Goal: Task Accomplishment & Management: Complete application form

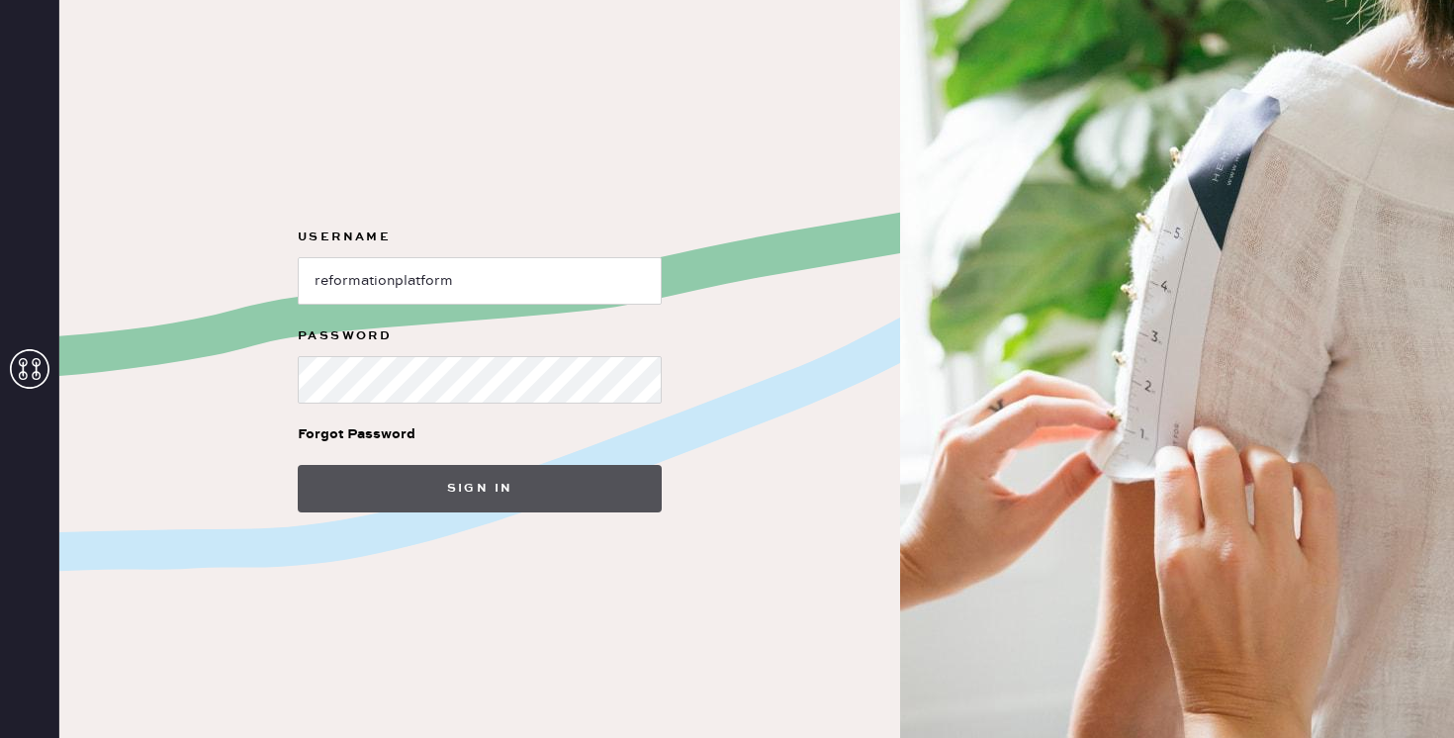
click at [429, 468] on button "Sign in" at bounding box center [480, 488] width 364 height 47
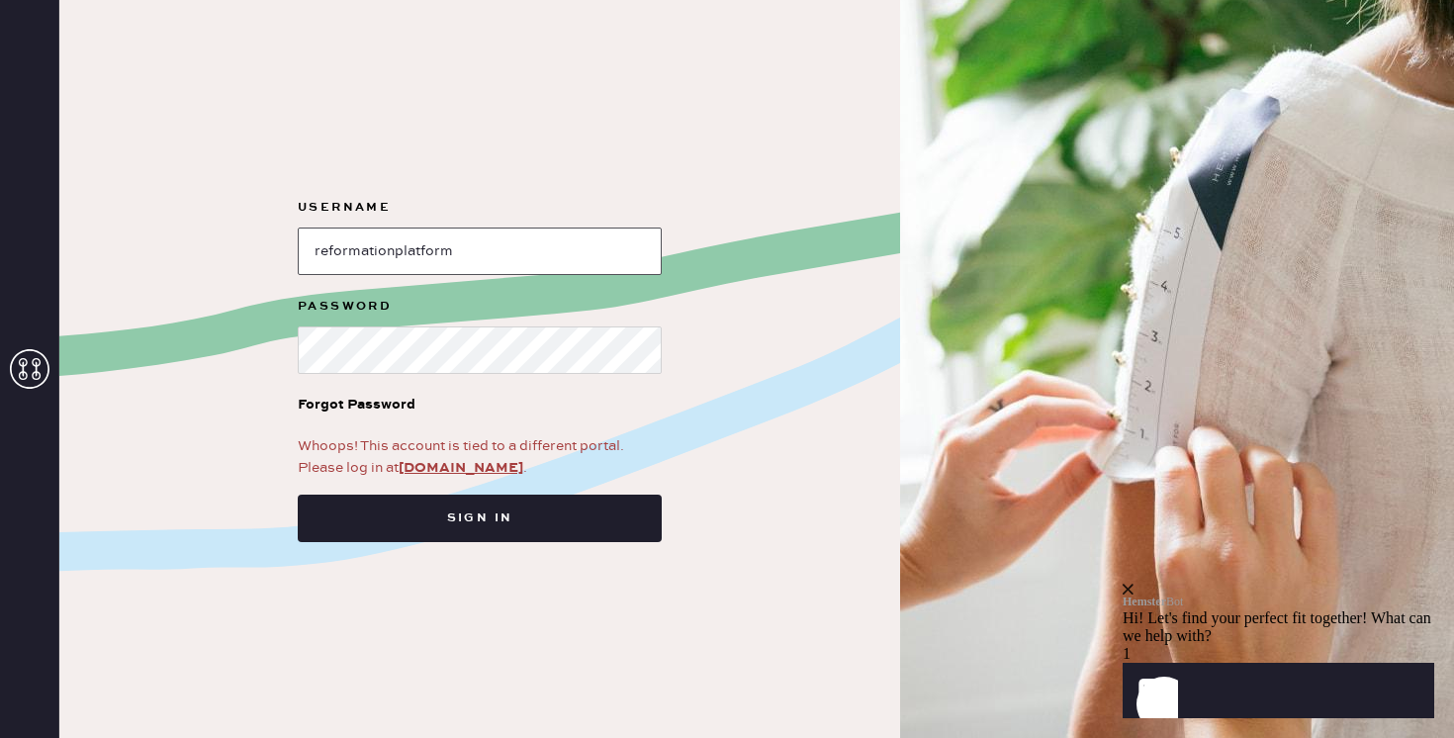
click at [320, 249] on input "loginName" at bounding box center [480, 251] width 364 height 47
click at [477, 257] on input "loginName" at bounding box center [480, 251] width 364 height 47
type input "reformationpaloalto"
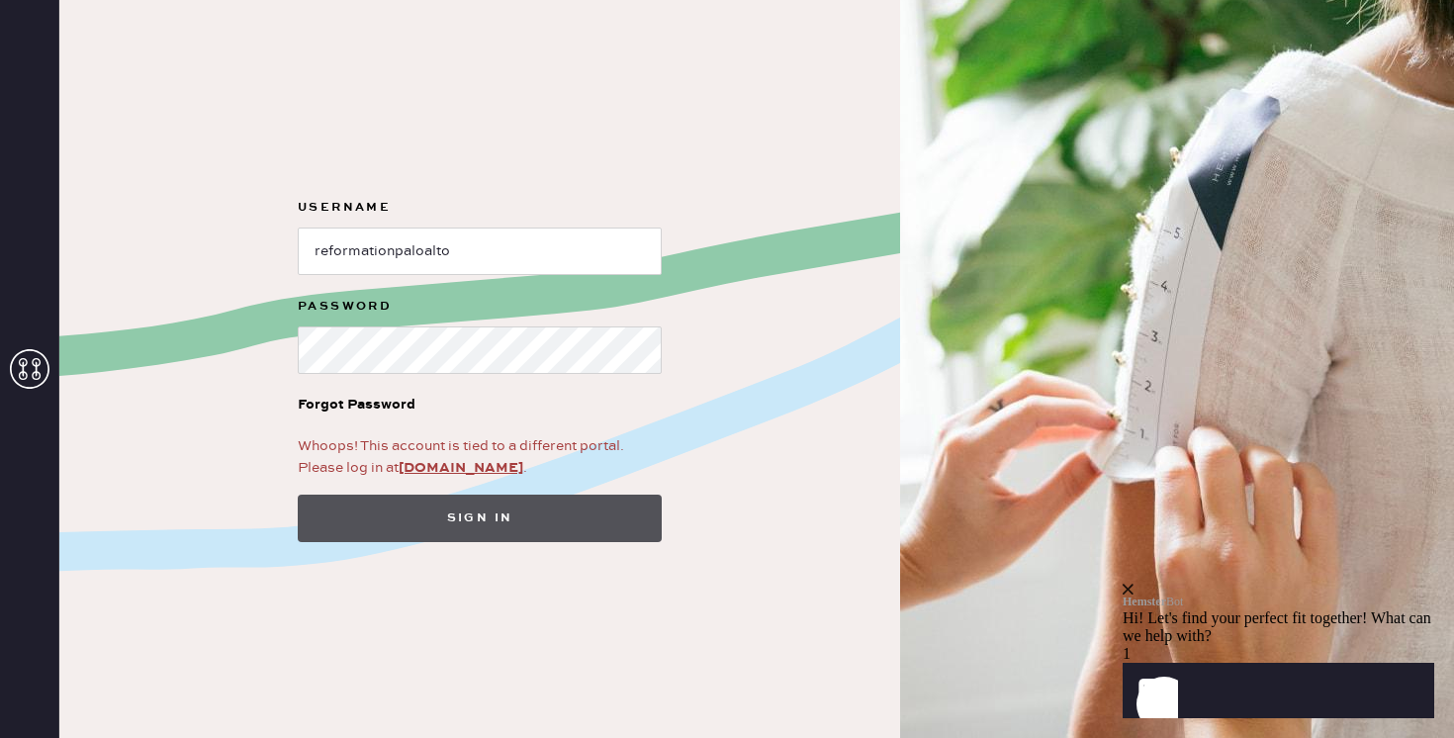
click at [492, 511] on button "Sign in" at bounding box center [480, 518] width 364 height 47
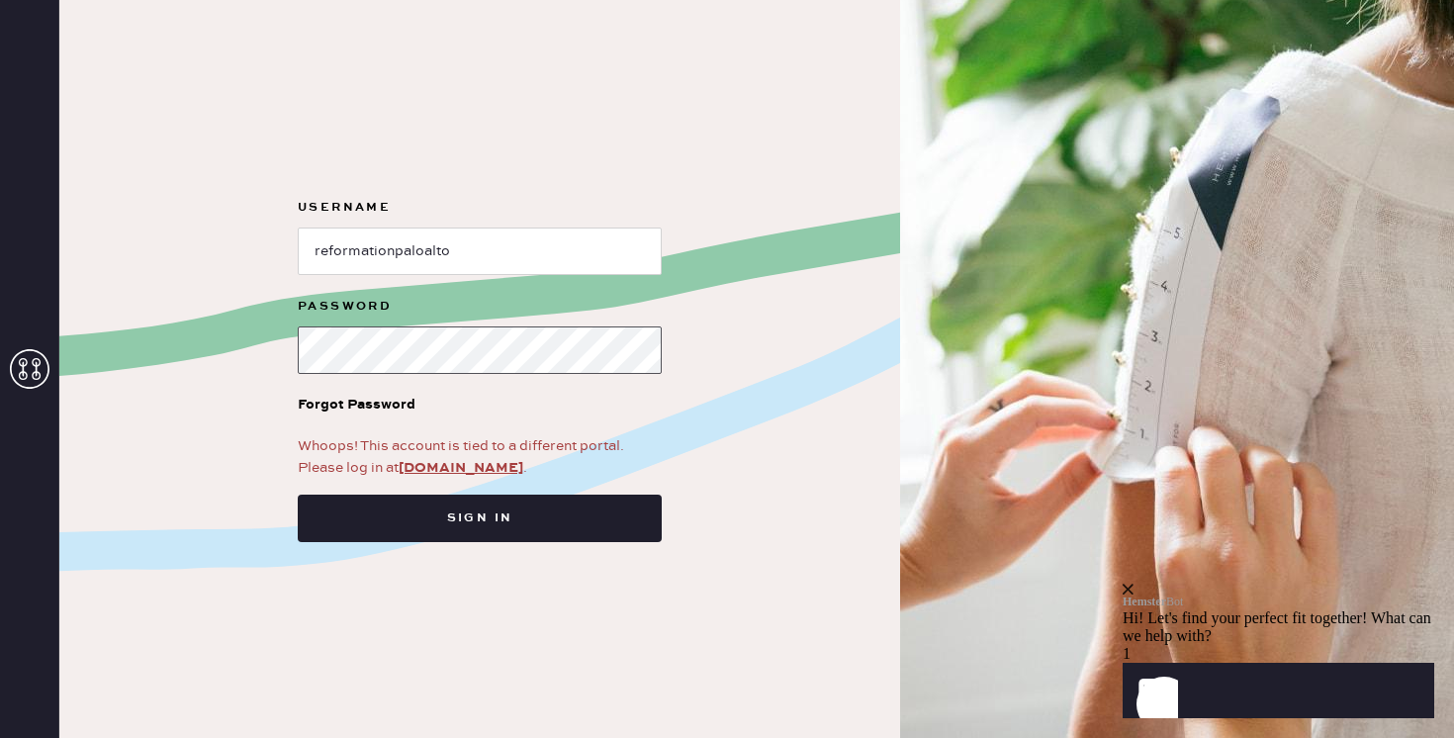
click at [298, 495] on button "Sign in" at bounding box center [480, 518] width 364 height 47
click at [453, 464] on link "app.hemster.co" at bounding box center [461, 468] width 125 height 18
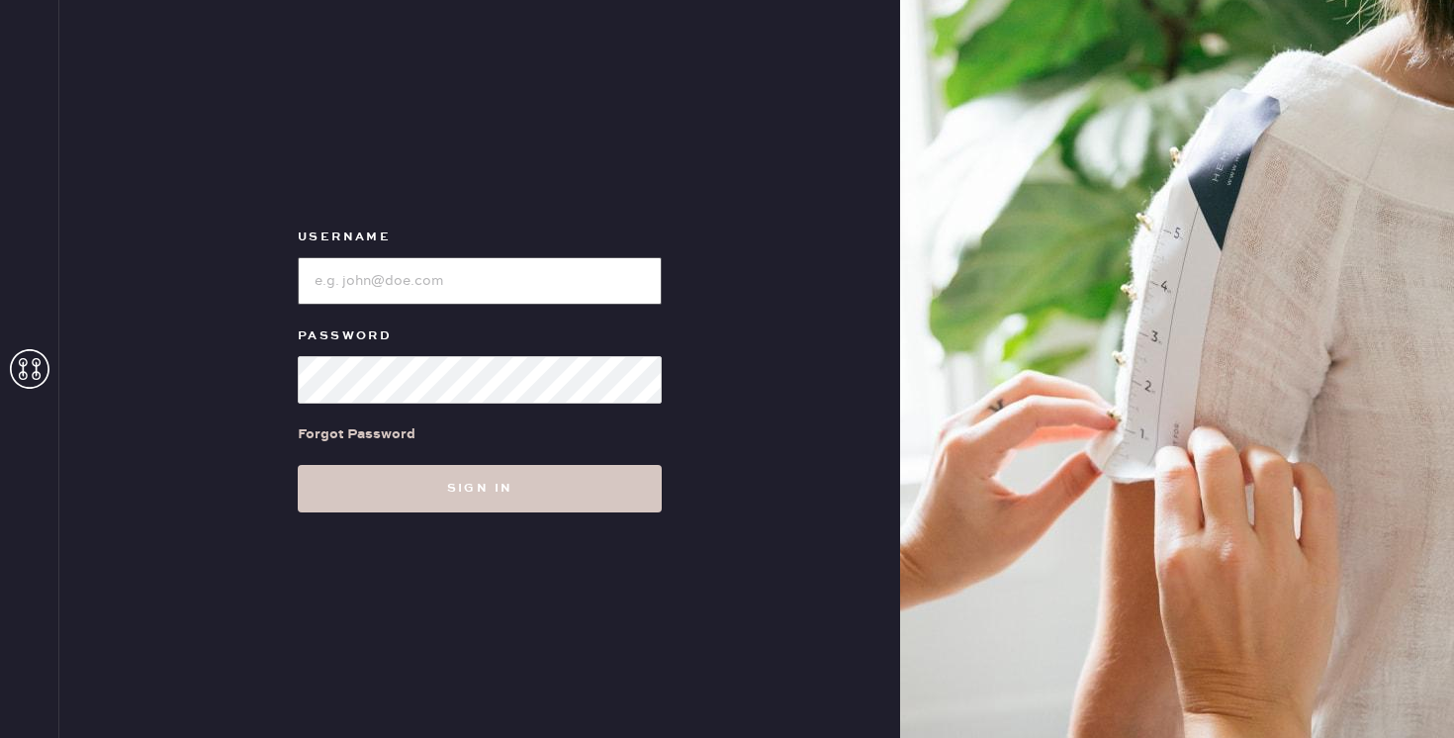
type input "reformationpaloalto"
click at [463, 457] on div "Forgot Password" at bounding box center [480, 434] width 364 height 61
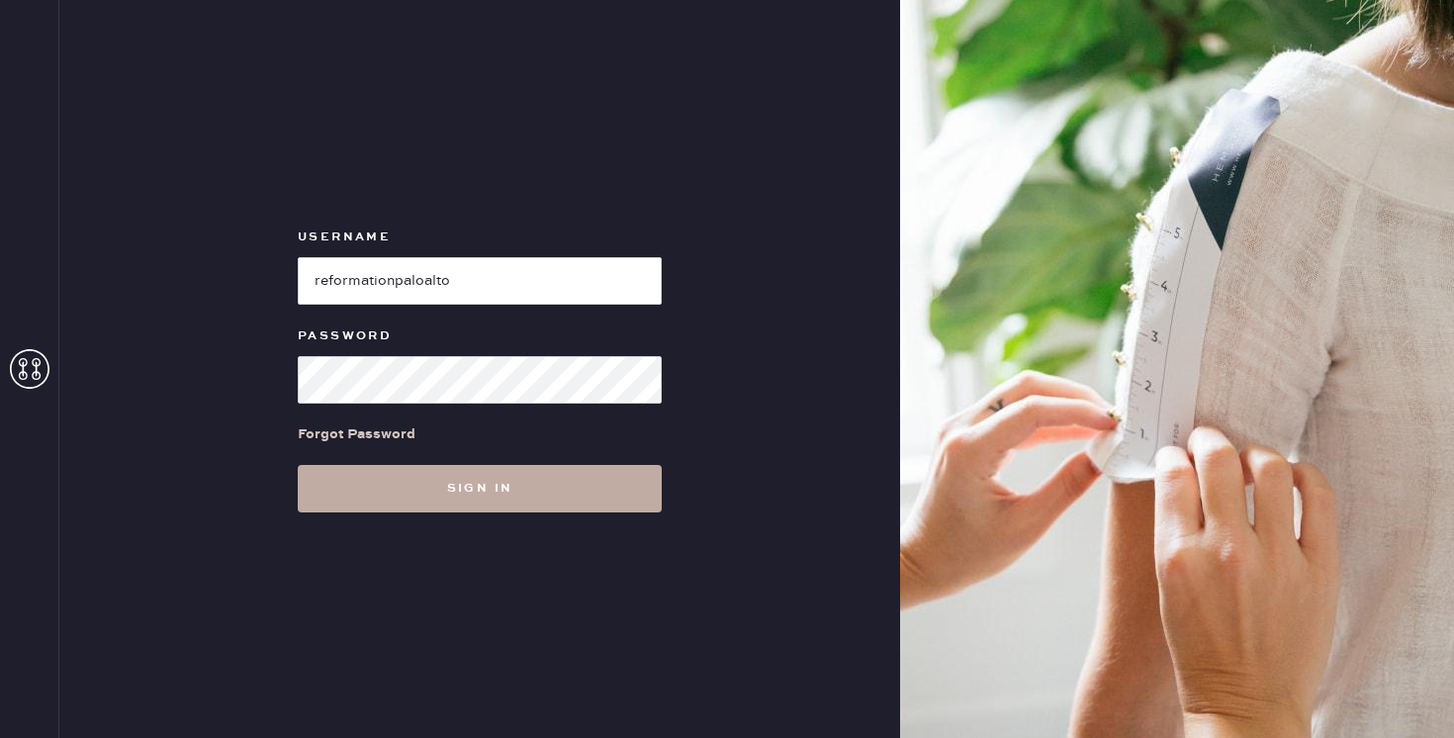
click at [463, 477] on button "Sign in" at bounding box center [480, 488] width 364 height 47
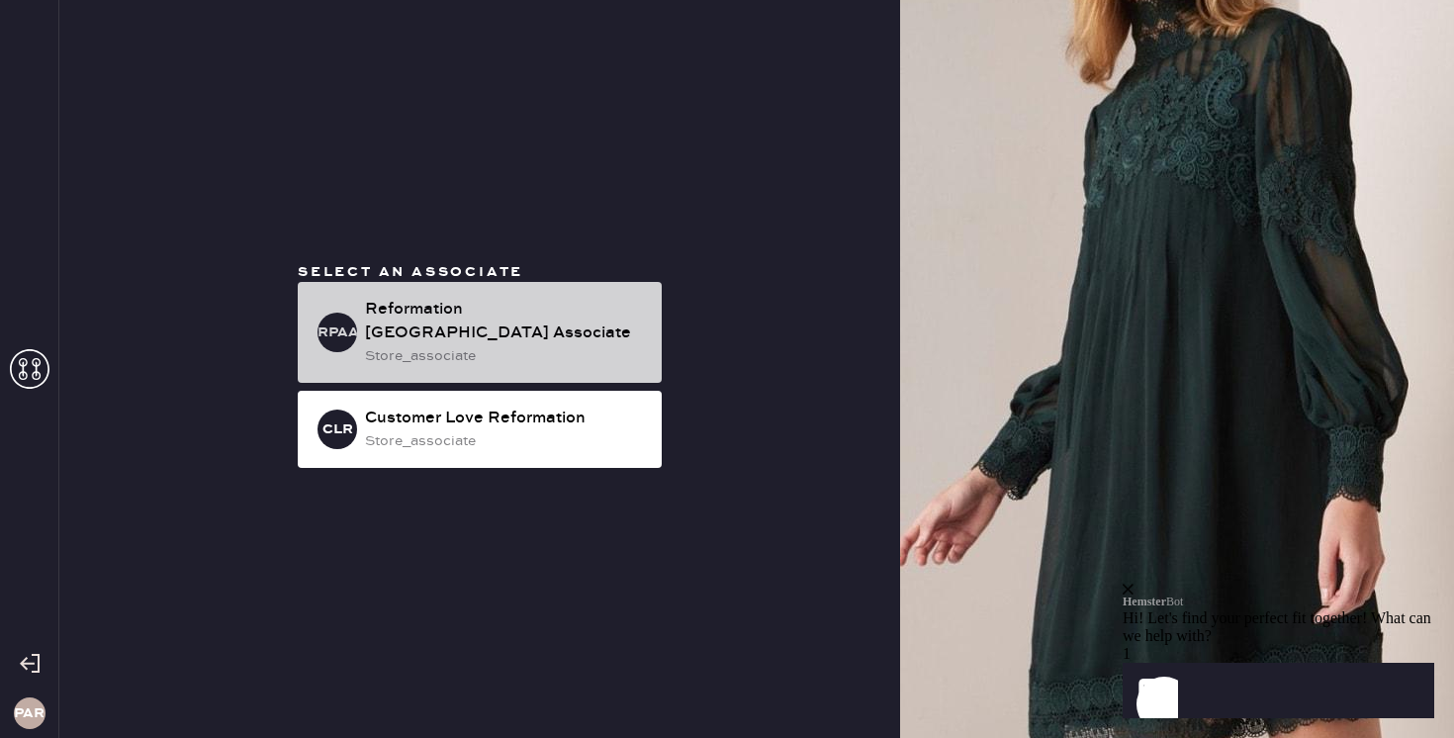
click at [501, 346] on div "store_associate" at bounding box center [505, 356] width 281 height 22
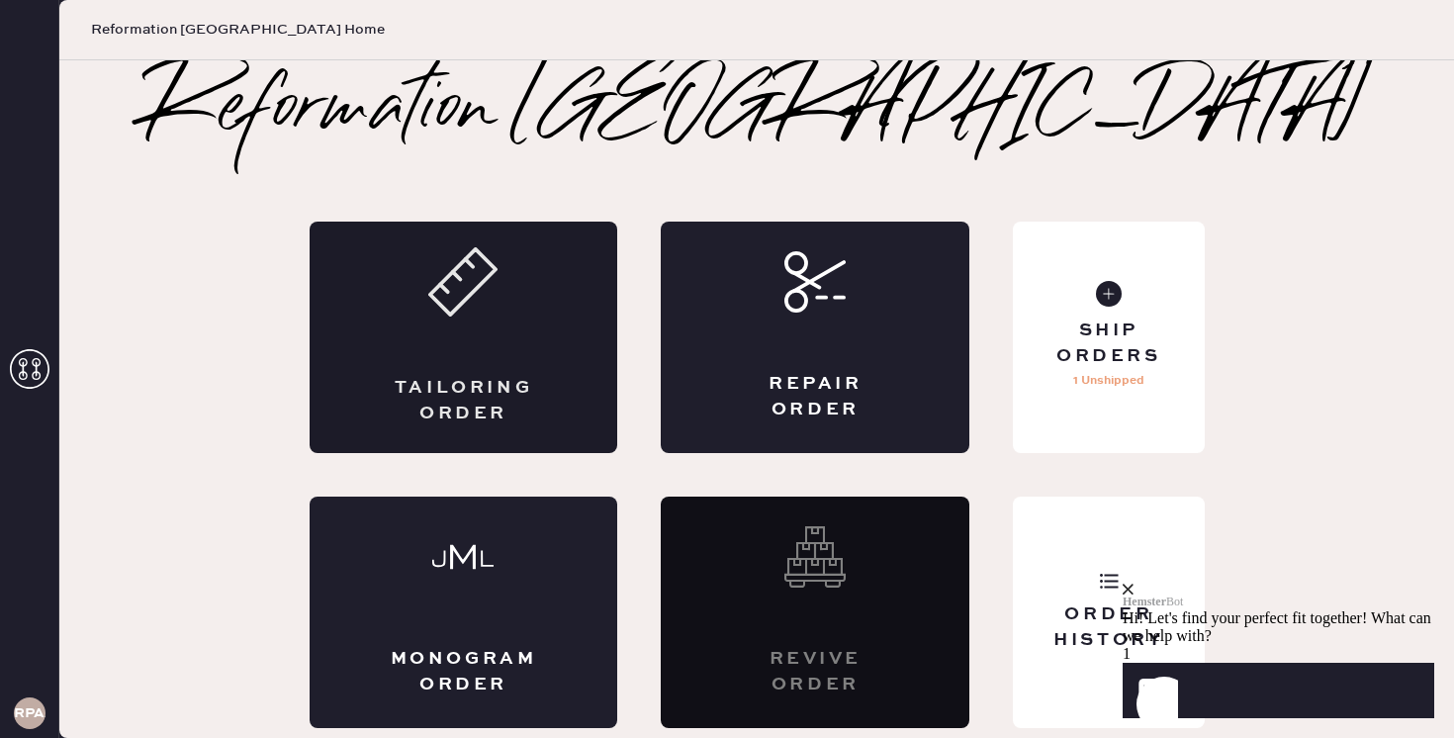
click at [404, 348] on div "Tailoring Order" at bounding box center [464, 337] width 309 height 231
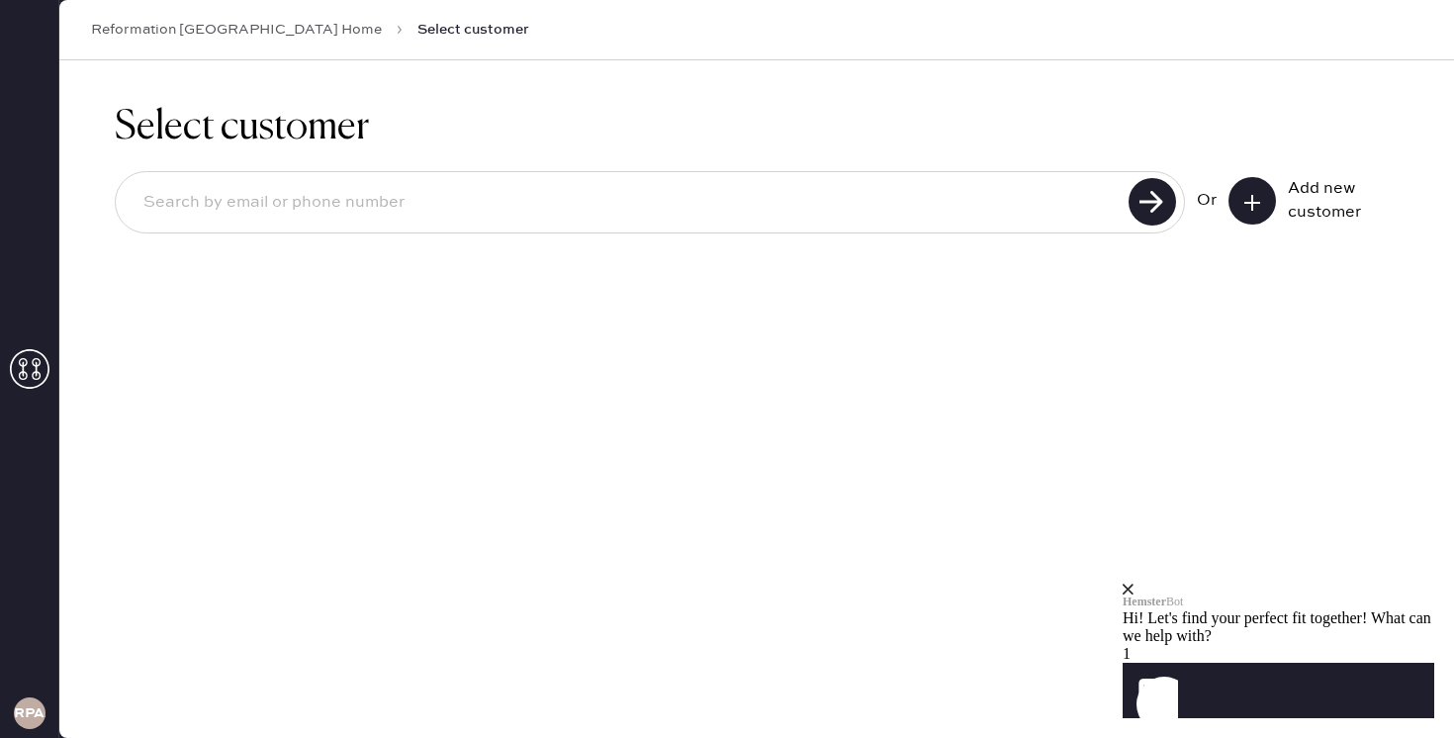
click at [331, 207] on input at bounding box center [625, 203] width 995 height 46
click at [1134, 584] on icon "close" at bounding box center [1128, 589] width 11 height 11
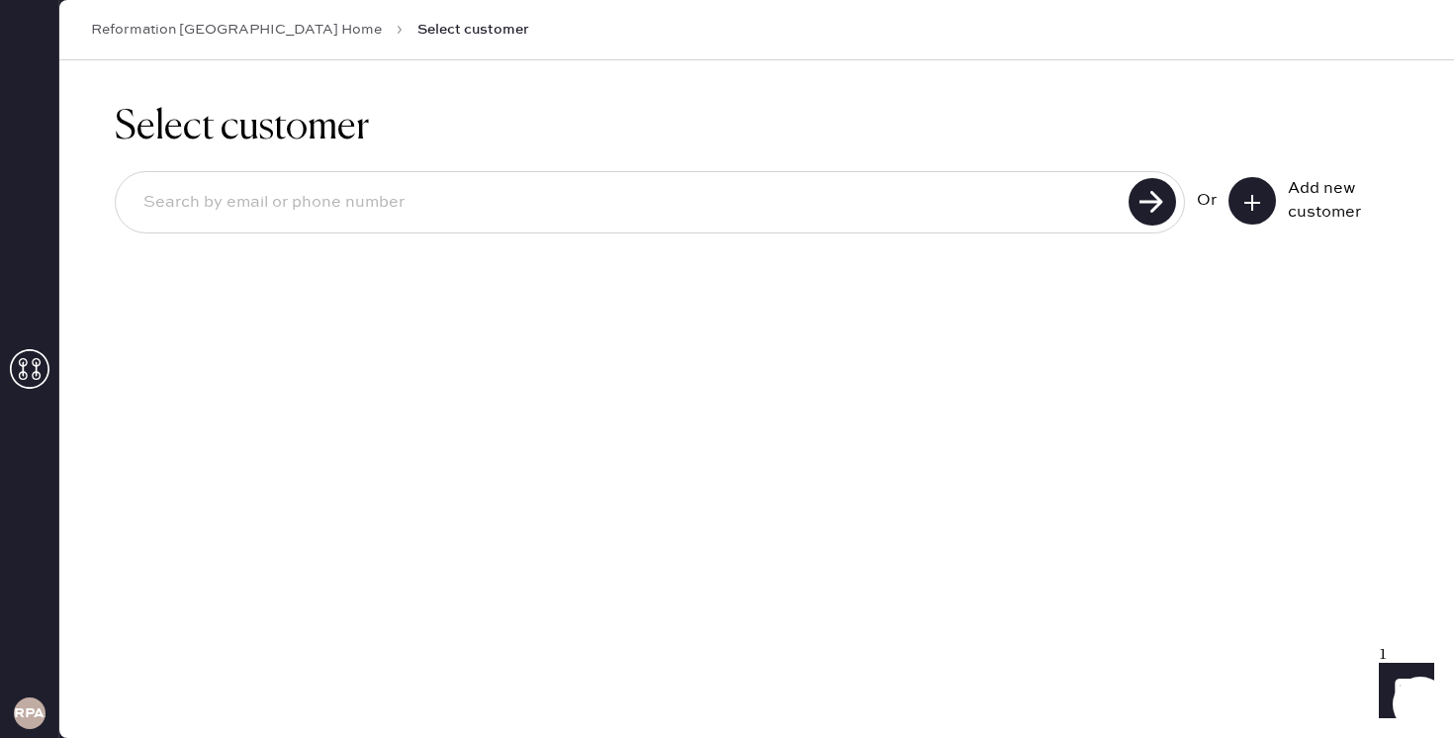
click at [482, 205] on input at bounding box center [625, 203] width 995 height 46
type input "6508638724"
click at [315, 198] on input "6508638724" at bounding box center [625, 203] width 995 height 46
type input "6508638761"
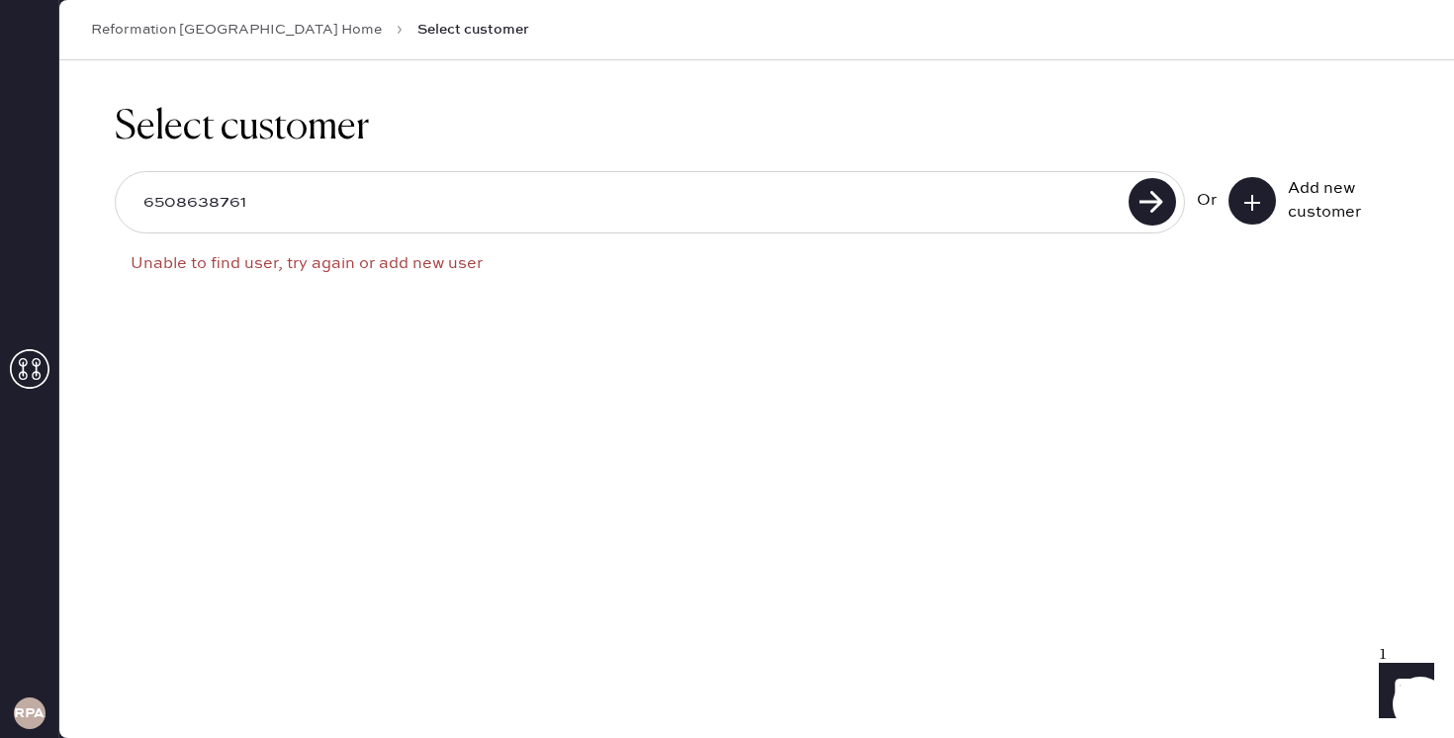
drag, startPoint x: 248, startPoint y: 198, endPoint x: 67, endPoint y: 164, distance: 184.1
click at [67, 164] on div "Select customer 6508638761 Unable to find user, try again or add new user Or Ad…" at bounding box center [756, 209] width 1395 height 298
click at [1246, 215] on button at bounding box center [1252, 200] width 47 height 47
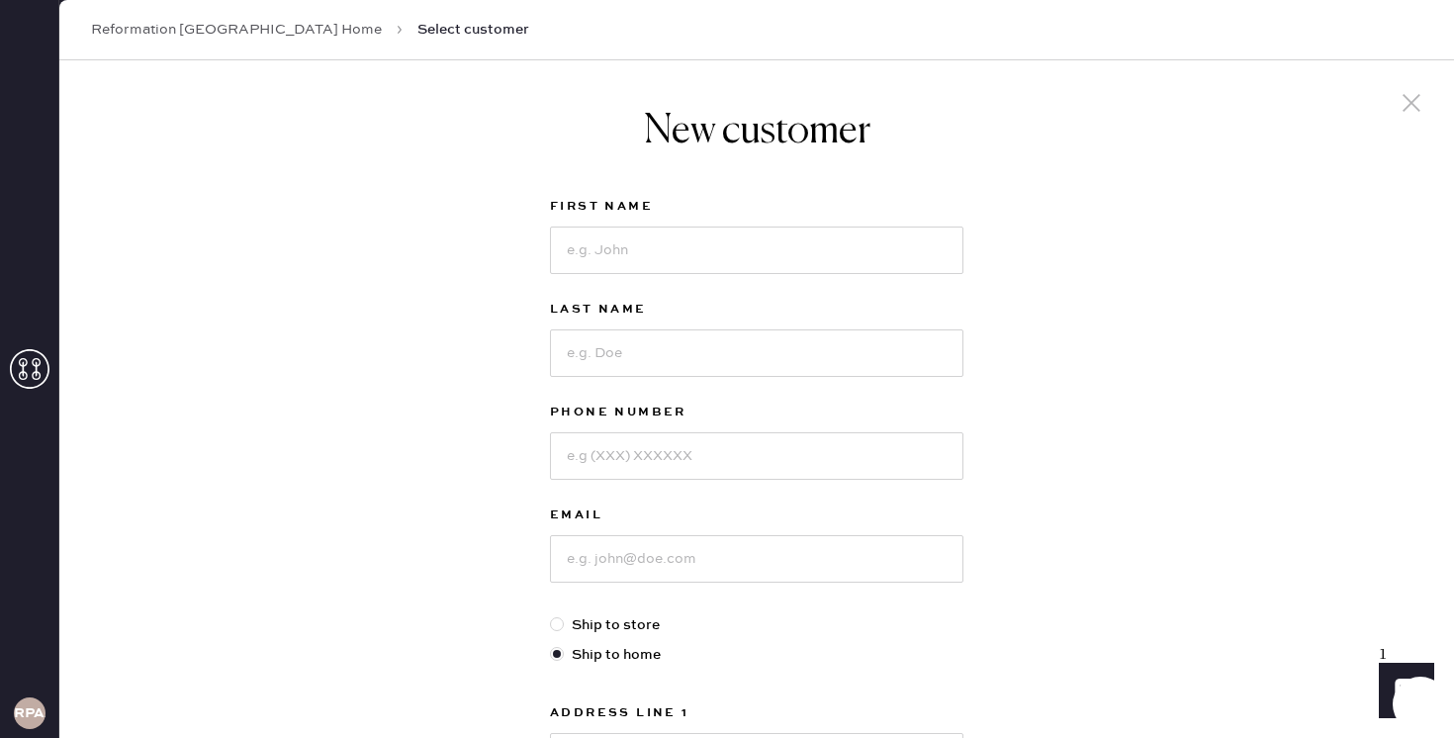
scroll to position [114, 0]
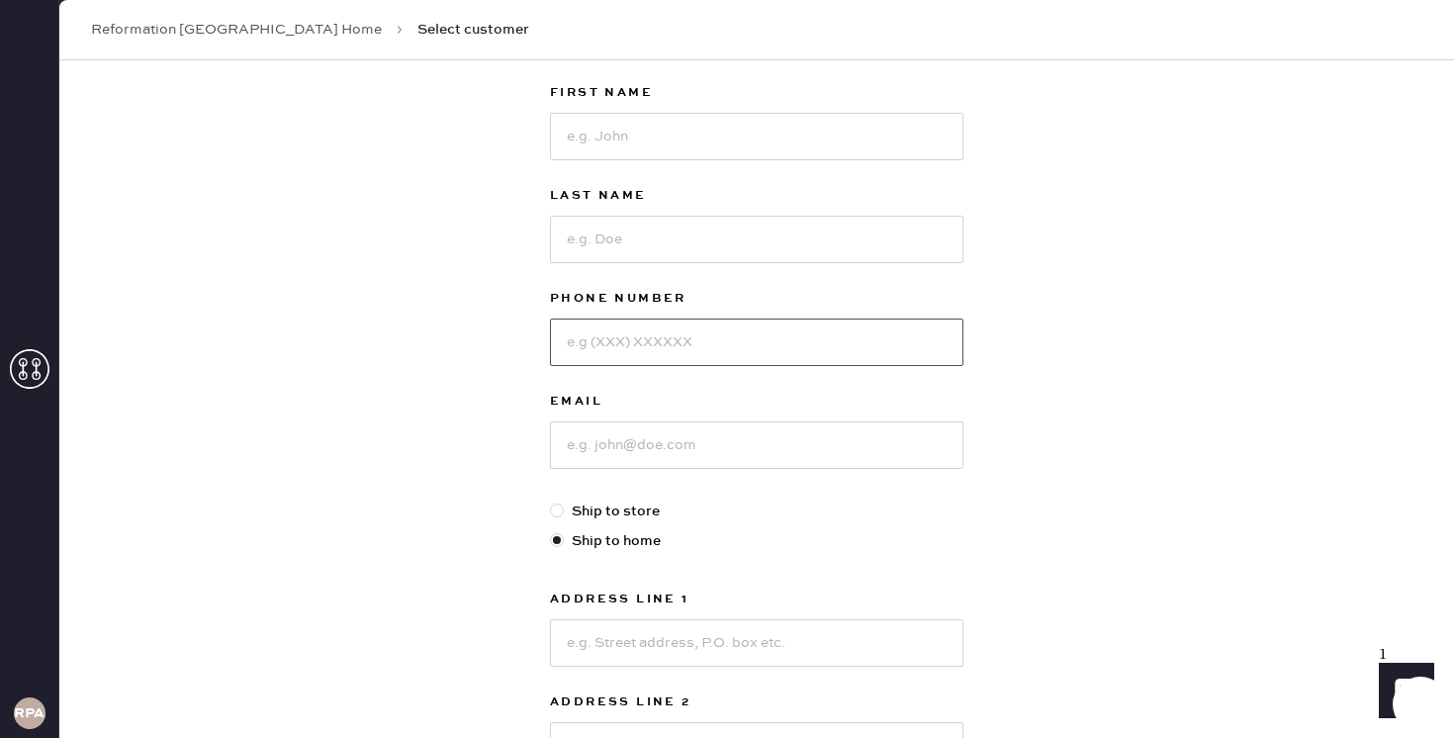
click at [736, 336] on input at bounding box center [756, 342] width 413 height 47
paste input "6508638761"
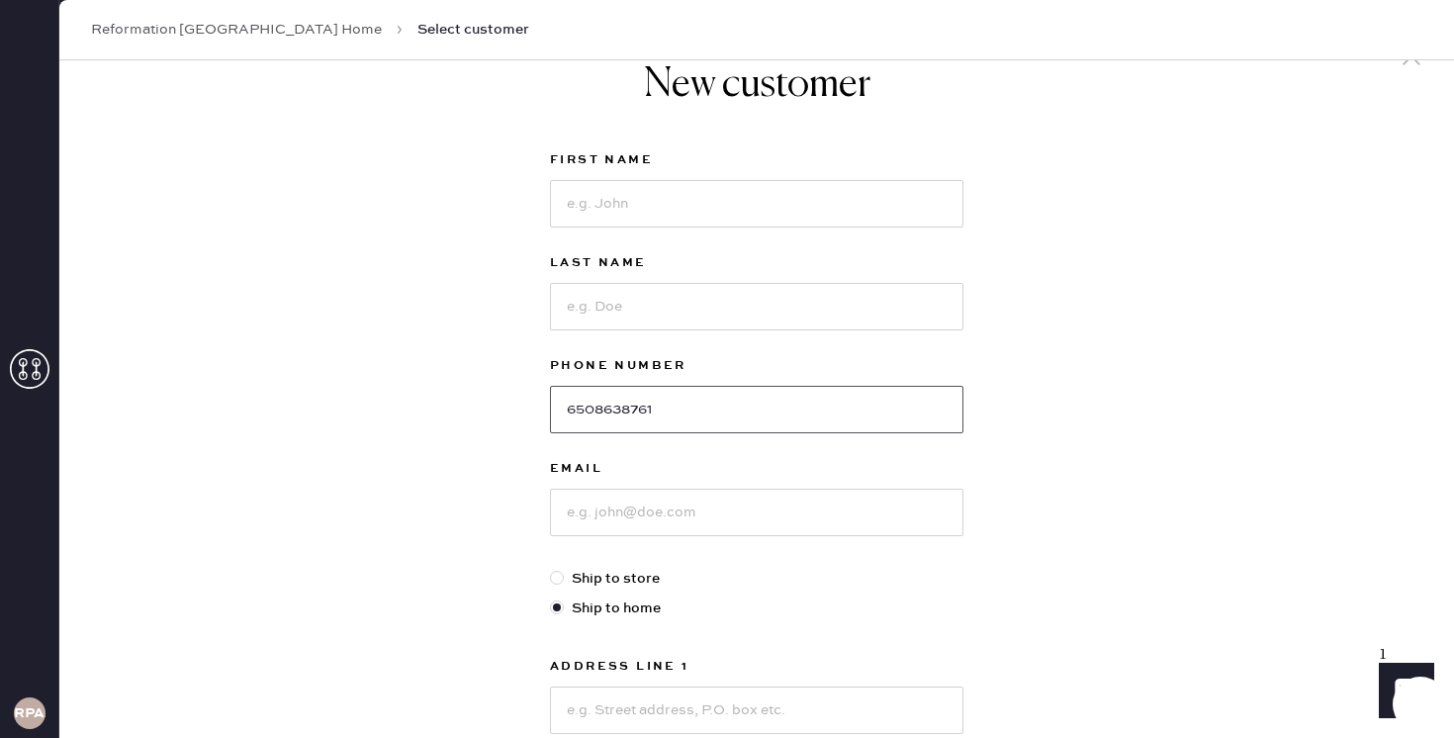
scroll to position [0, 0]
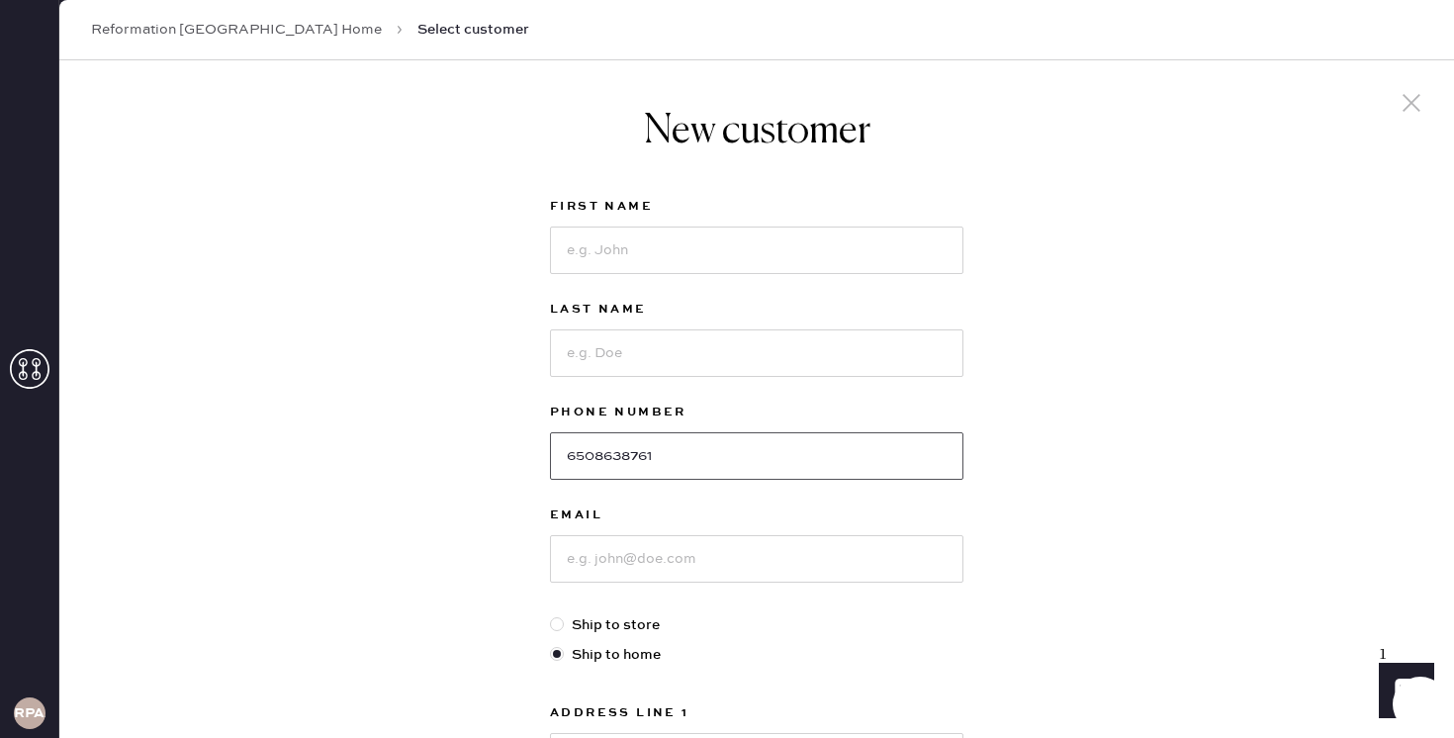
type input "6508638761"
click at [619, 244] on input at bounding box center [756, 250] width 413 height 47
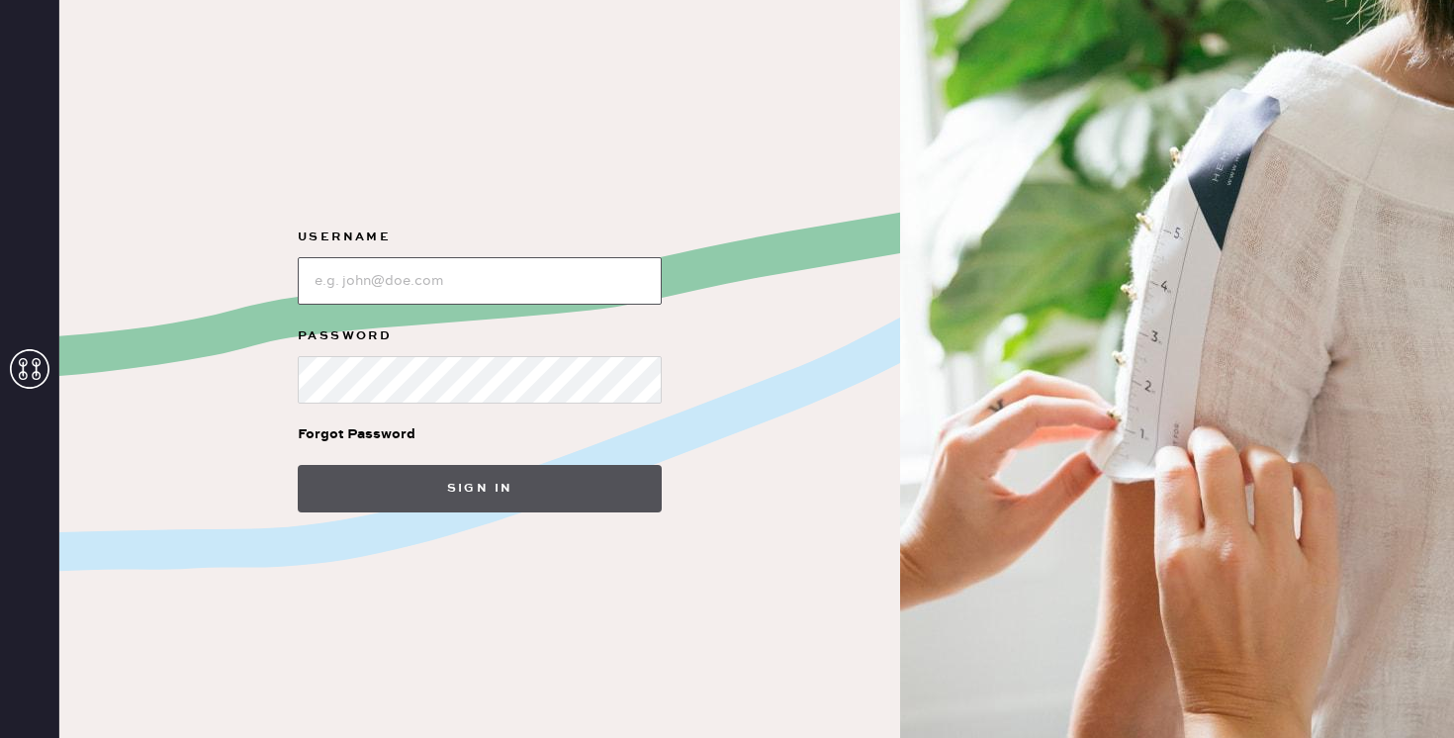
type input "reformationplatform"
click at [488, 490] on button "Sign in" at bounding box center [480, 488] width 364 height 47
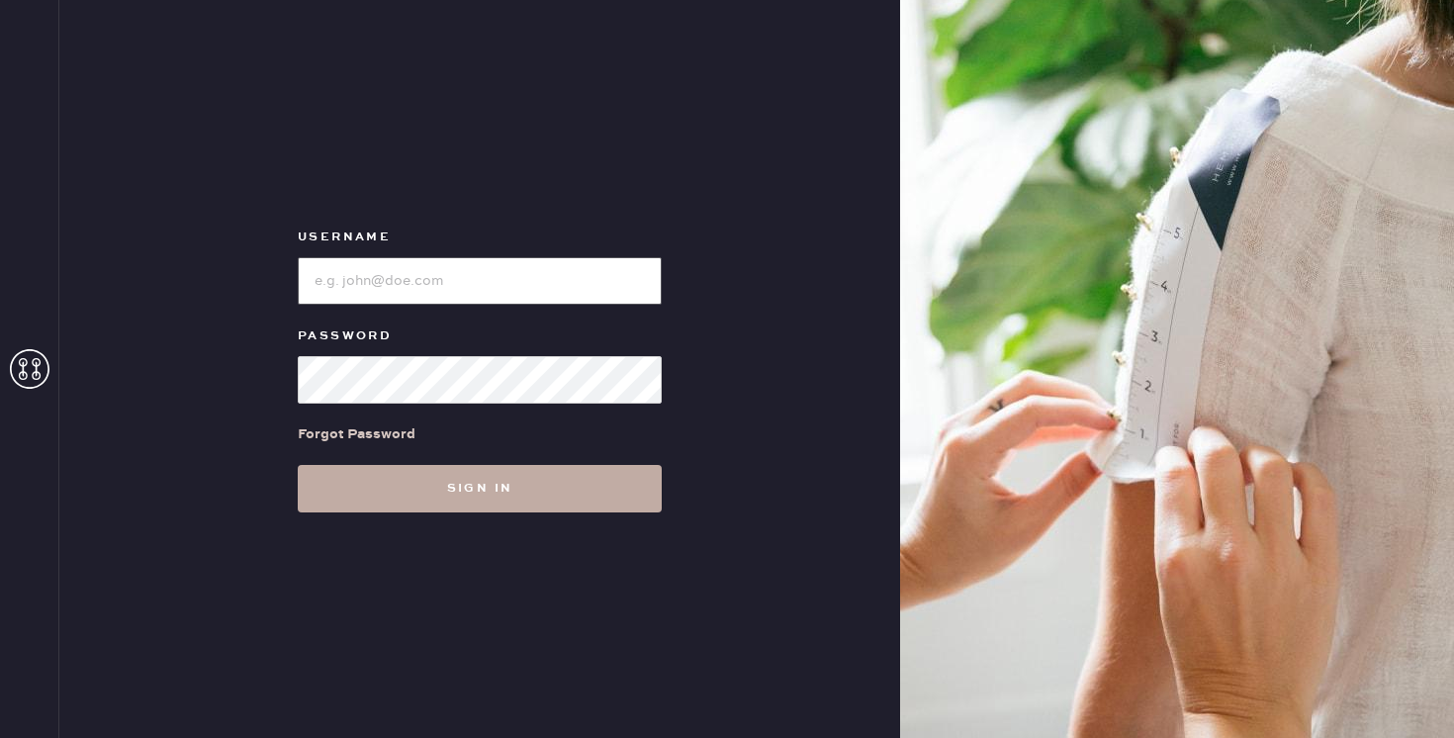
type input "reformationpaloalto"
click at [517, 496] on button "Sign in" at bounding box center [480, 488] width 364 height 47
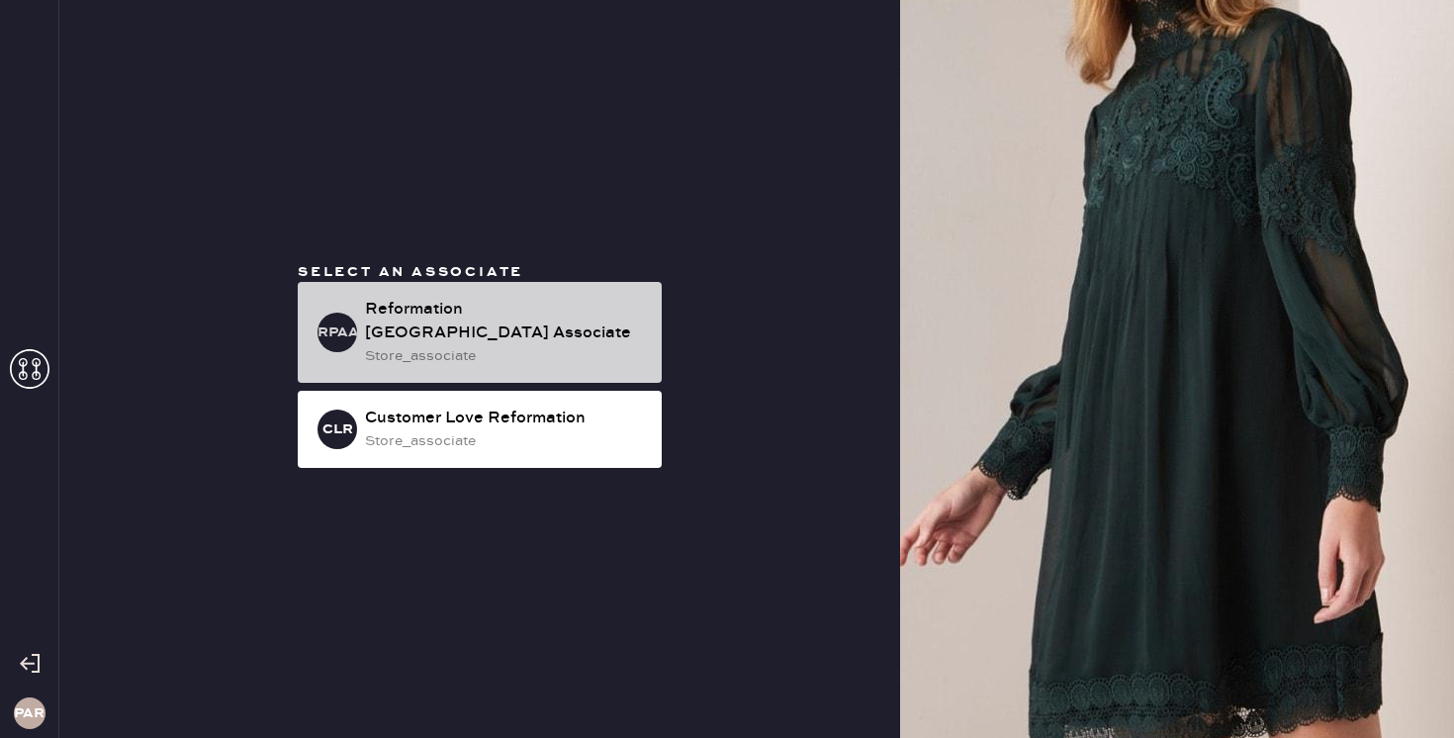
click at [525, 331] on div "Reformation [GEOGRAPHIC_DATA] Associate" at bounding box center [505, 321] width 281 height 47
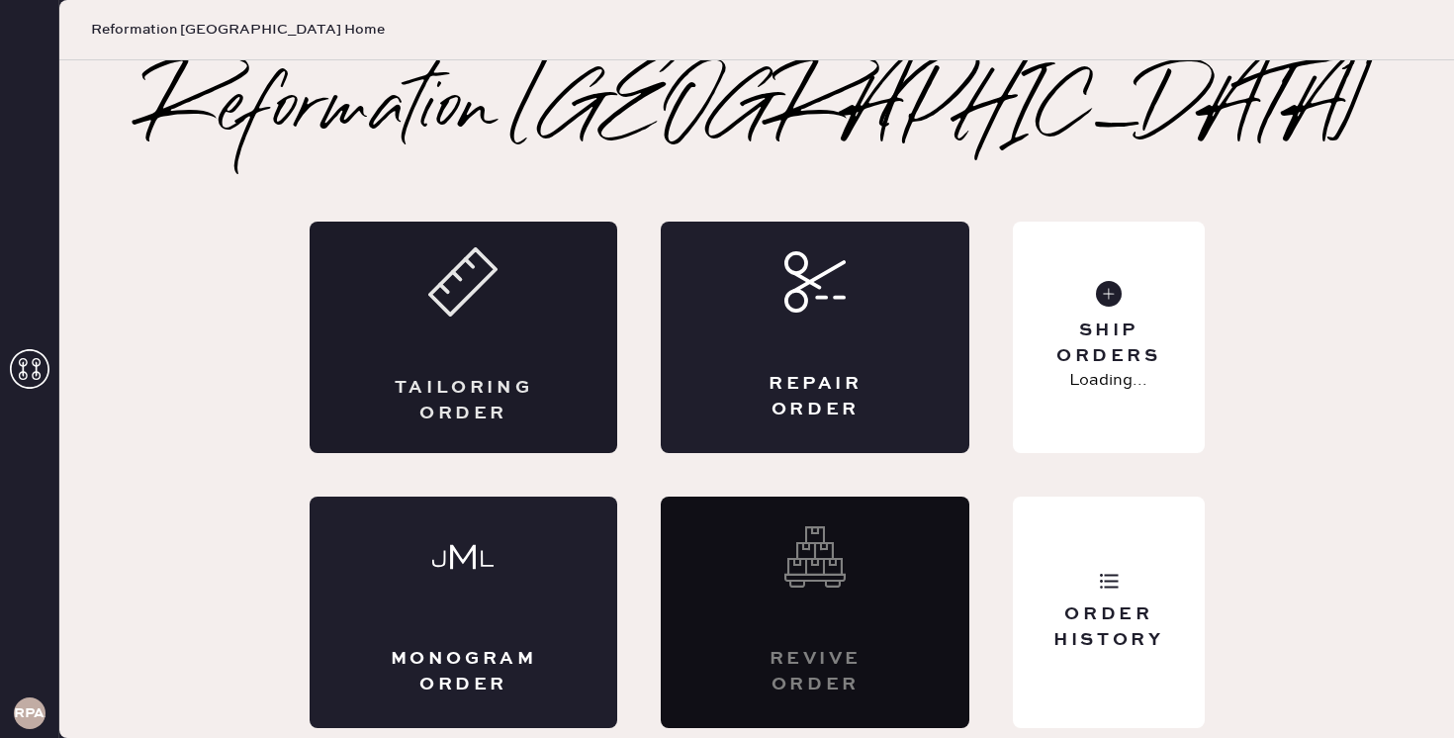
click at [514, 371] on div "Tailoring Order" at bounding box center [464, 337] width 309 height 231
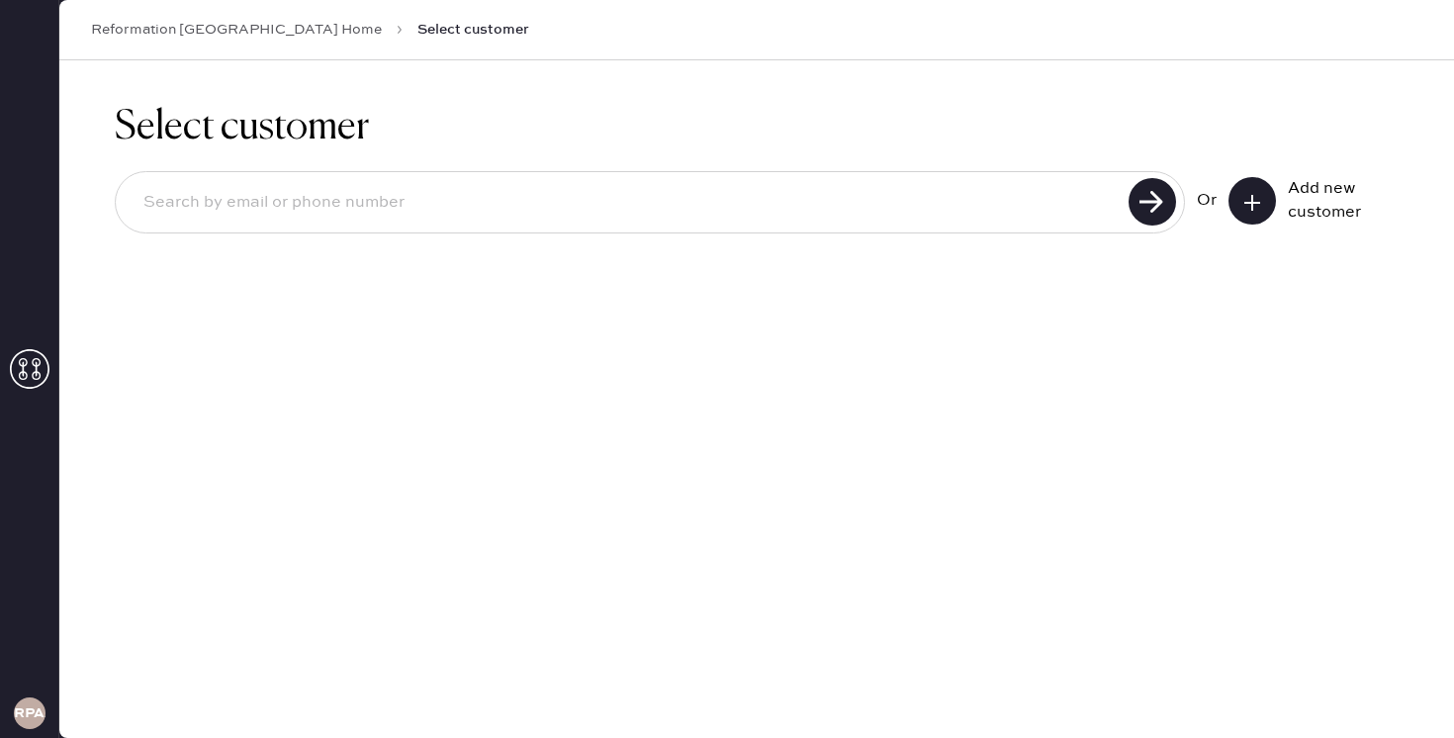
click at [500, 217] on input at bounding box center [625, 203] width 995 height 46
type input "[EMAIL_ADDRESS][DOMAIN_NAME]"
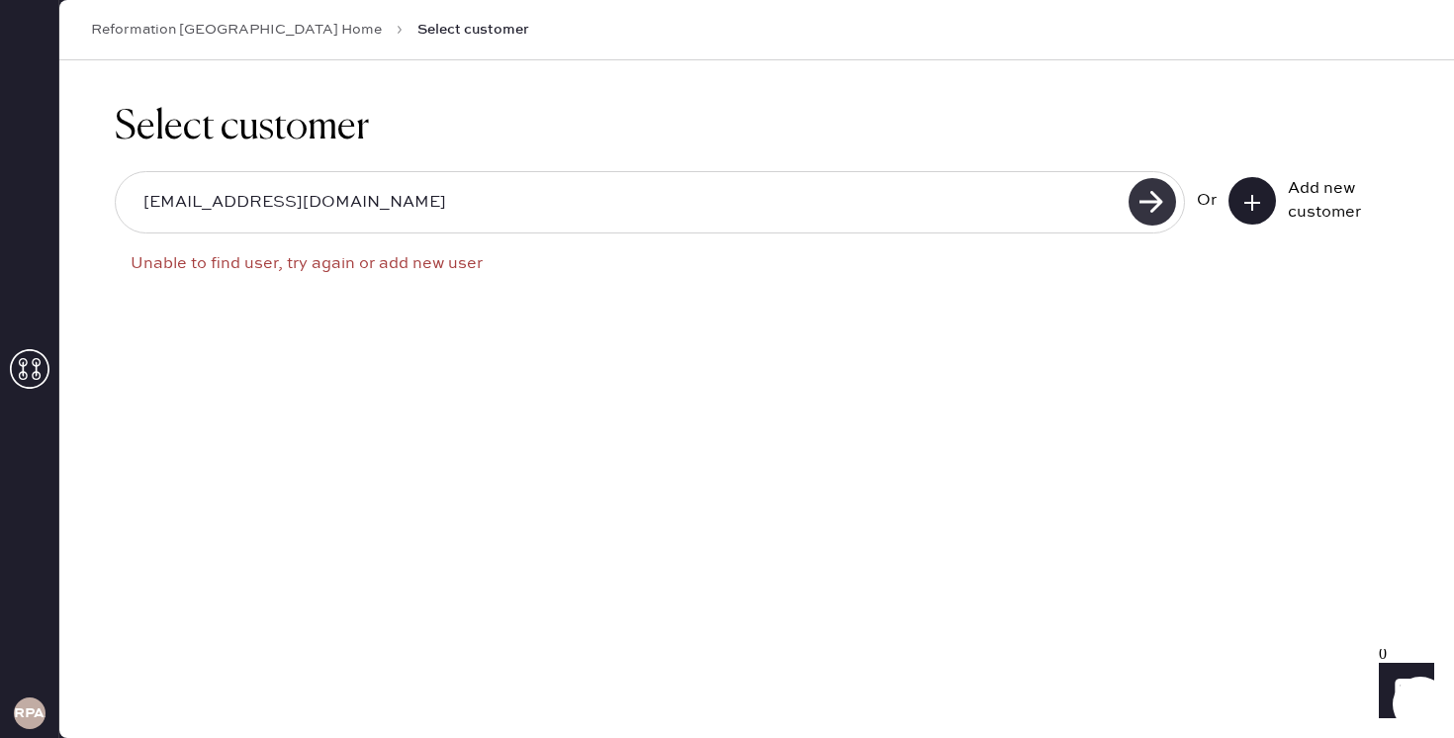
click at [1163, 199] on use at bounding box center [1152, 201] width 47 height 47
drag, startPoint x: 347, startPoint y: 208, endPoint x: 182, endPoint y: 185, distance: 166.8
click at [182, 185] on input "[EMAIL_ADDRESS][DOMAIN_NAME]" at bounding box center [625, 203] width 995 height 46
click at [424, 511] on div "Select customer [EMAIL_ADDRESS][DOMAIN_NAME] Or Add new customer" at bounding box center [756, 399] width 1395 height 678
drag, startPoint x: 357, startPoint y: 201, endPoint x: 69, endPoint y: 186, distance: 288.2
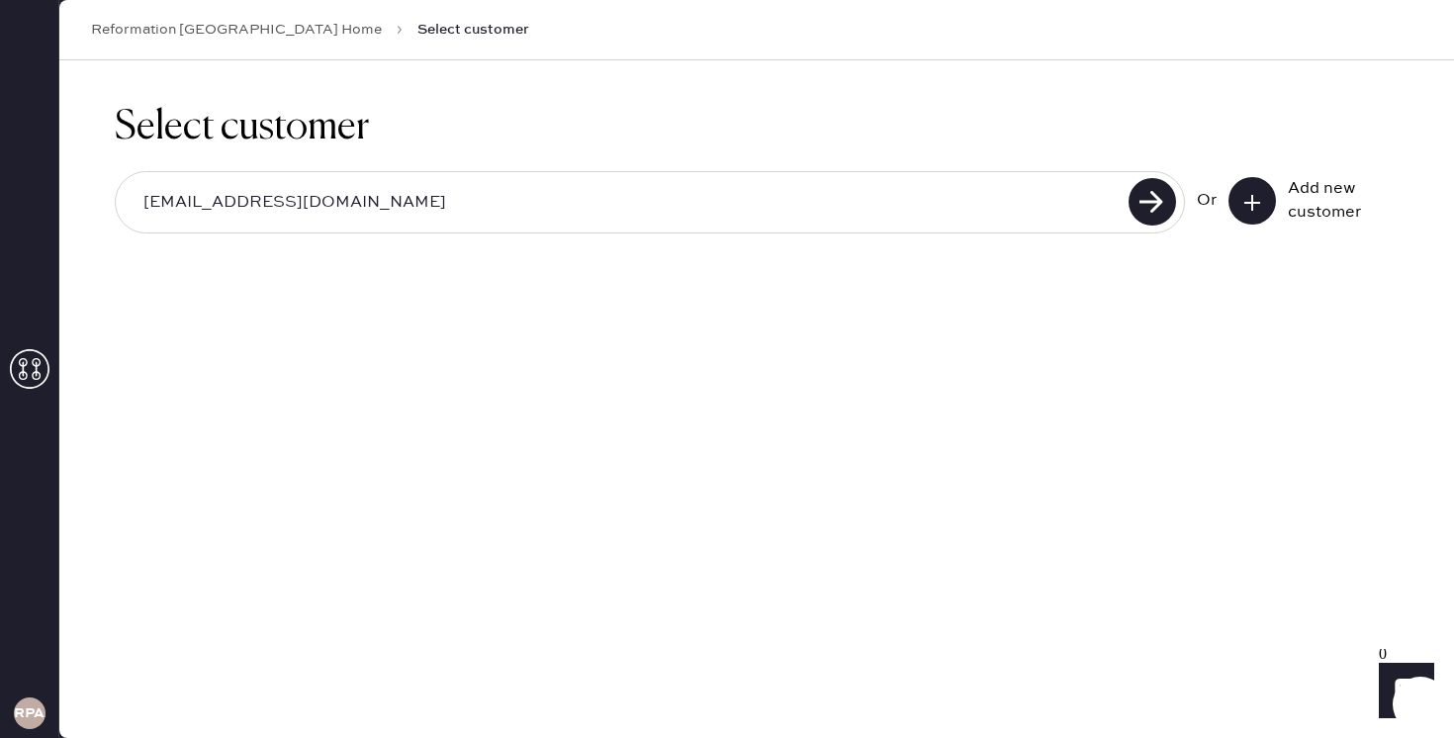
click at [69, 186] on div "Select customer [EMAIL_ADDRESS][DOMAIN_NAME] Or Add new customer" at bounding box center [756, 180] width 1395 height 240
click at [437, 213] on input "[EMAIL_ADDRESS][DOMAIN_NAME]" at bounding box center [625, 203] width 995 height 46
drag, startPoint x: 395, startPoint y: 210, endPoint x: 109, endPoint y: 204, distance: 285.9
click at [109, 204] on div "Select customer [EMAIL_ADDRESS][DOMAIN_NAME] Or Add new customer" at bounding box center [756, 180] width 1395 height 240
click at [421, 188] on input "[EMAIL_ADDRESS][DOMAIN_NAME]" at bounding box center [625, 203] width 995 height 46
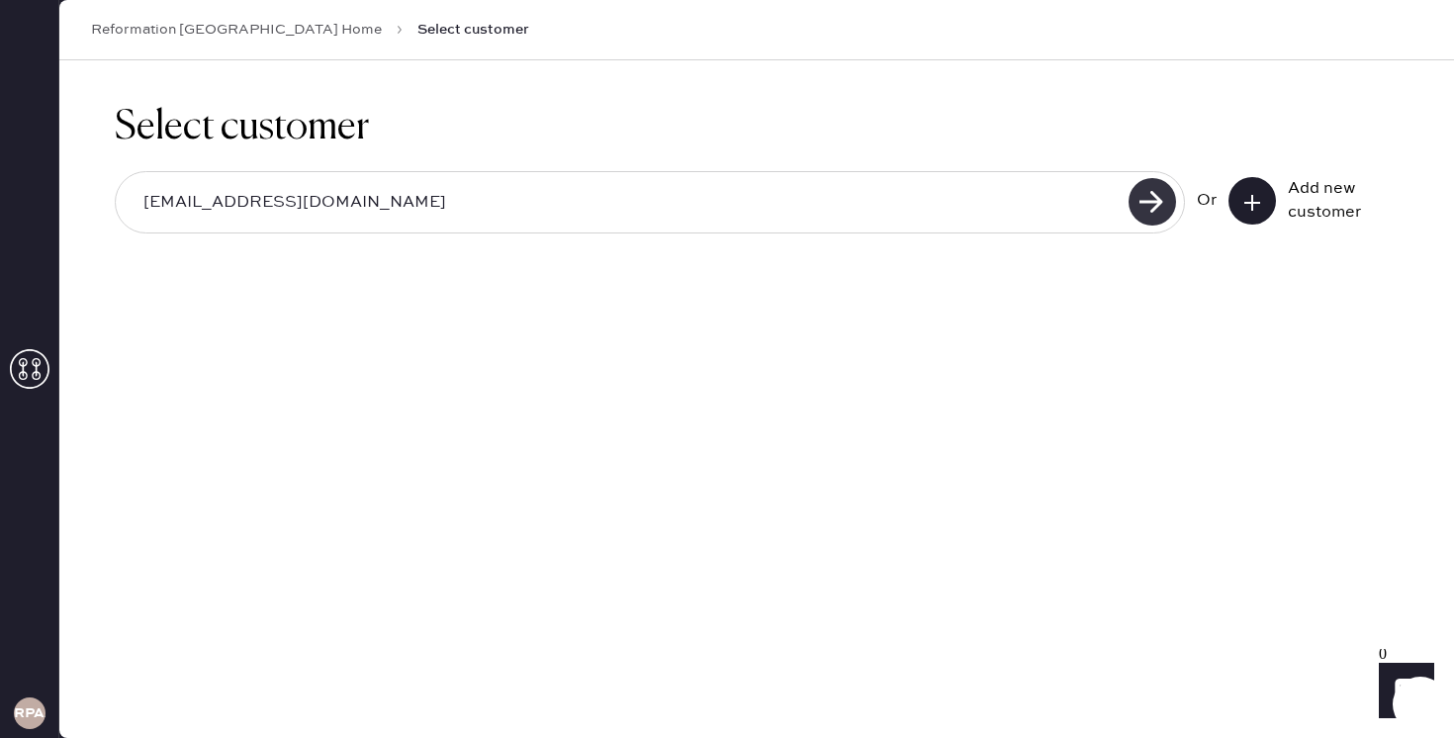
click at [1167, 199] on use at bounding box center [1152, 201] width 47 height 47
click at [659, 234] on div "[EMAIL_ADDRESS][DOMAIN_NAME] Or Add new customer" at bounding box center [757, 204] width 1284 height 106
click at [659, 188] on input "[EMAIL_ADDRESS][DOMAIN_NAME]" at bounding box center [625, 203] width 995 height 46
click at [653, 211] on input "[EMAIL_ADDRESS][DOMAIN_NAME]" at bounding box center [625, 203] width 995 height 46
click at [1255, 189] on button at bounding box center [1252, 200] width 47 height 47
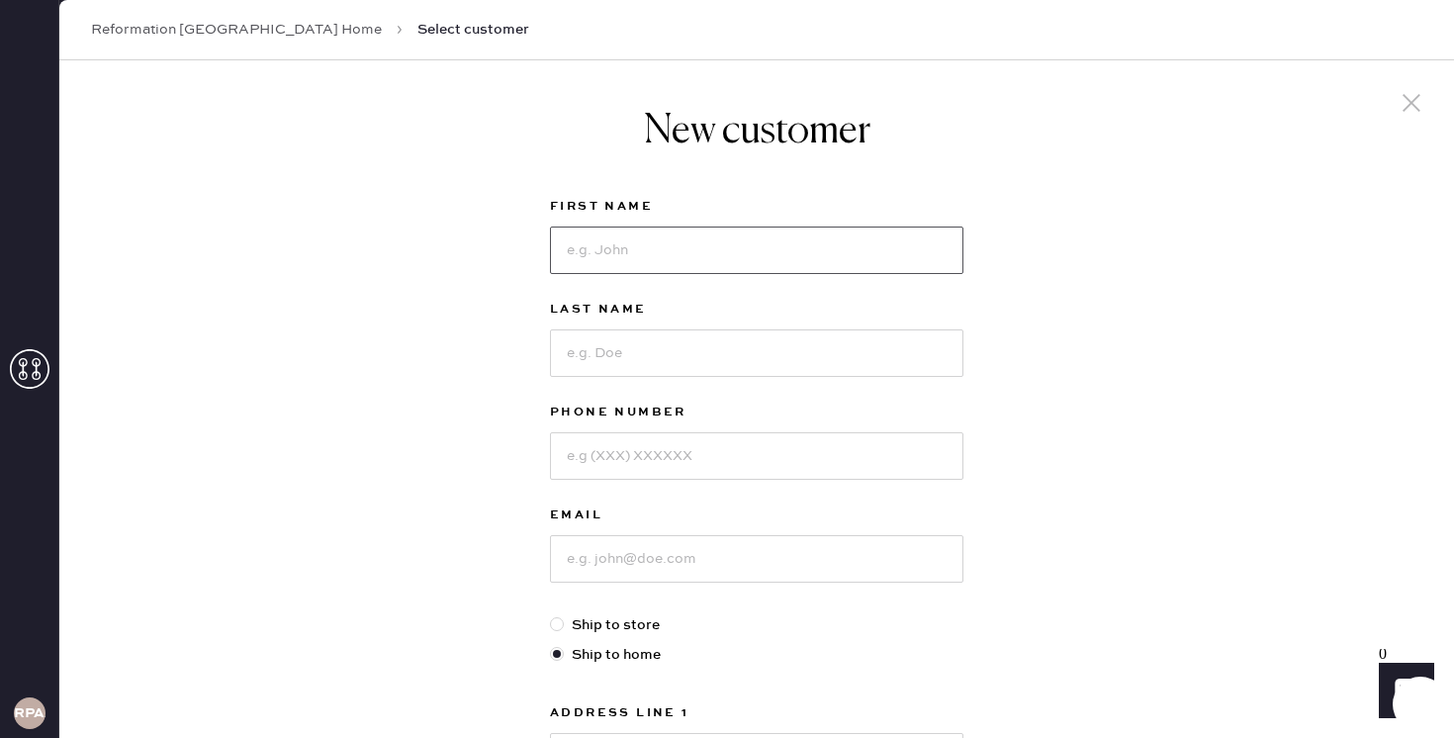
click at [757, 252] on input at bounding box center [756, 250] width 413 height 47
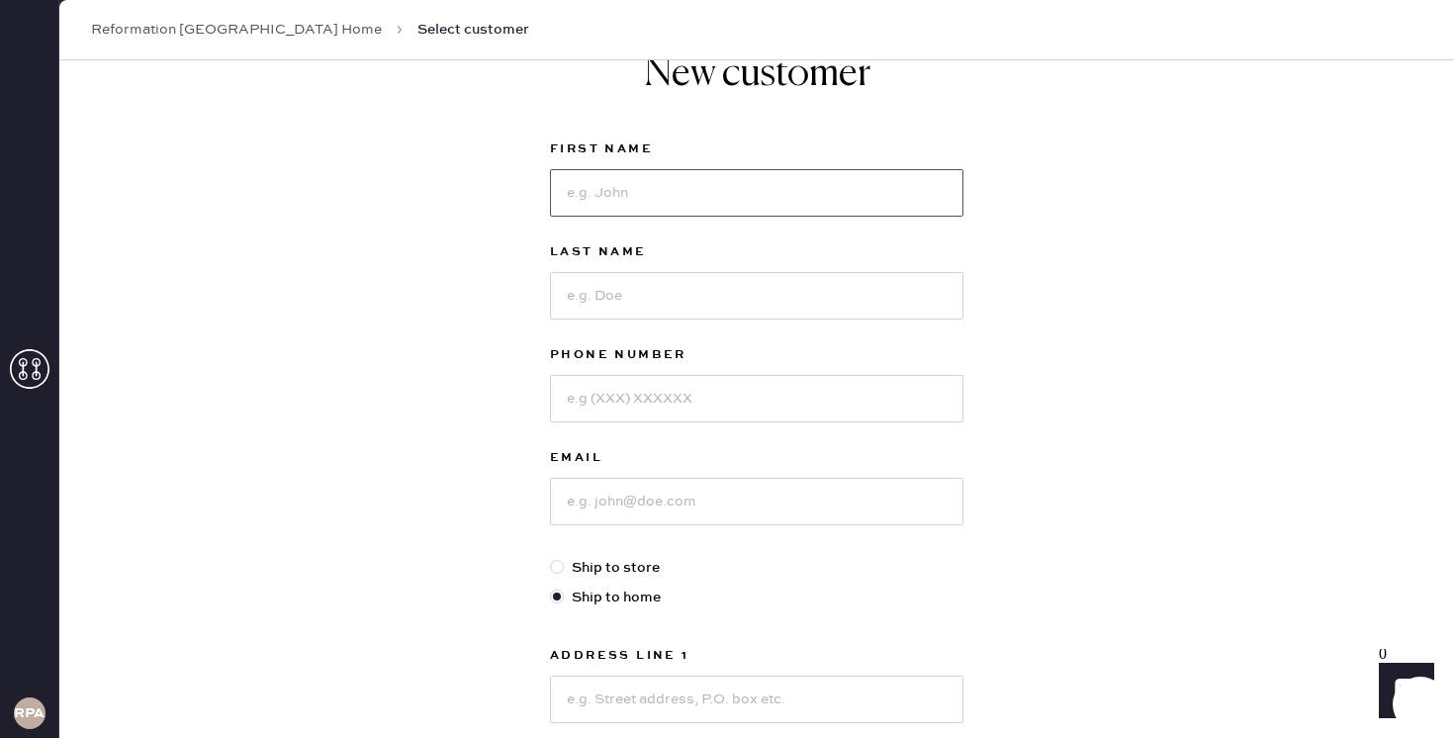
scroll to position [60, 0]
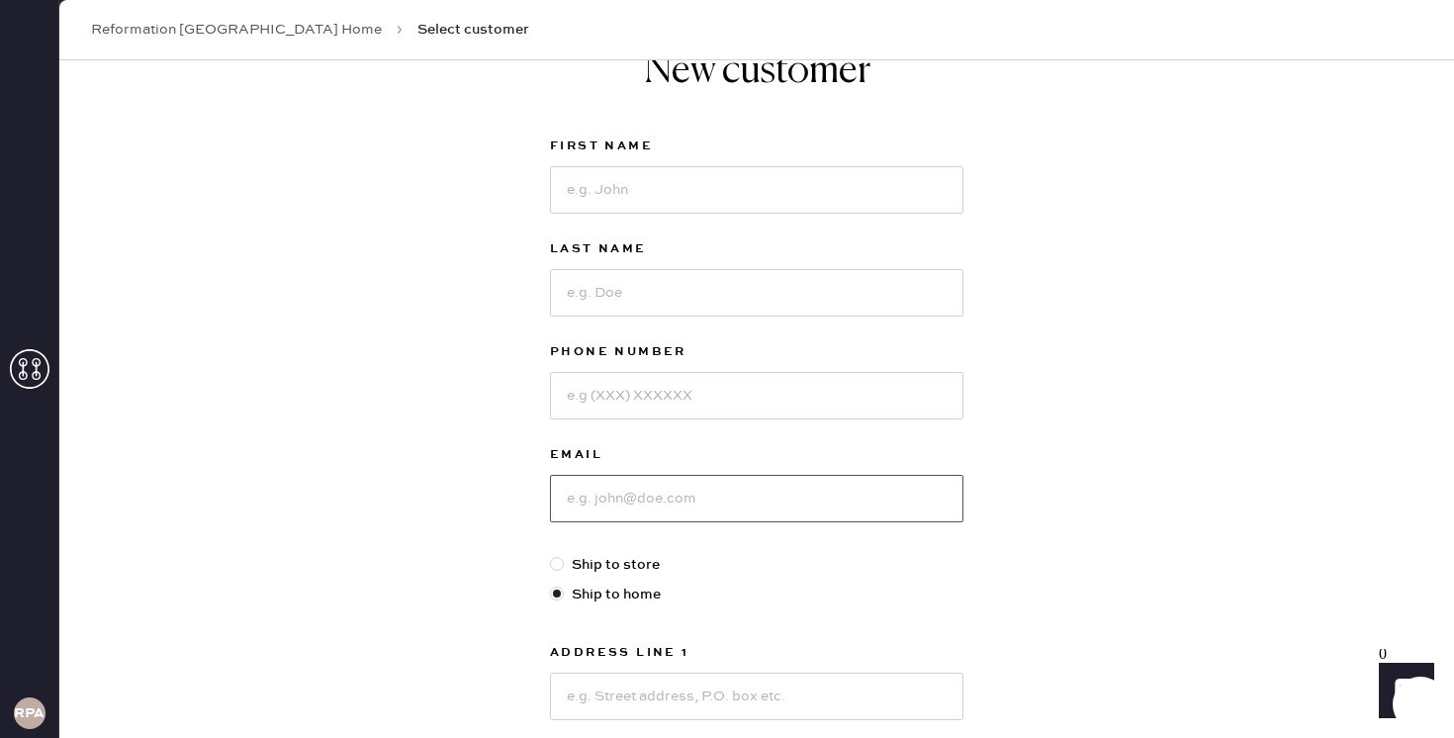
click at [627, 495] on input at bounding box center [756, 498] width 413 height 47
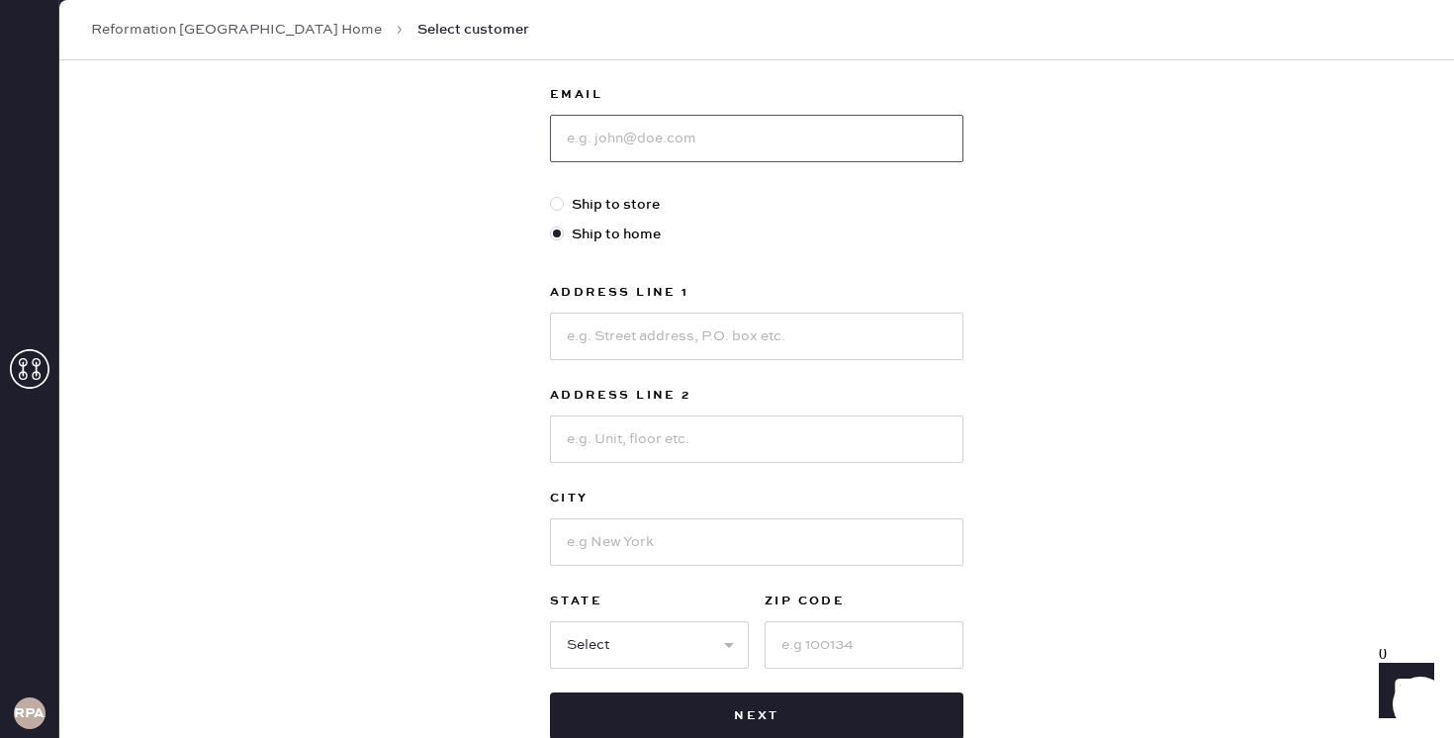
scroll to position [549, 0]
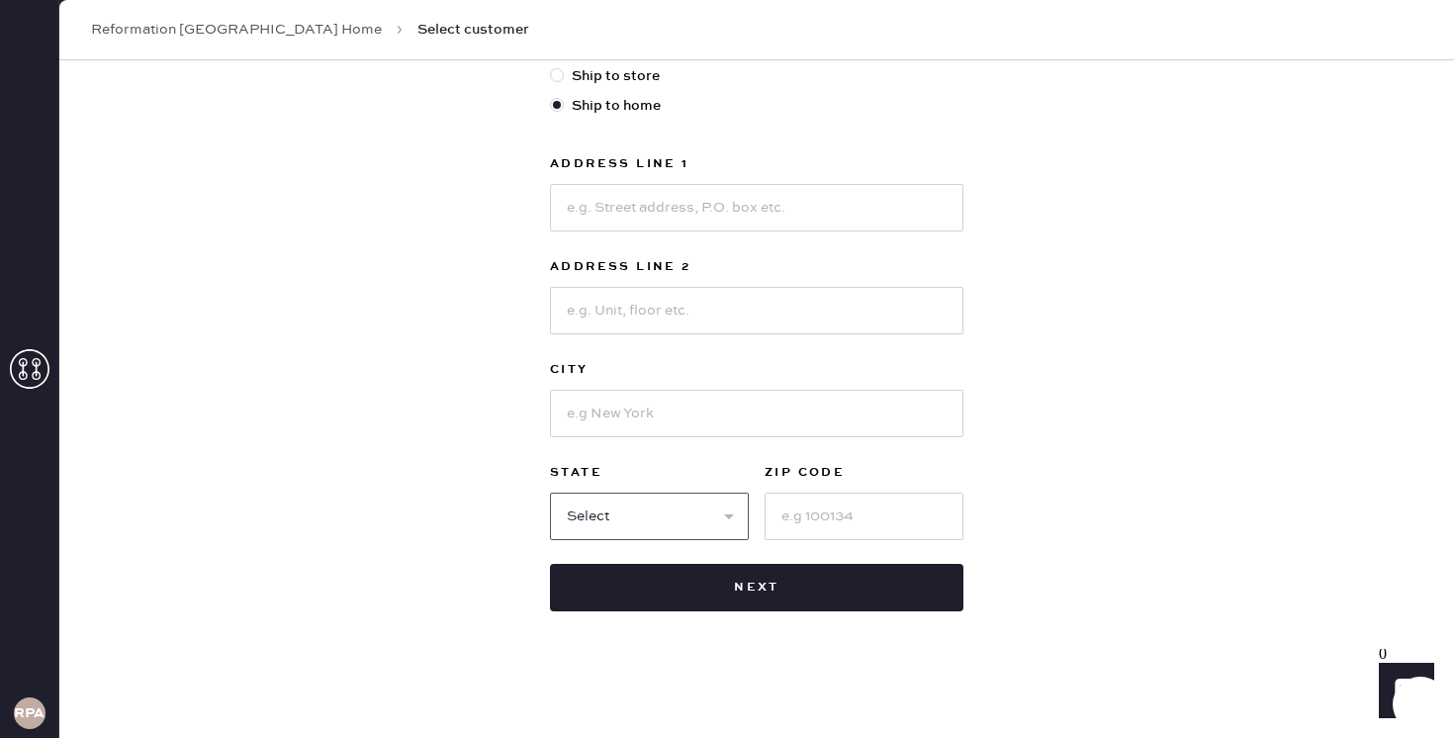
click at [687, 508] on select "Select AK AL AR AZ CA CO CT [GEOGRAPHIC_DATA] DE FL [GEOGRAPHIC_DATA] HI [GEOGR…" at bounding box center [649, 516] width 199 height 47
select select "CA"
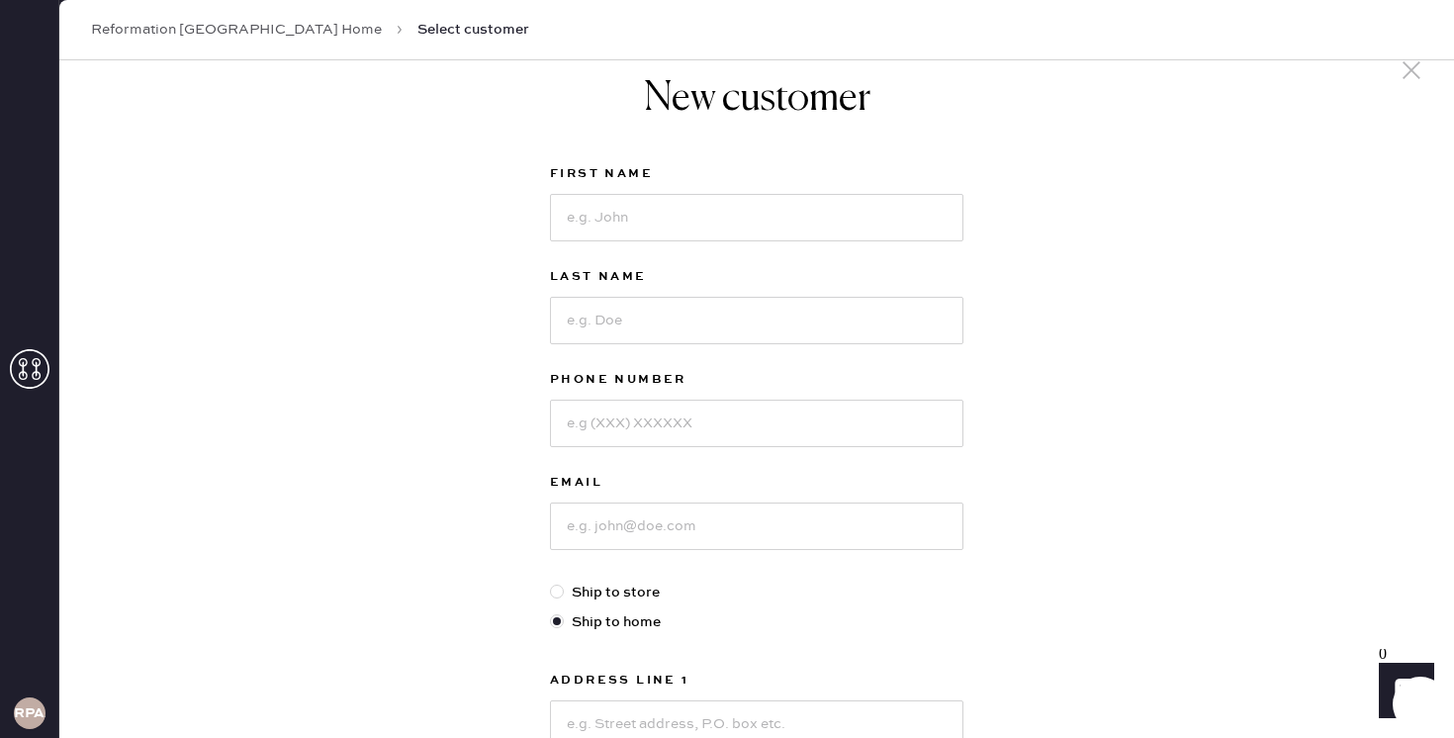
scroll to position [0, 0]
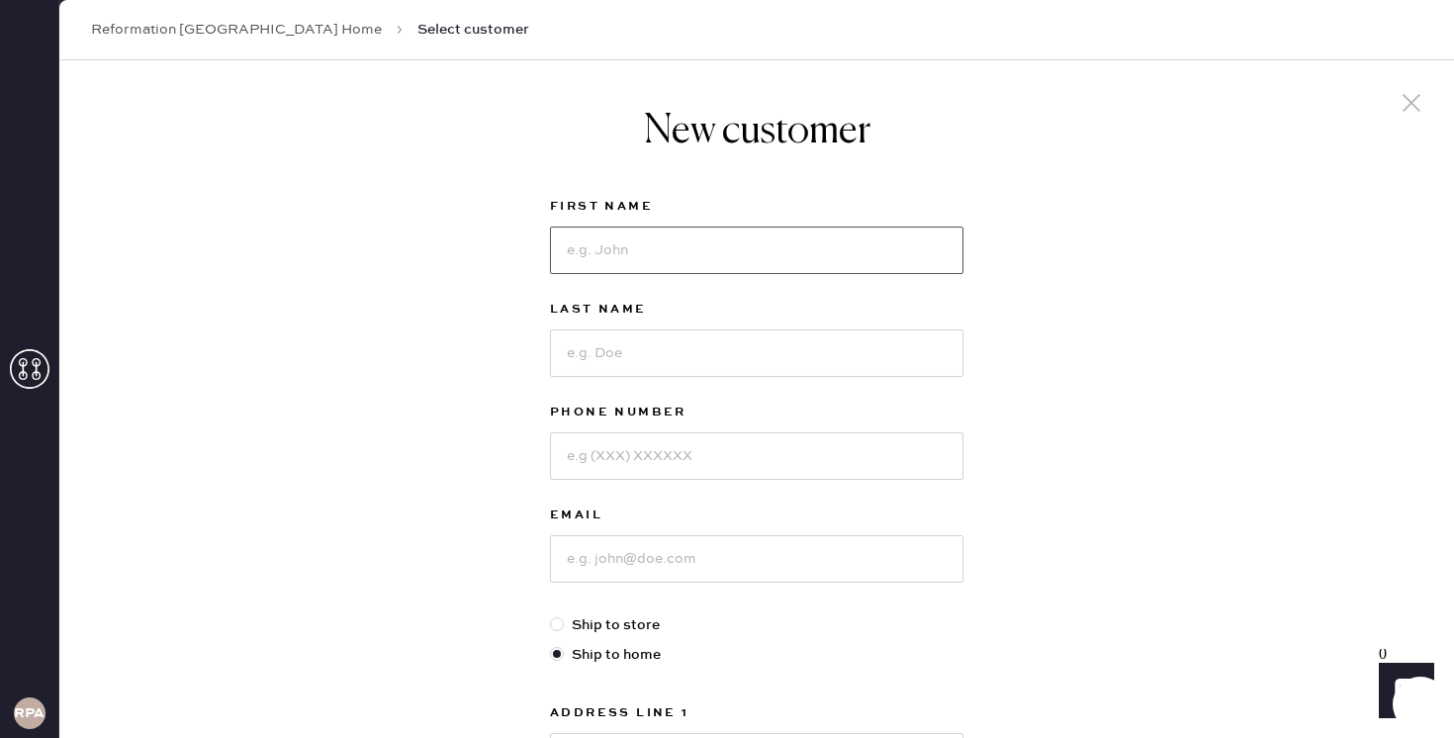
click at [789, 254] on input at bounding box center [756, 250] width 413 height 47
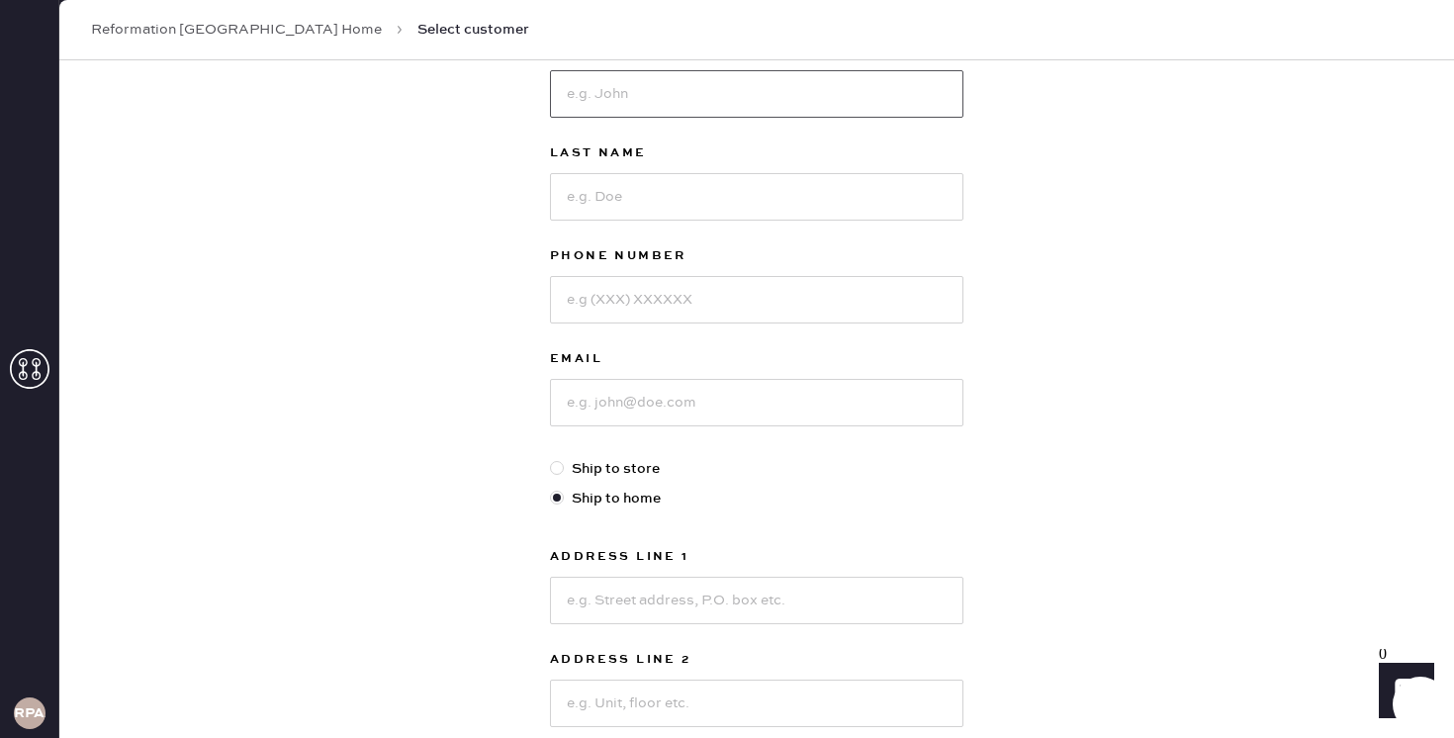
scroll to position [189, 0]
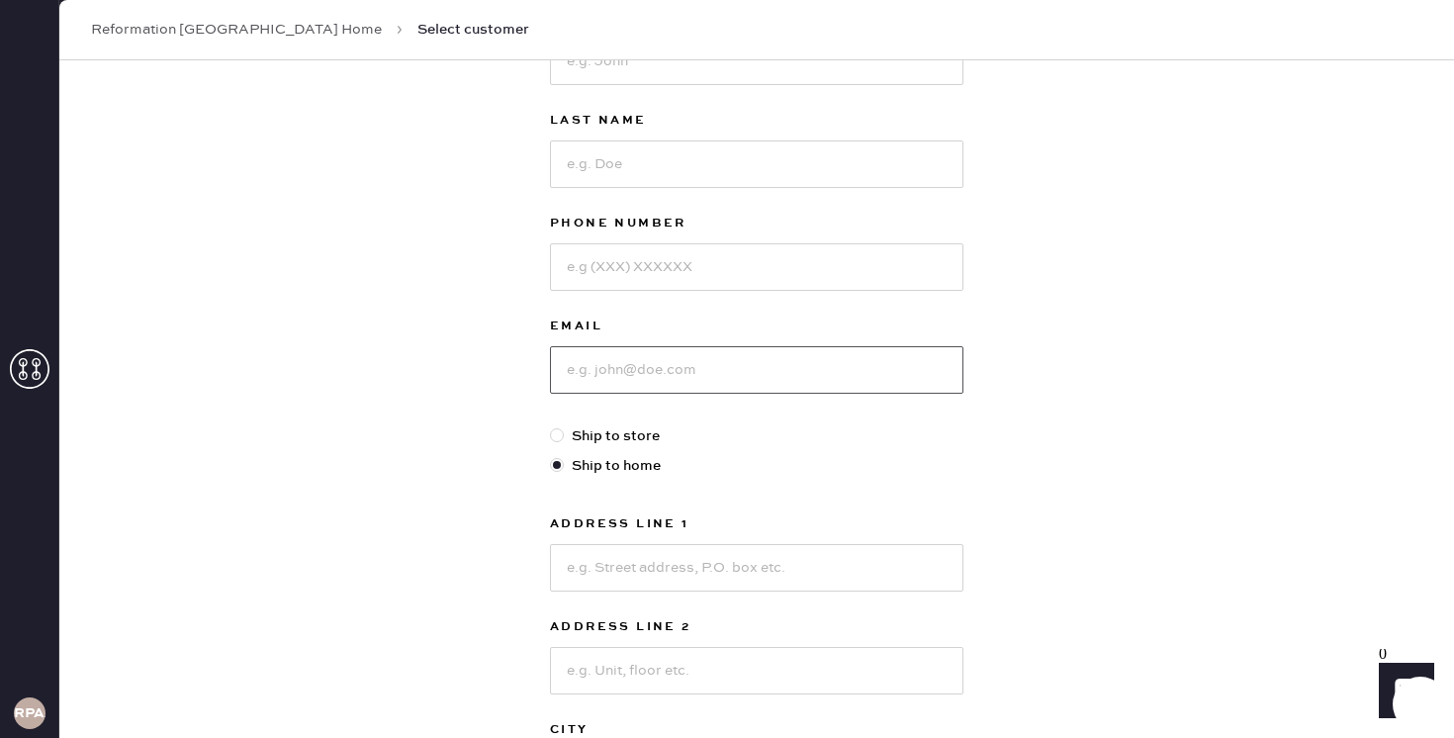
click at [617, 364] on input at bounding box center [756, 369] width 413 height 47
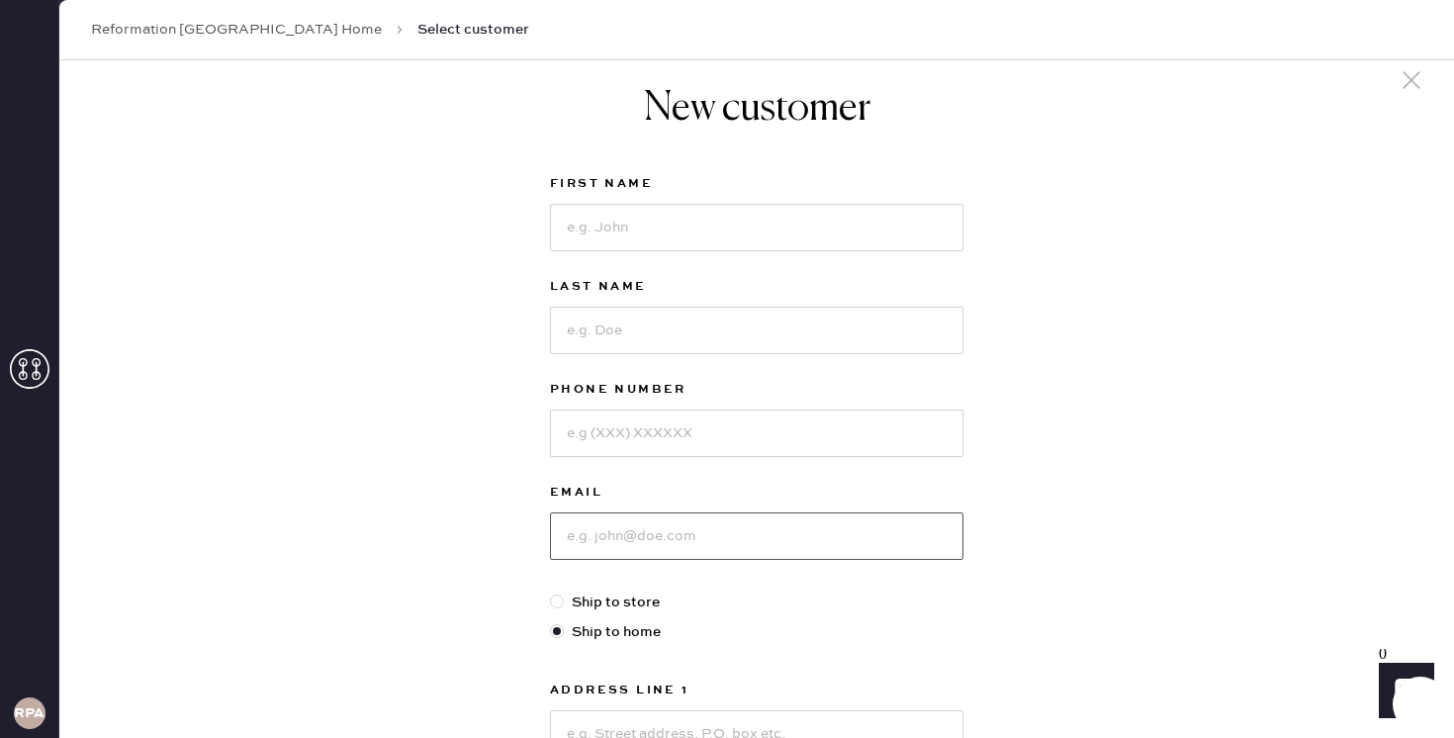
scroll to position [0, 0]
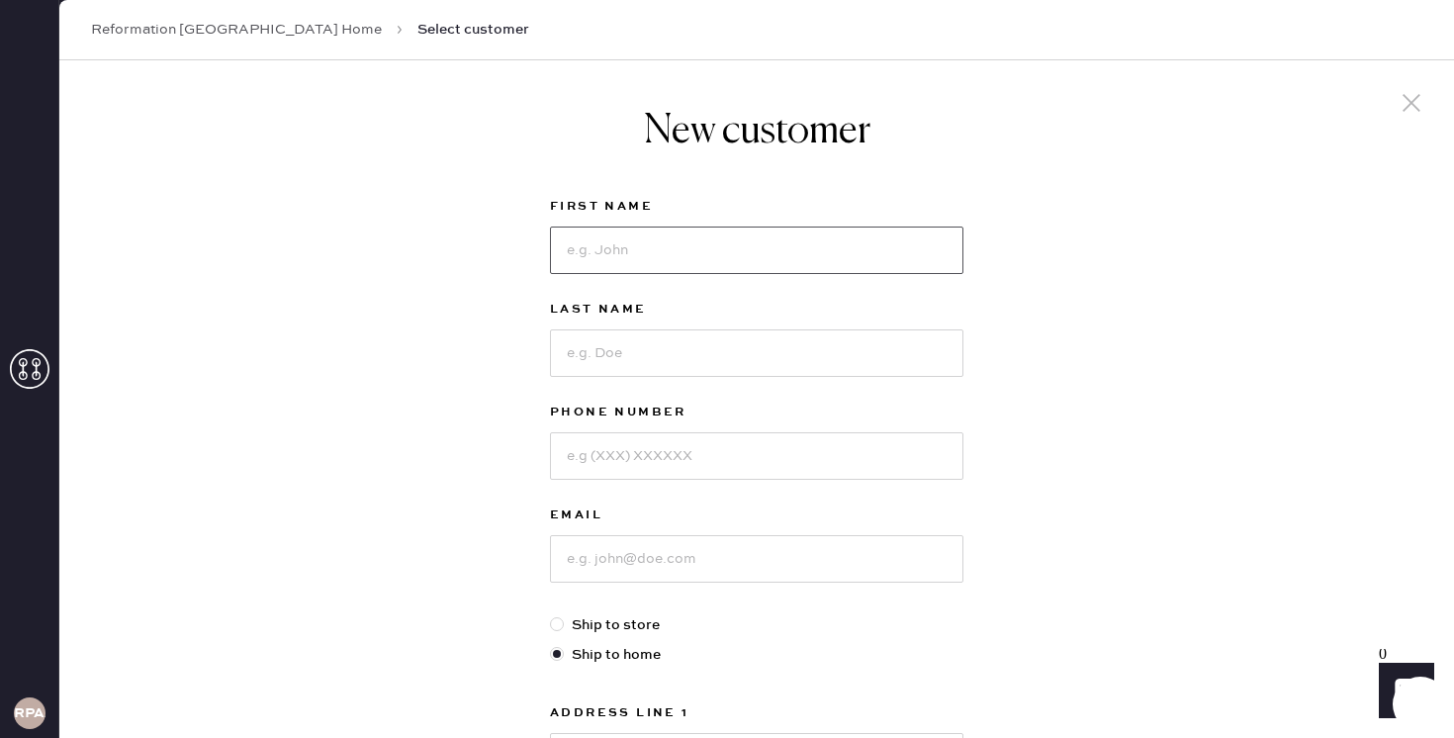
click at [679, 242] on input at bounding box center [756, 250] width 413 height 47
type input "[PERSON_NAME]"
click at [685, 442] on input at bounding box center [756, 455] width 413 height 47
type input "6508638724"
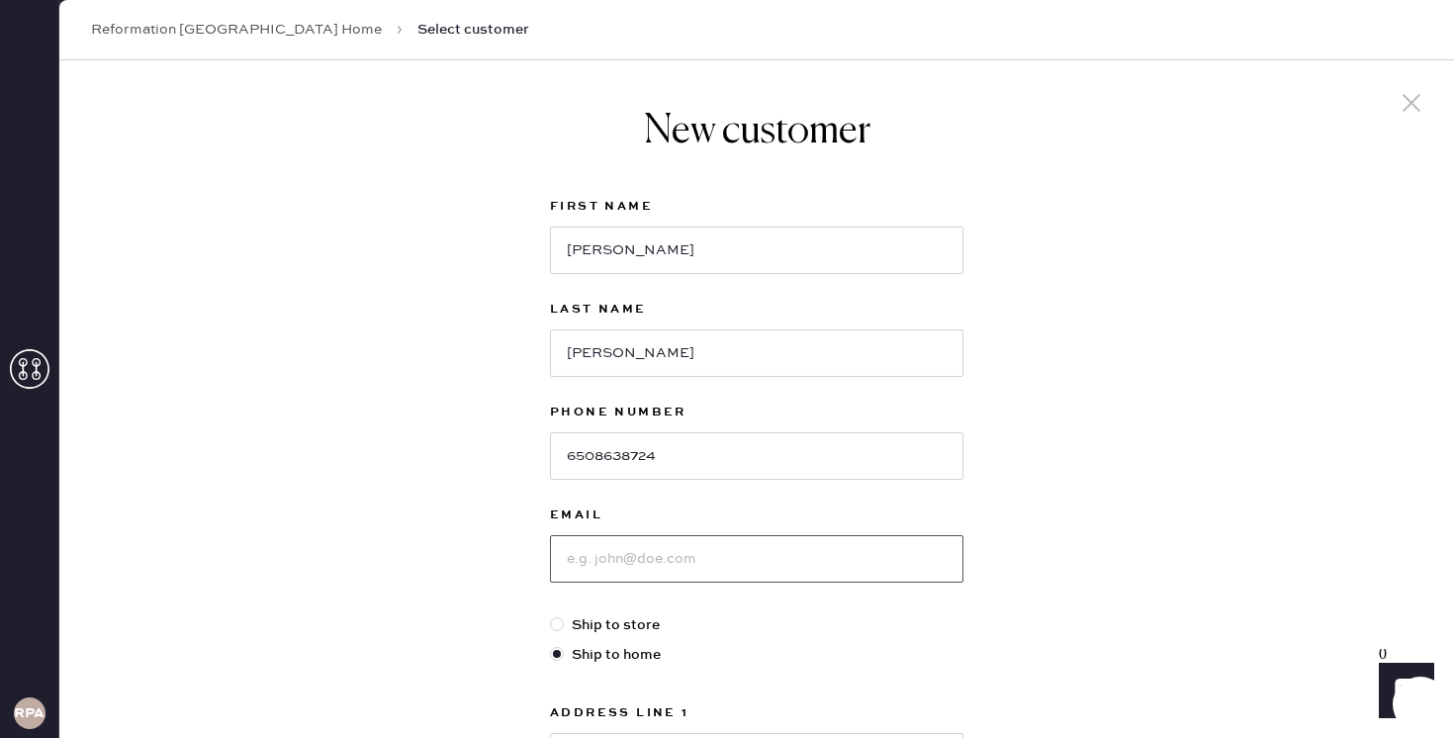
click at [722, 563] on input at bounding box center [756, 558] width 413 height 47
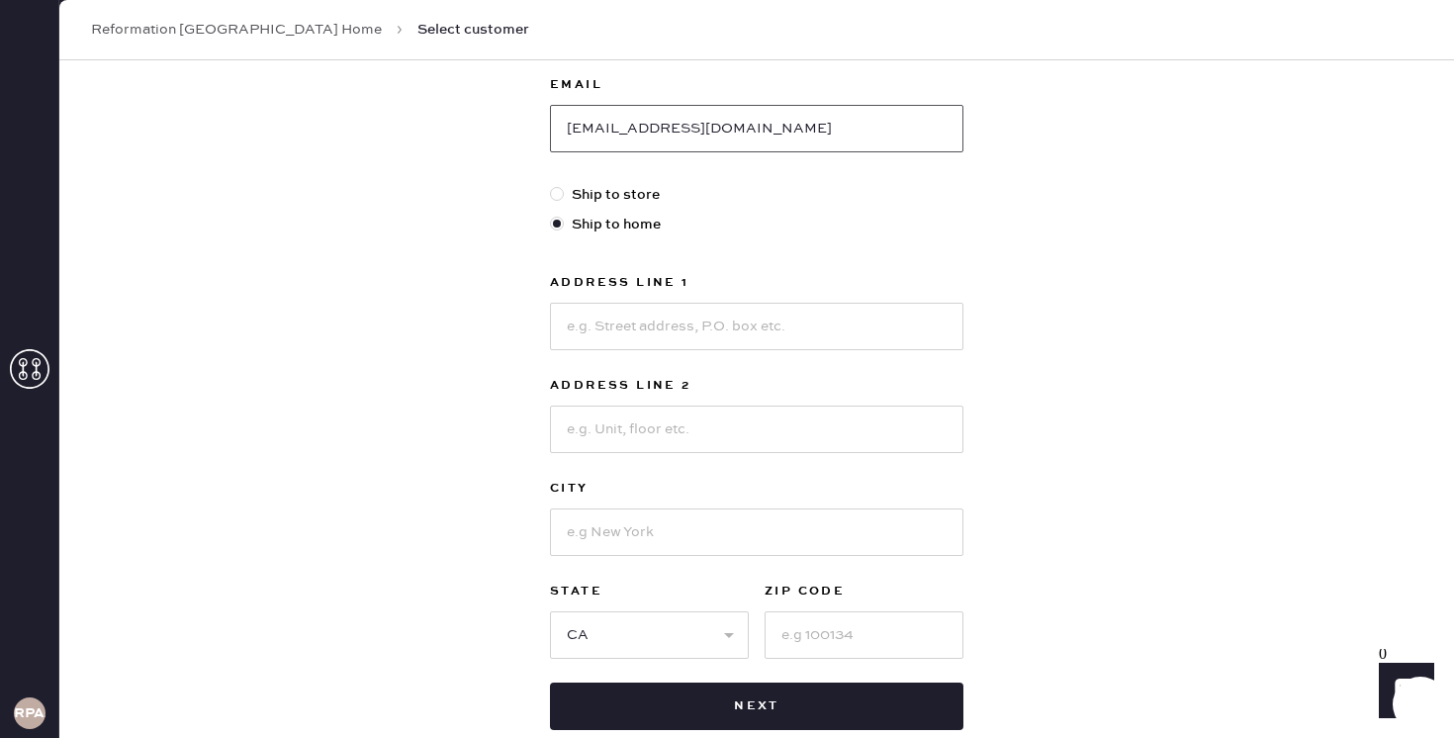
scroll to position [444, 0]
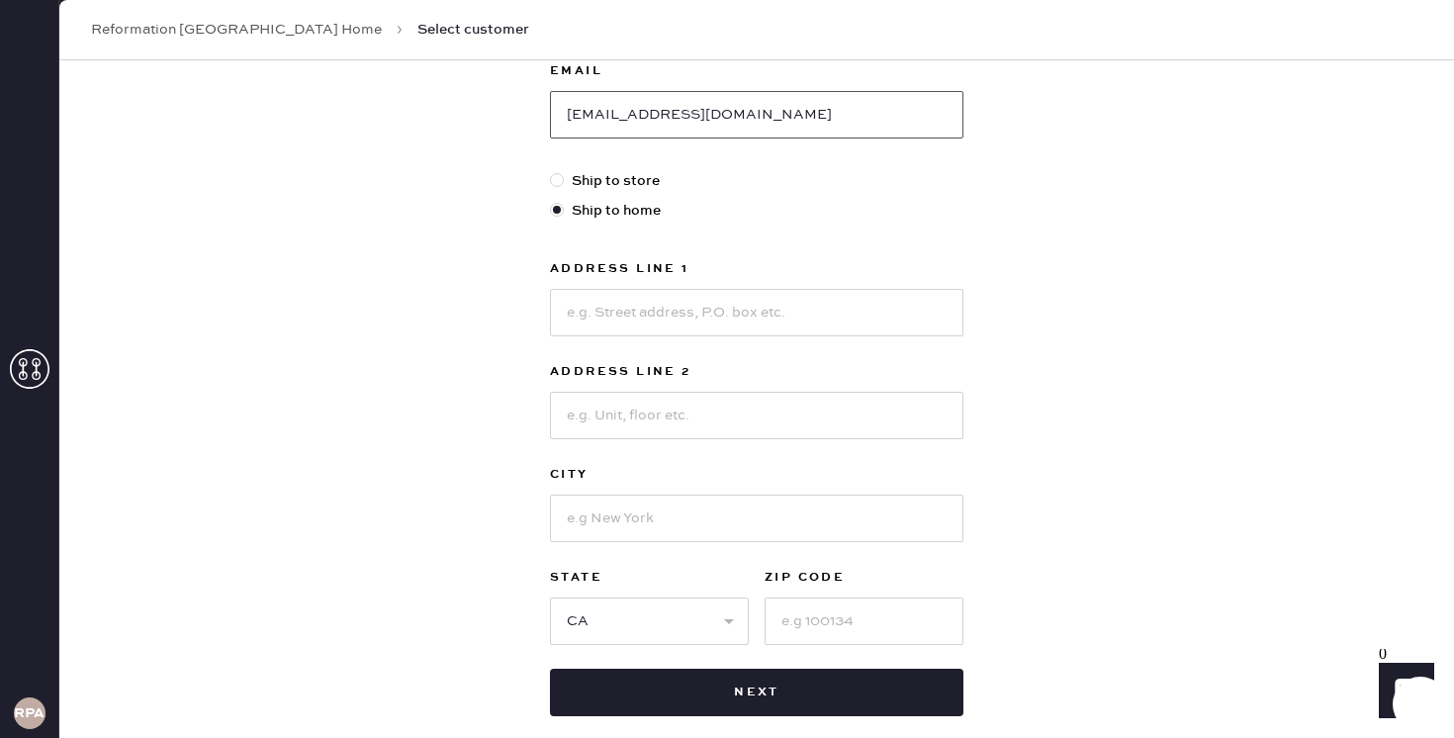
type input "[EMAIL_ADDRESS][DOMAIN_NAME]"
click at [758, 317] on input at bounding box center [756, 312] width 413 height 47
type input "410 Sonora Dr"
click at [736, 511] on input at bounding box center [756, 518] width 413 height 47
type input "[GEOGRAPHIC_DATA]"
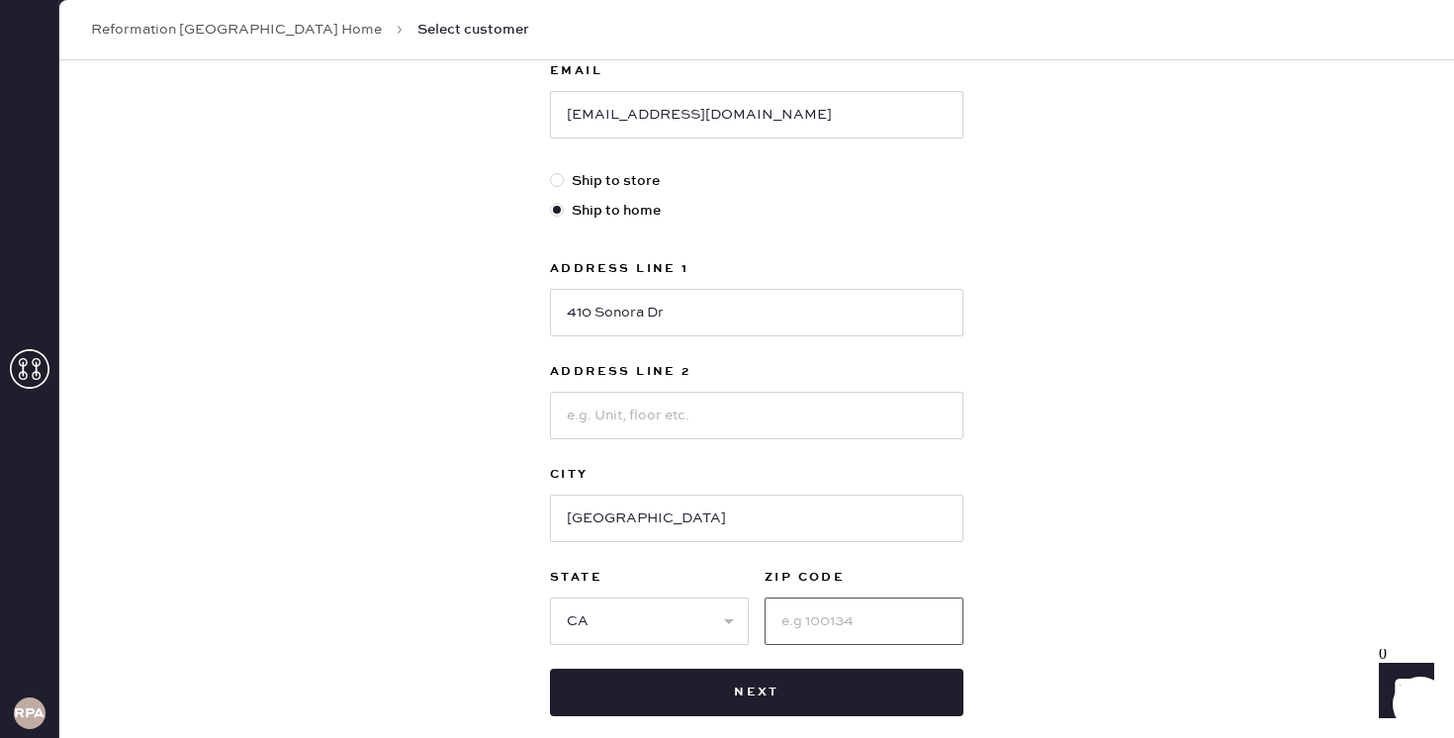
click at [909, 639] on input at bounding box center [864, 620] width 199 height 47
type input "94402"
click at [690, 321] on input "410 Sonora Dr" at bounding box center [756, 312] width 413 height 47
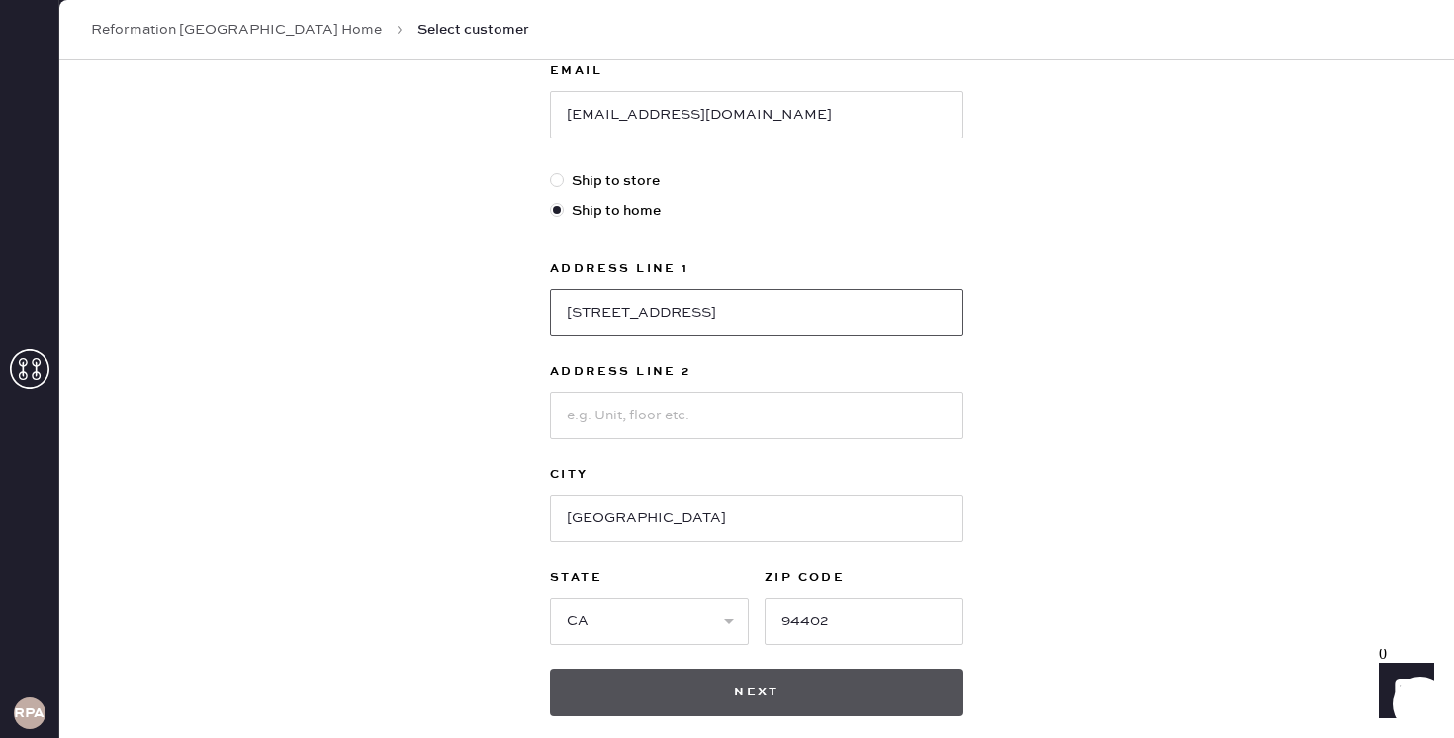
type input "[STREET_ADDRESS]"
click at [732, 676] on button "Next" at bounding box center [756, 692] width 413 height 47
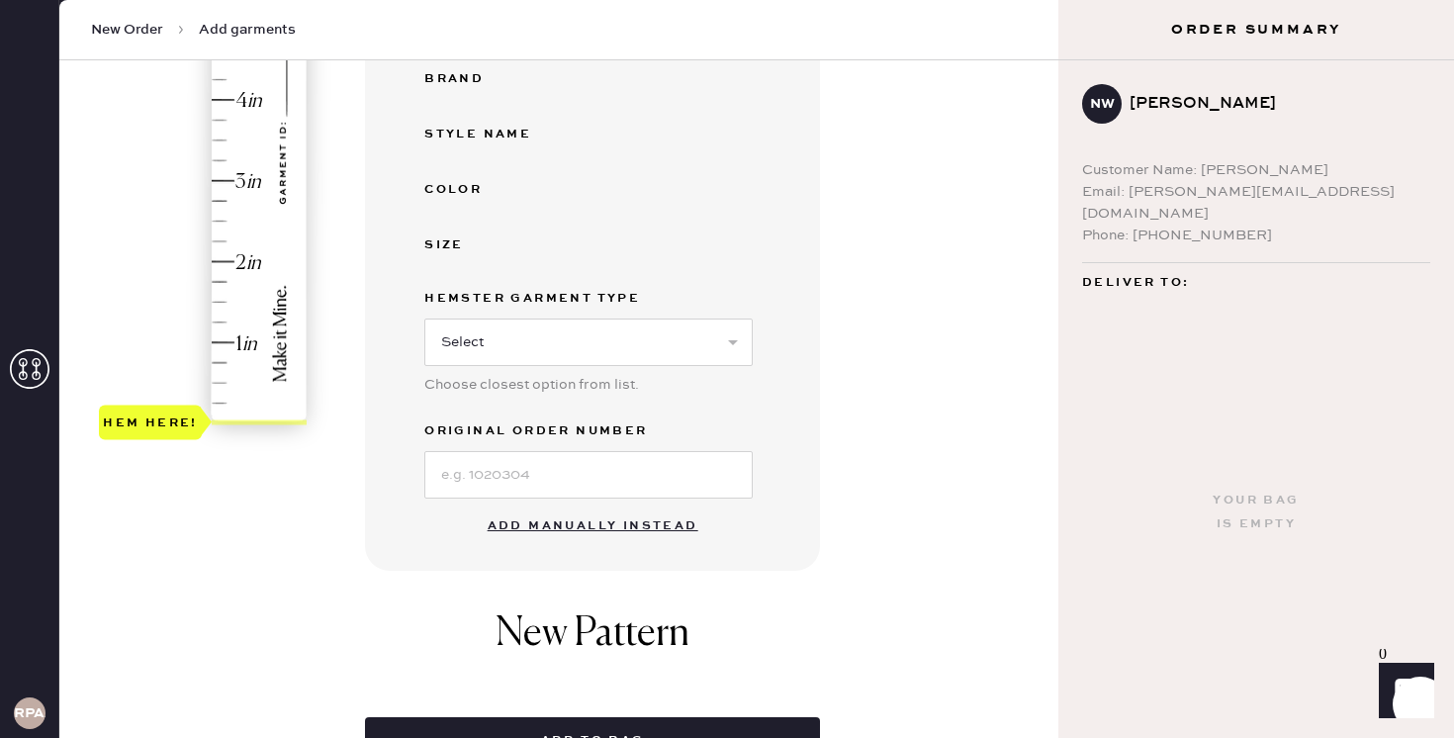
scroll to position [471, 0]
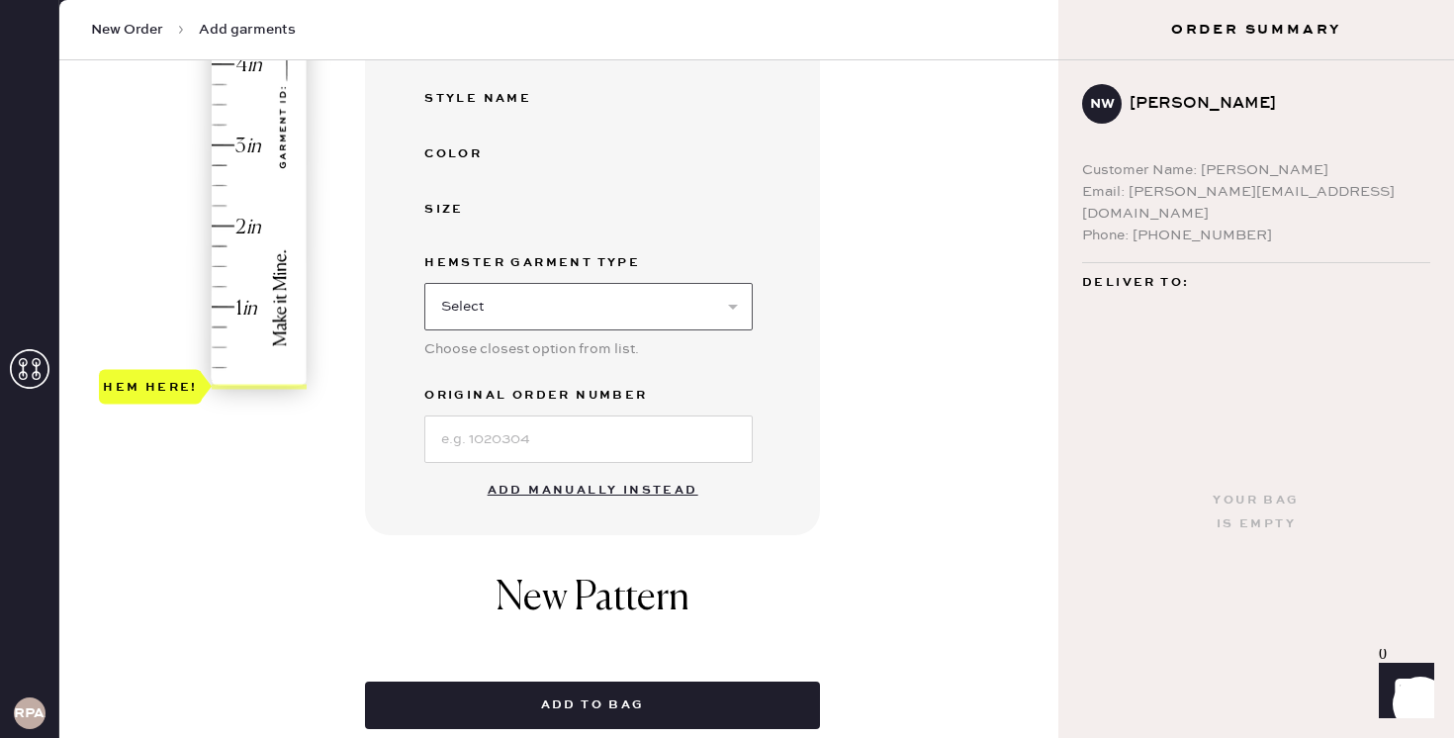
click at [729, 309] on select "Select Basic Skirt Jeans Leggings Pants Shorts Basic Sleeved Dress Basic Sleeve…" at bounding box center [588, 306] width 328 height 47
select select "2"
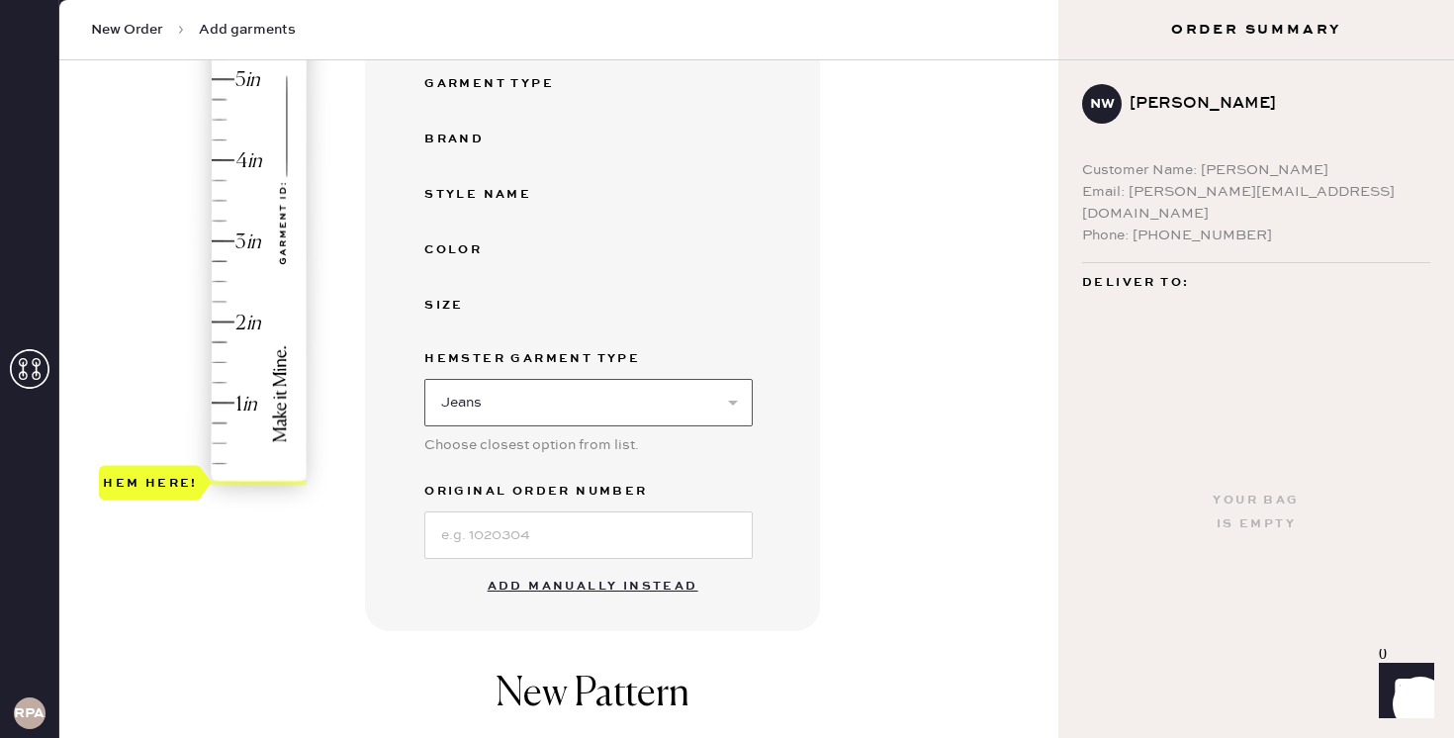
scroll to position [380, 0]
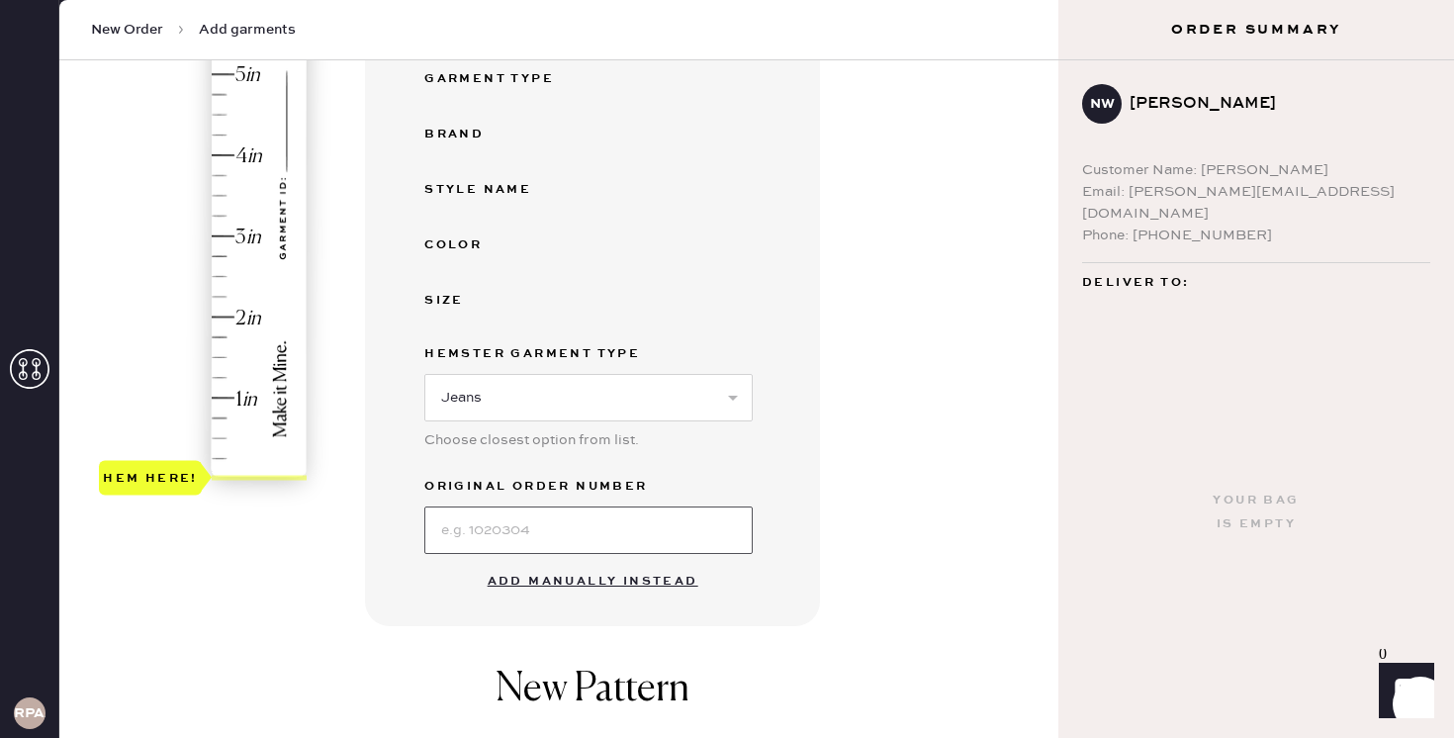
click at [473, 532] on input at bounding box center [588, 529] width 328 height 47
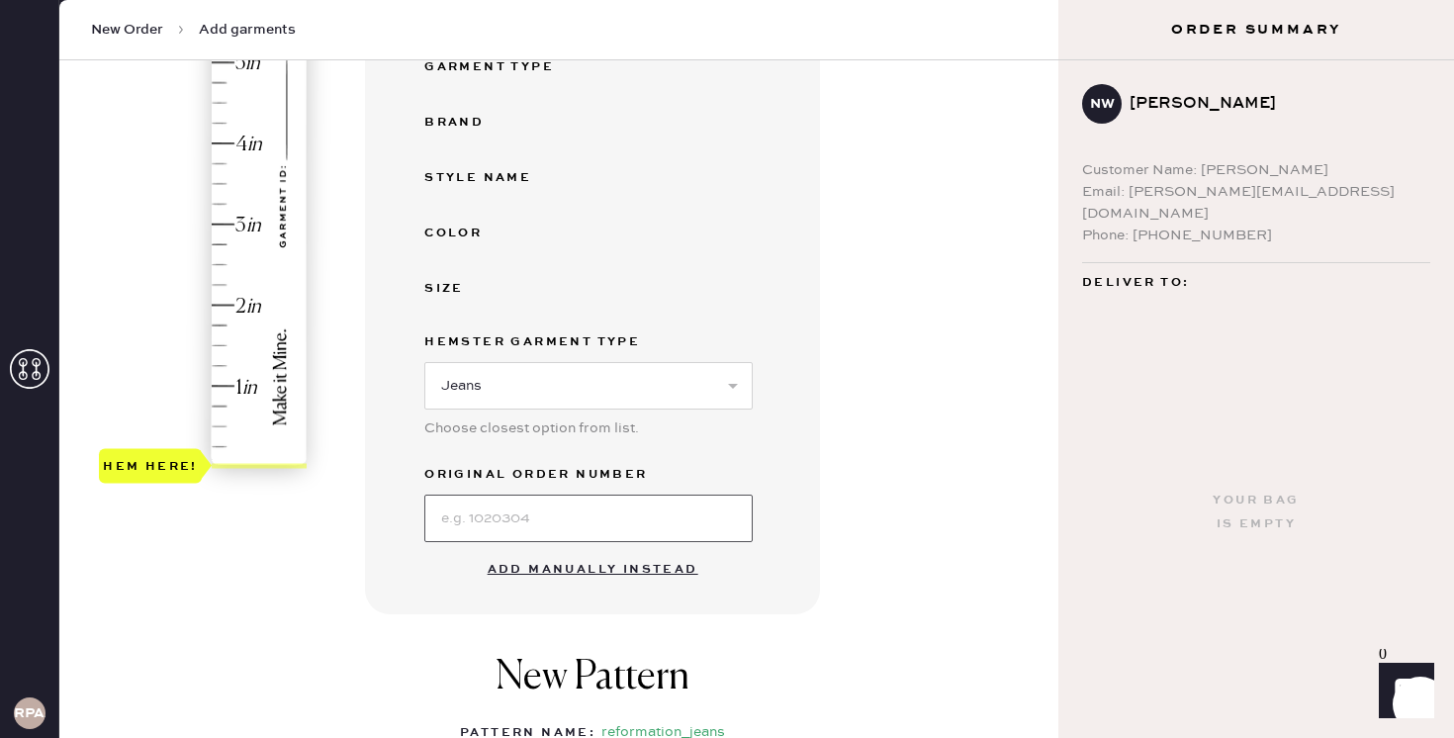
scroll to position [395, 0]
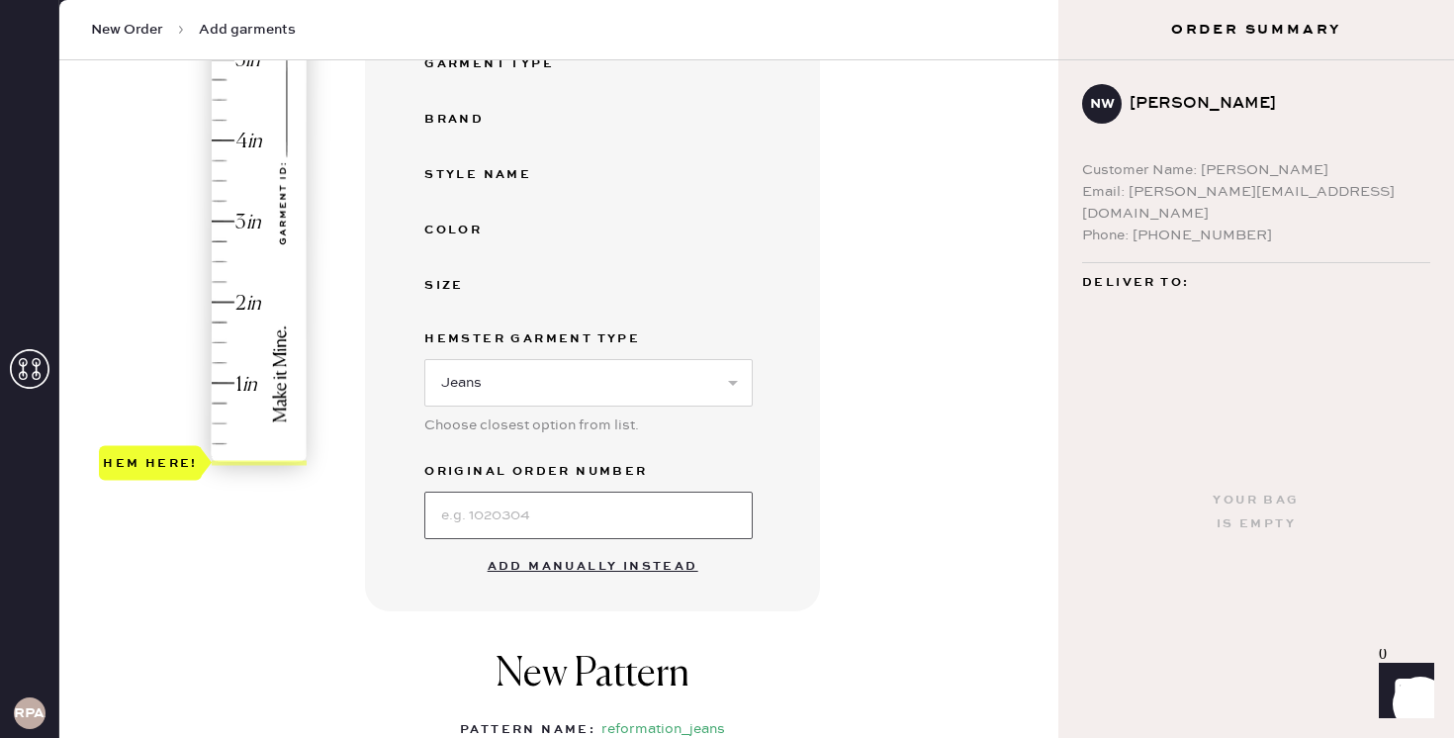
click at [488, 514] on input at bounding box center [588, 515] width 328 height 47
paste input "S20191739"
click at [451, 511] on input "S20191739" at bounding box center [588, 515] width 328 height 47
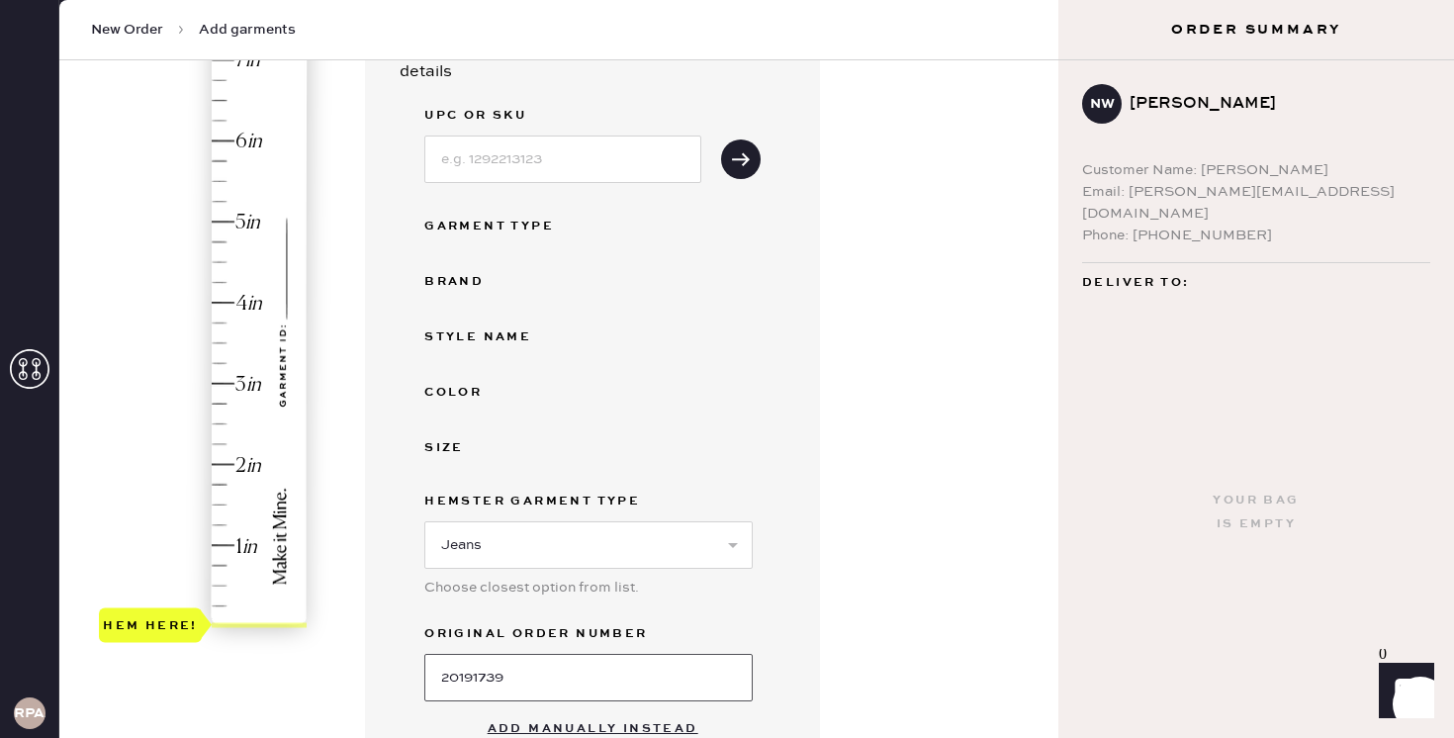
scroll to position [238, 0]
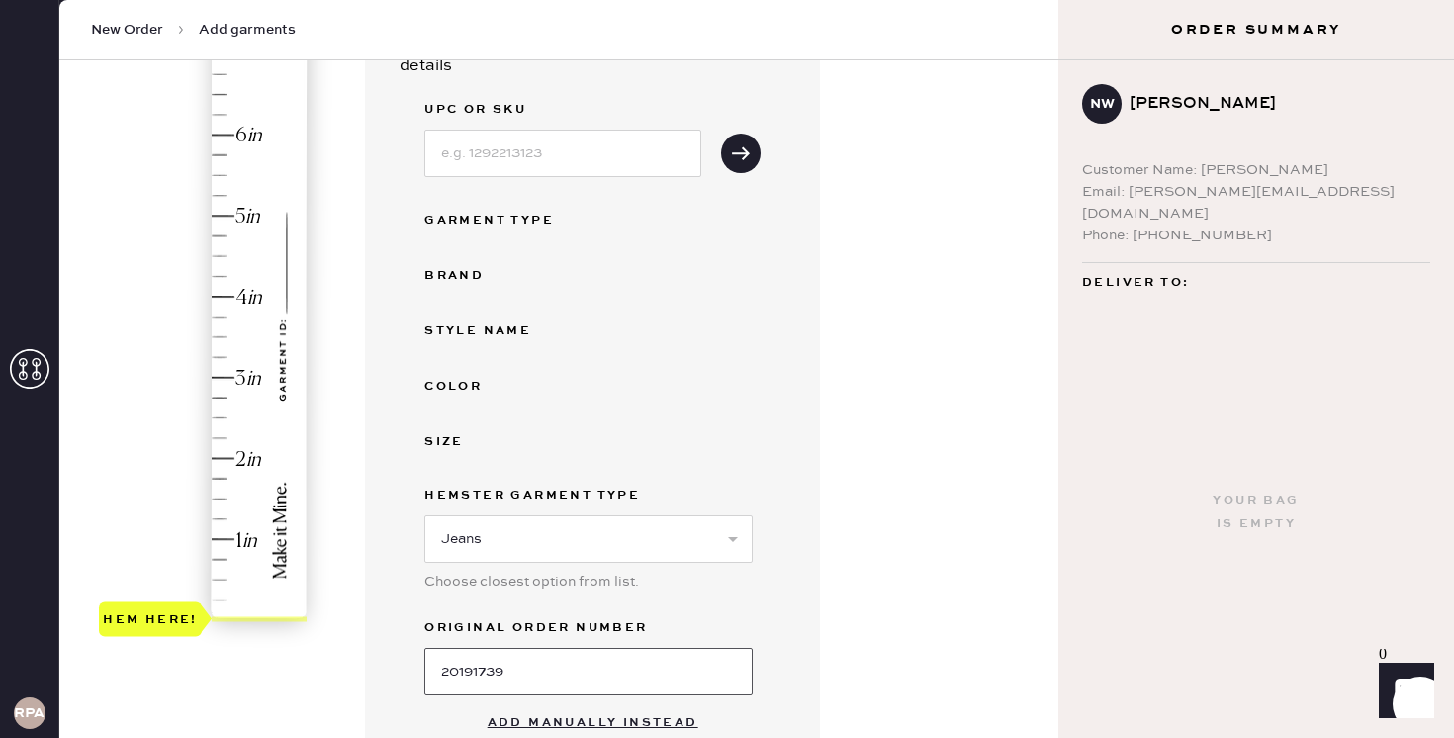
type input "20191739"
click at [506, 216] on div "Garment Type" at bounding box center [503, 221] width 158 height 24
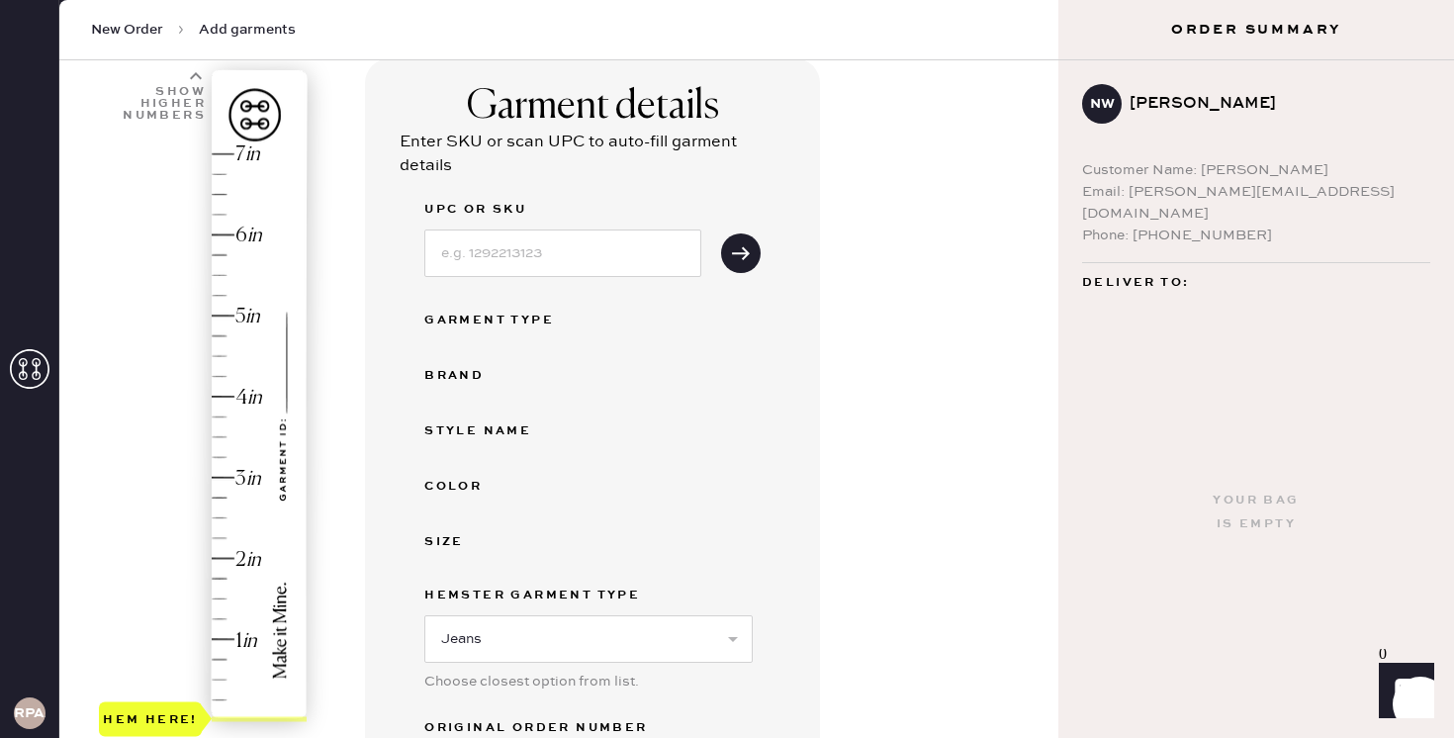
scroll to position [0, 0]
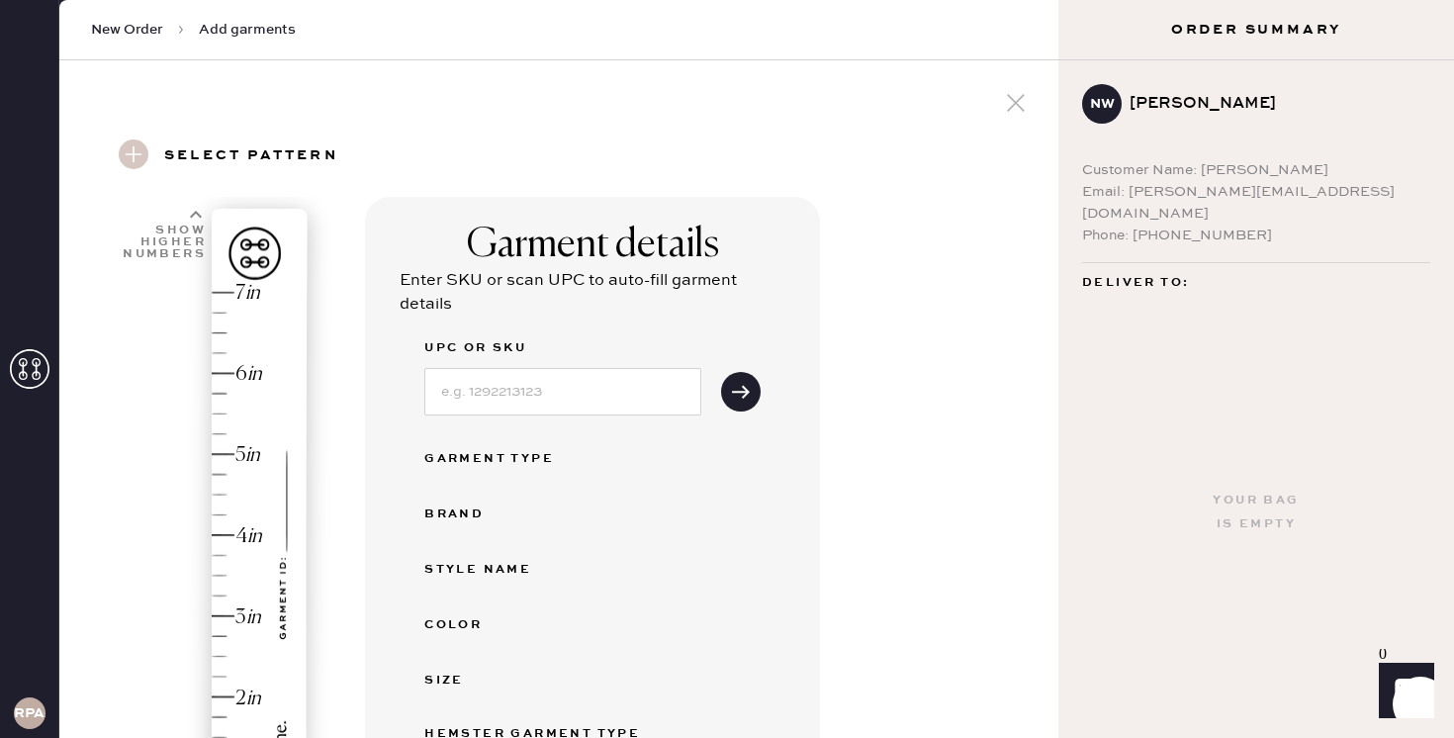
click at [519, 362] on div "UPC or SKU" at bounding box center [562, 350] width 277 height 28
click at [514, 383] on input at bounding box center [562, 391] width 277 height 47
type input "r"
type input "RN143248"
click at [744, 390] on icon "submit" at bounding box center [741, 392] width 20 height 20
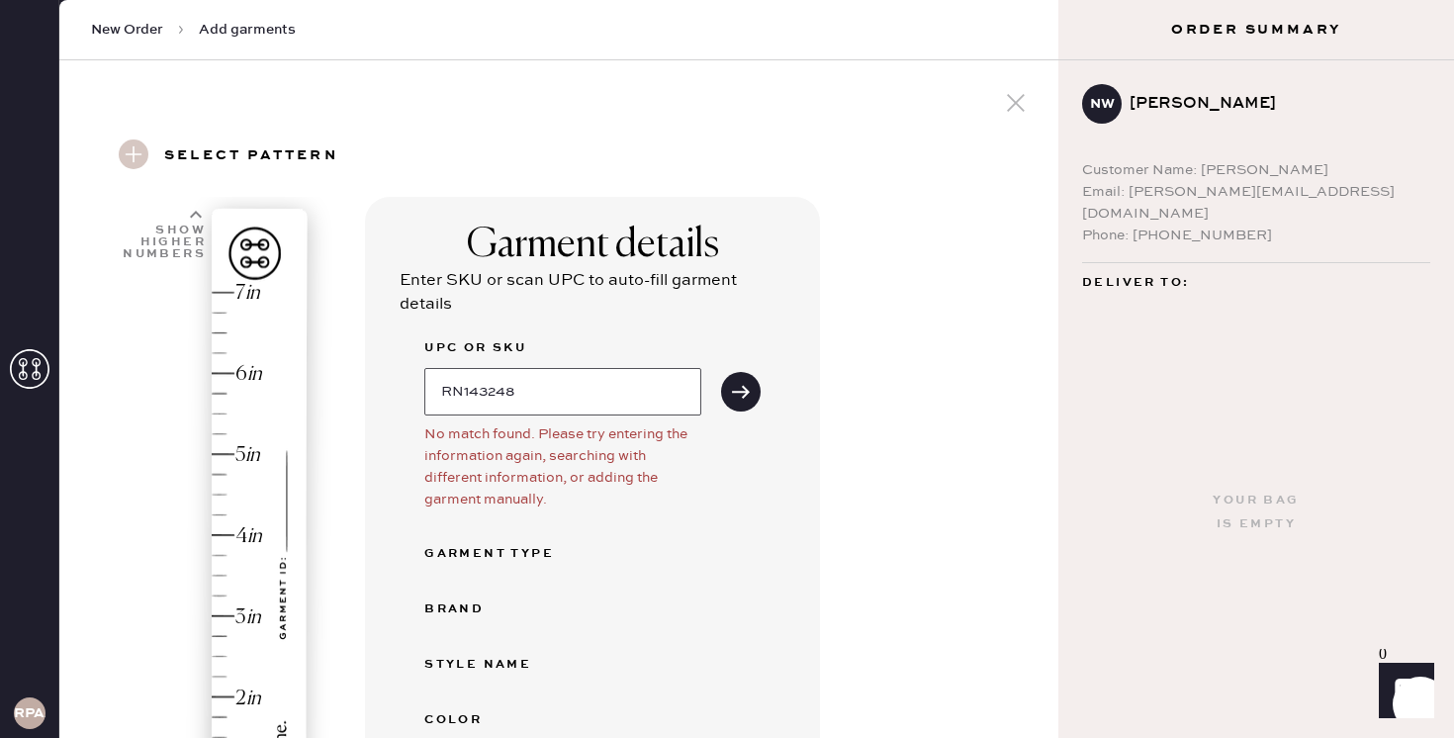
click at [541, 375] on input "RN143248" at bounding box center [562, 391] width 277 height 47
paste input "1316861WIM025"
click at [738, 396] on icon "submit" at bounding box center [741, 392] width 20 height 20
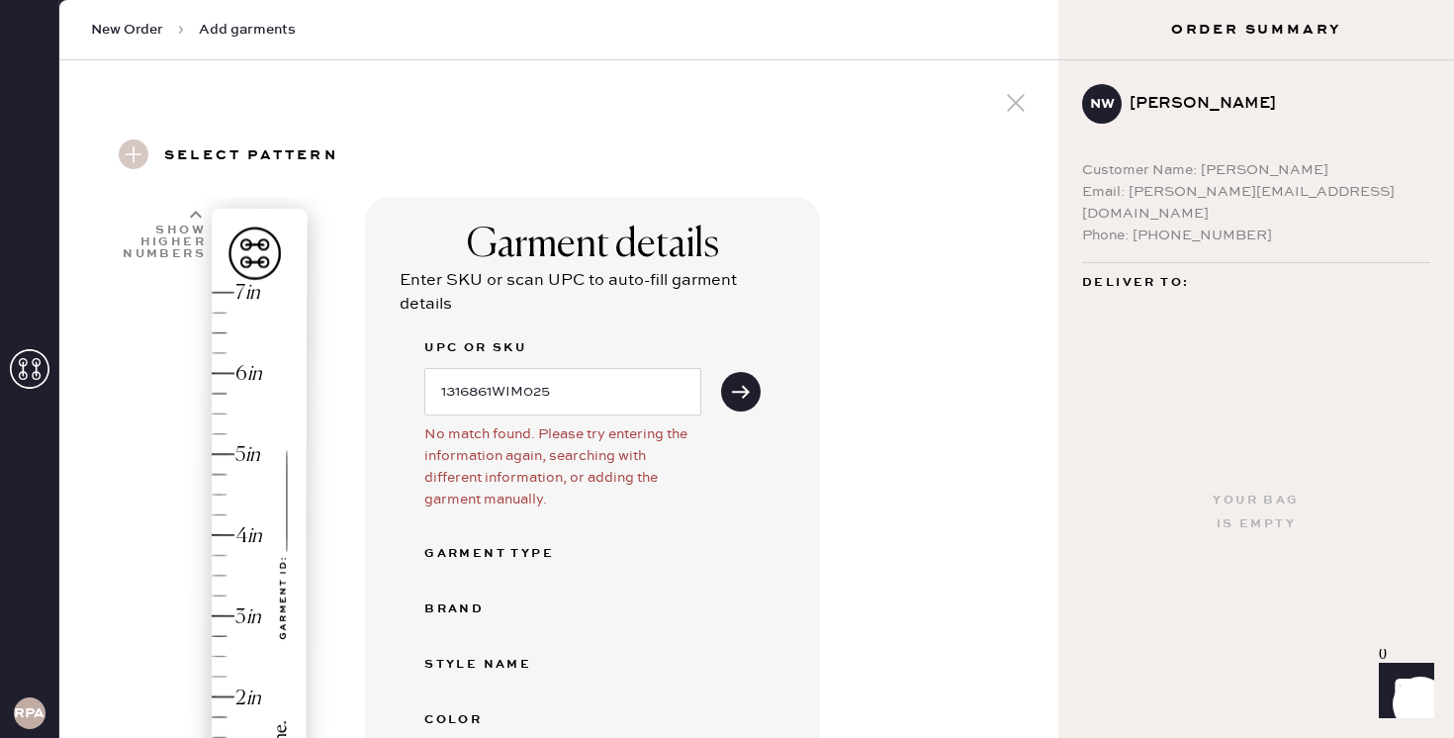
click at [762, 381] on div "Garment details Enter SKU or scan UPC to auto-fill garment details UPC or SKU 1…" at bounding box center [592, 649] width 455 height 904
click at [751, 393] on button "submit" at bounding box center [741, 392] width 40 height 40
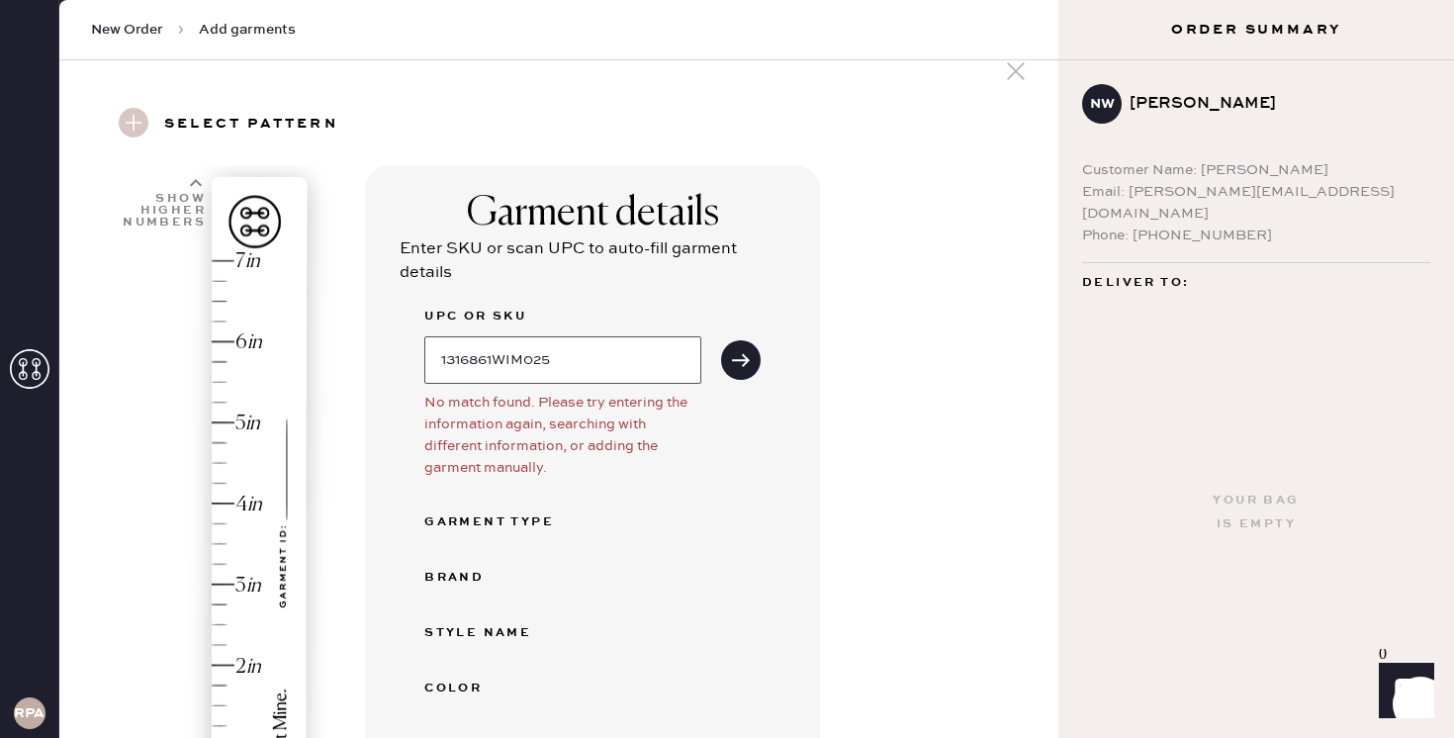
click at [561, 357] on input "1316861WIM025" at bounding box center [562, 359] width 277 height 47
click at [728, 352] on button "submit" at bounding box center [741, 360] width 40 height 40
click at [593, 369] on input "1316861WIM" at bounding box center [562, 359] width 277 height 47
type input "1316861WIM025"
click at [735, 370] on button "submit" at bounding box center [741, 360] width 40 height 40
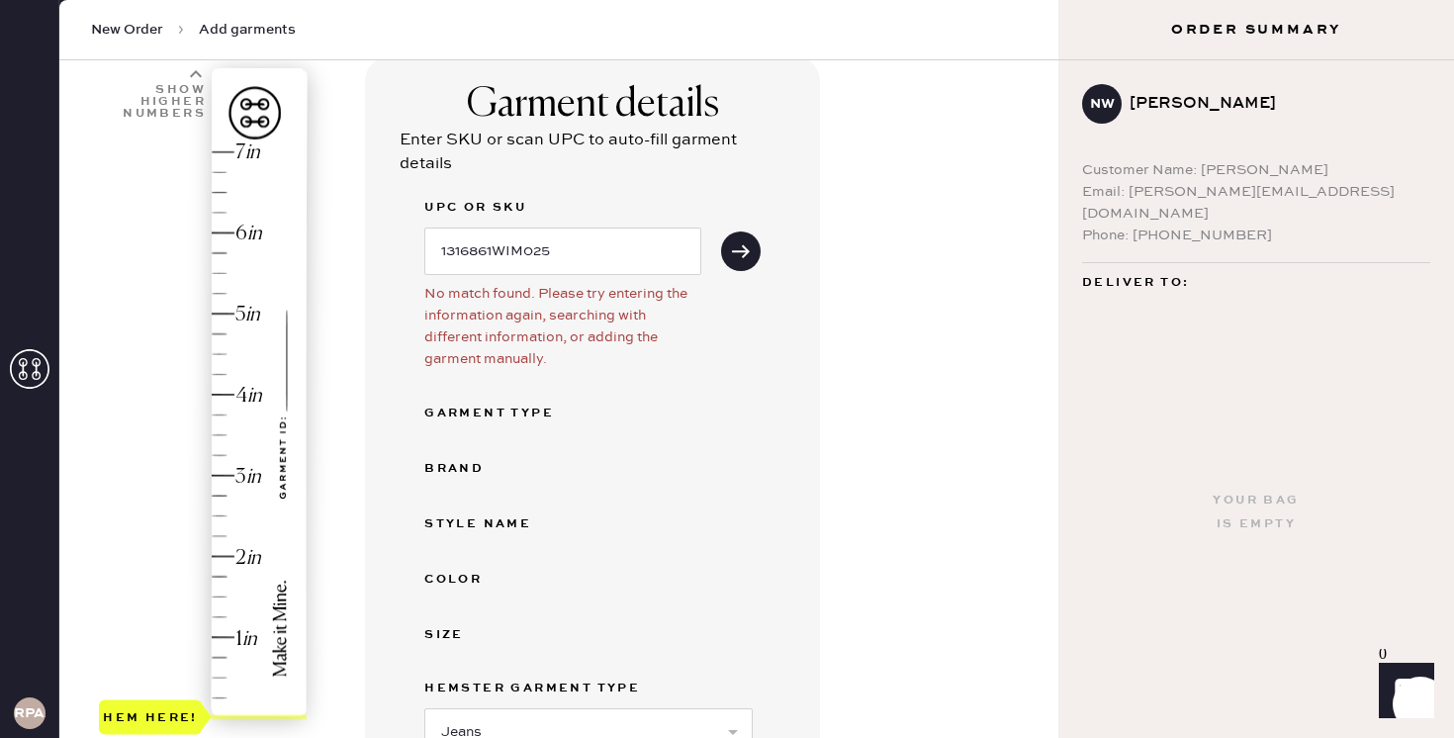
scroll to position [247, 0]
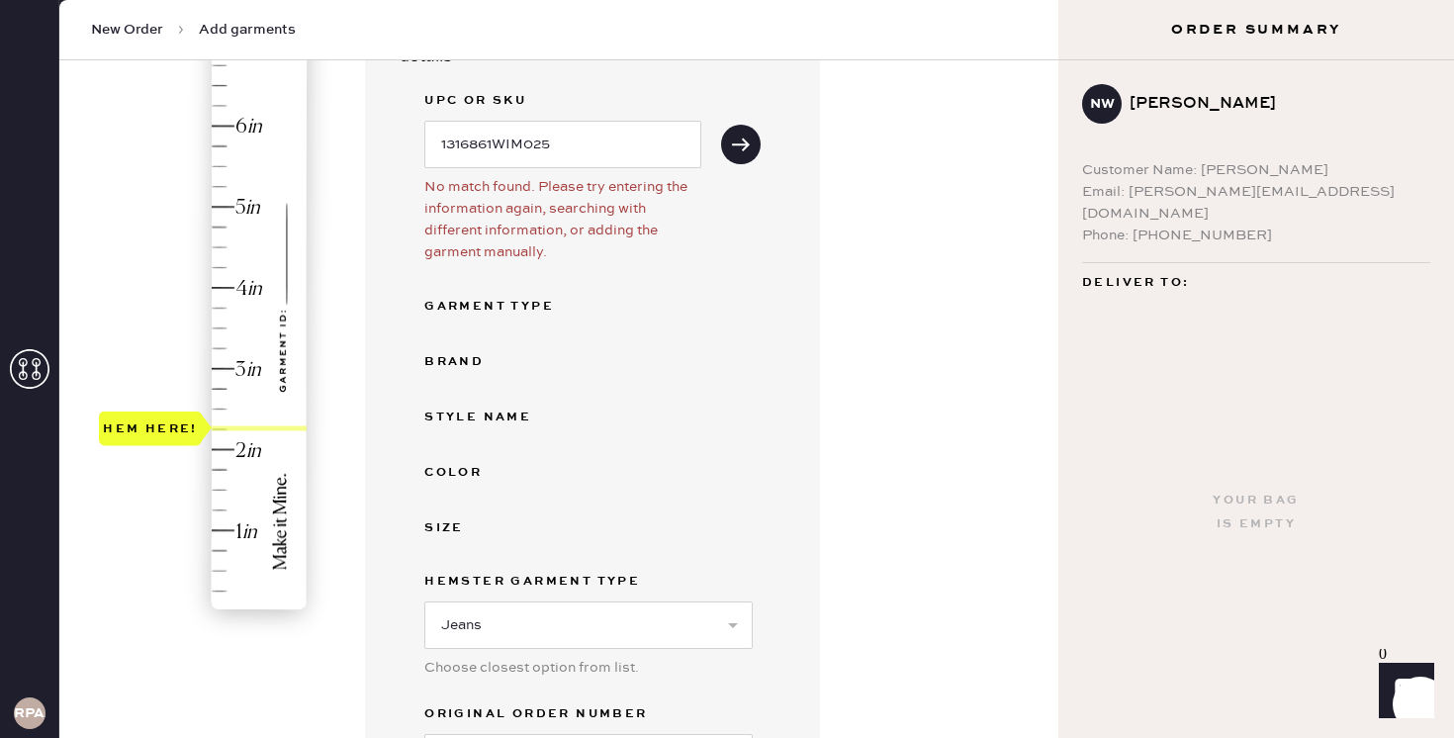
click at [217, 431] on div "Hem here!" at bounding box center [204, 329] width 211 height 584
click at [215, 416] on div "Hem here!" at bounding box center [204, 329] width 211 height 584
click at [225, 420] on div "Hem here!" at bounding box center [204, 329] width 211 height 584
type input "2.5"
click at [226, 414] on div "Hem here!" at bounding box center [204, 329] width 211 height 584
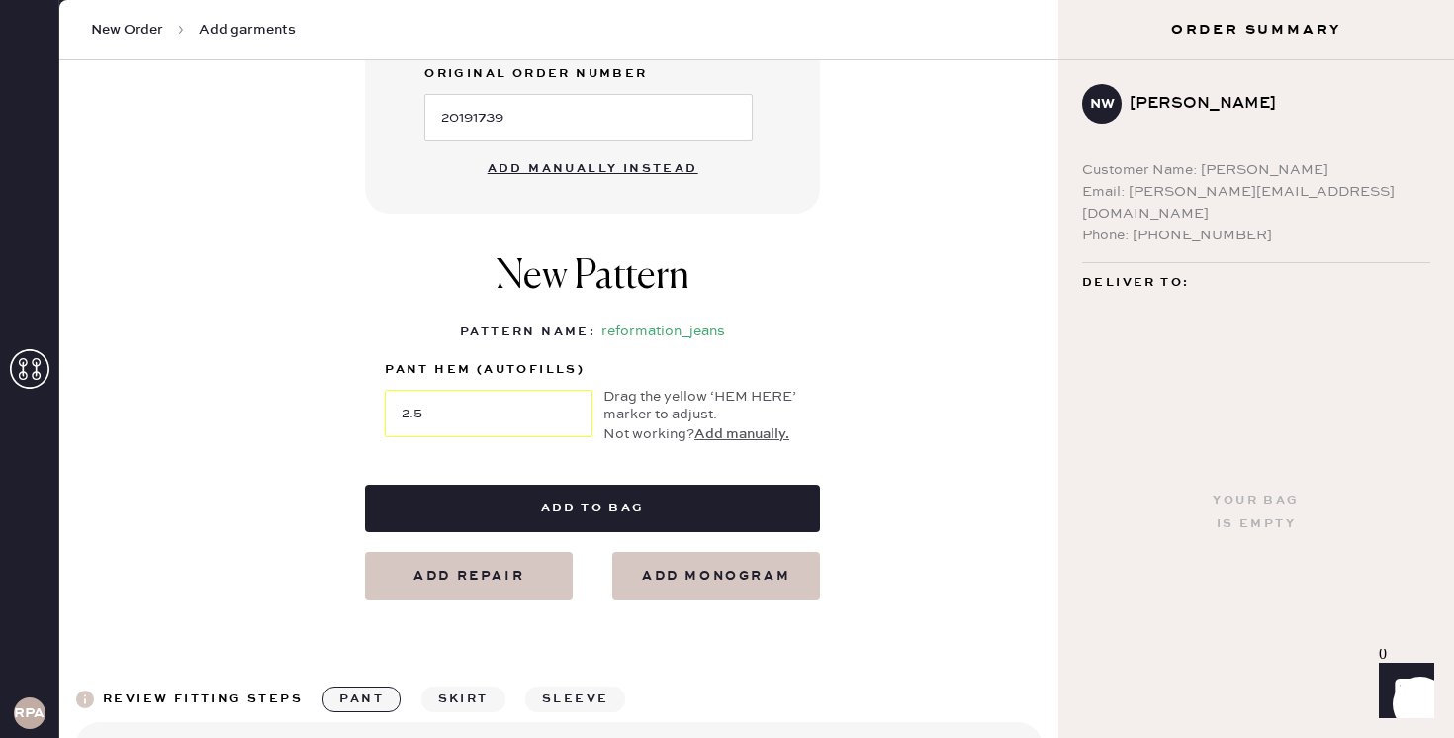
scroll to position [876, 0]
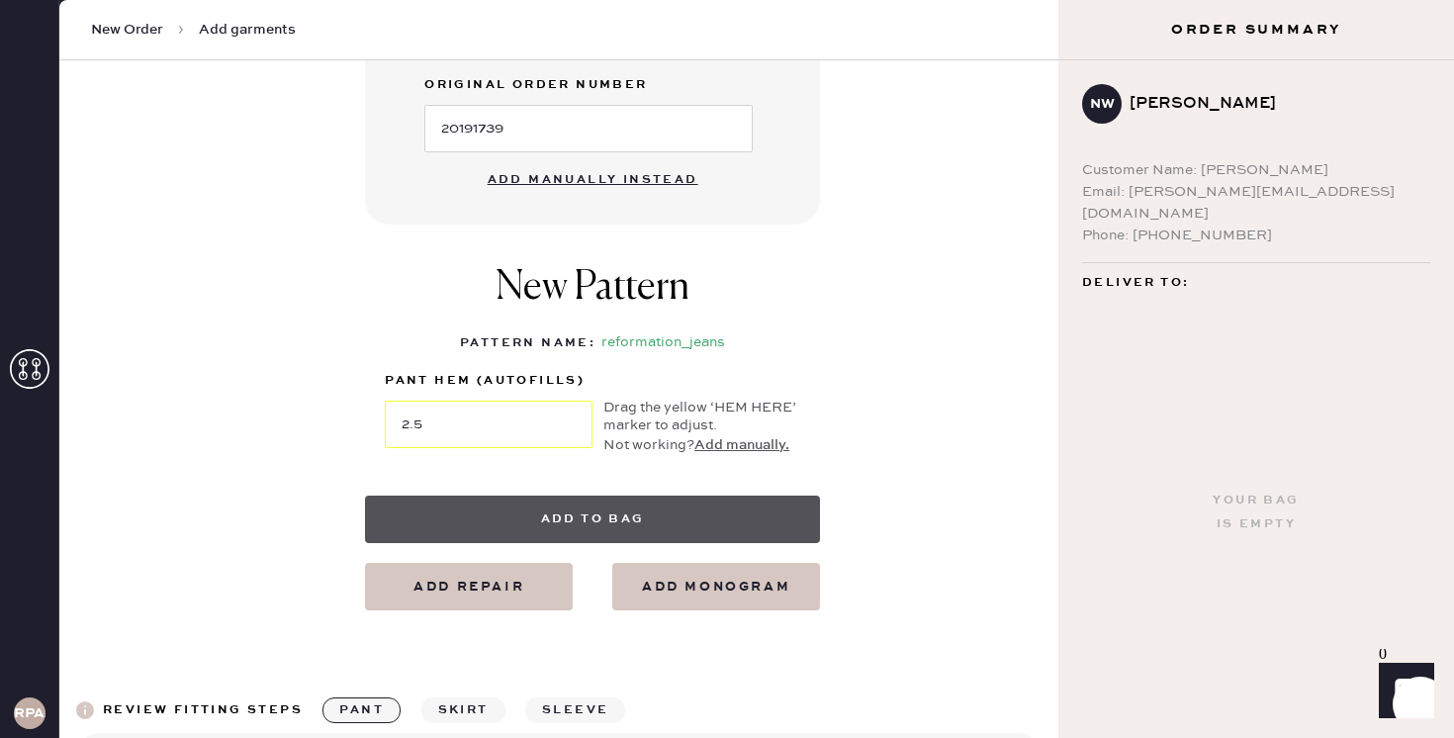
click at [534, 508] on button "Add to bag" at bounding box center [592, 519] width 455 height 47
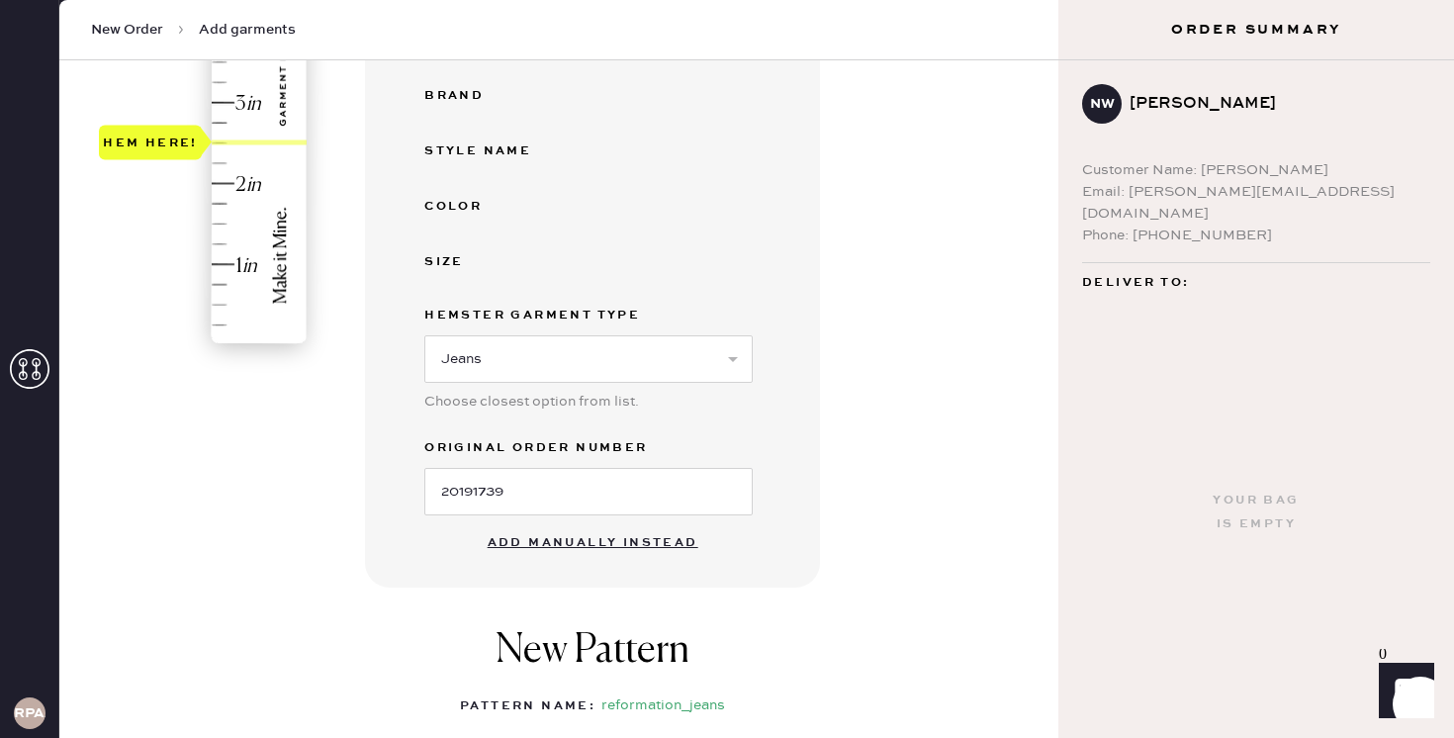
scroll to position [0, 0]
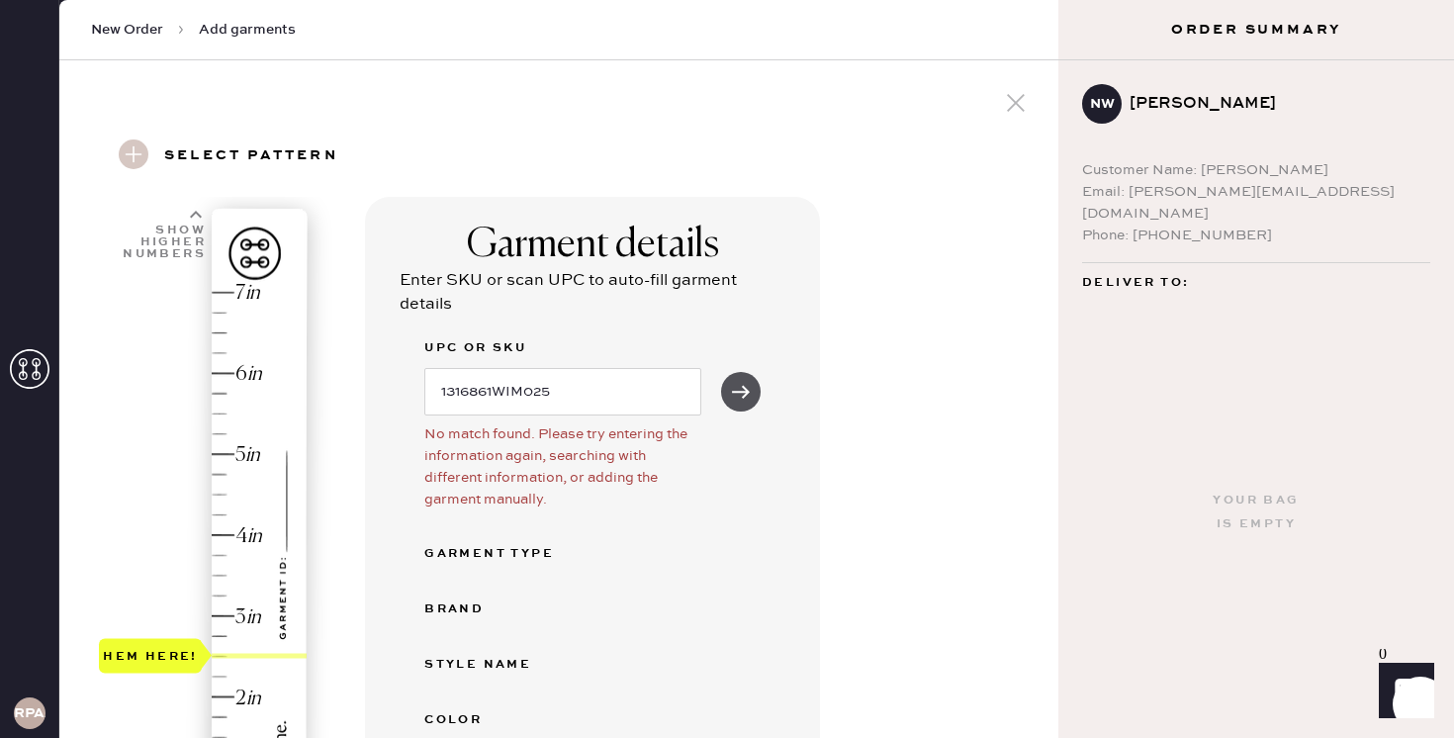
click at [758, 393] on button "submit" at bounding box center [741, 392] width 40 height 40
click at [515, 549] on div "Garment Type" at bounding box center [503, 554] width 158 height 24
drag, startPoint x: 590, startPoint y: 399, endPoint x: 421, endPoint y: 380, distance: 169.2
click at [421, 380] on div "Garment details Enter SKU or scan UPC to auto-fill garment details UPC or SKU 1…" at bounding box center [592, 649] width 455 height 904
click at [599, 394] on input "1316861WIM025" at bounding box center [562, 391] width 277 height 47
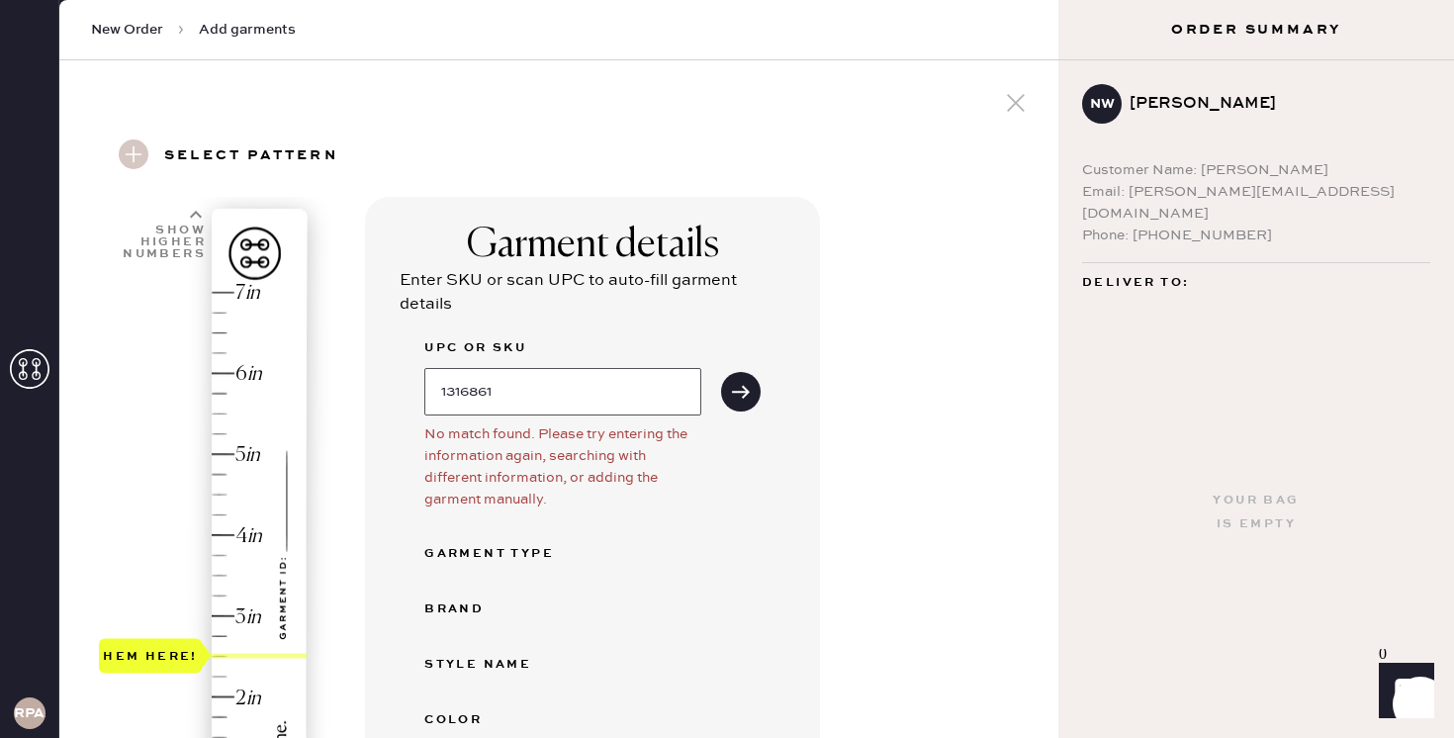
type input "1316861"
click at [721, 372] on button "submit" at bounding box center [741, 392] width 40 height 40
click at [765, 384] on div "Garment details Enter SKU or scan UPC to auto-fill garment details UPC or SKU 1…" at bounding box center [592, 649] width 455 height 904
click at [733, 397] on icon "submit" at bounding box center [741, 392] width 20 height 20
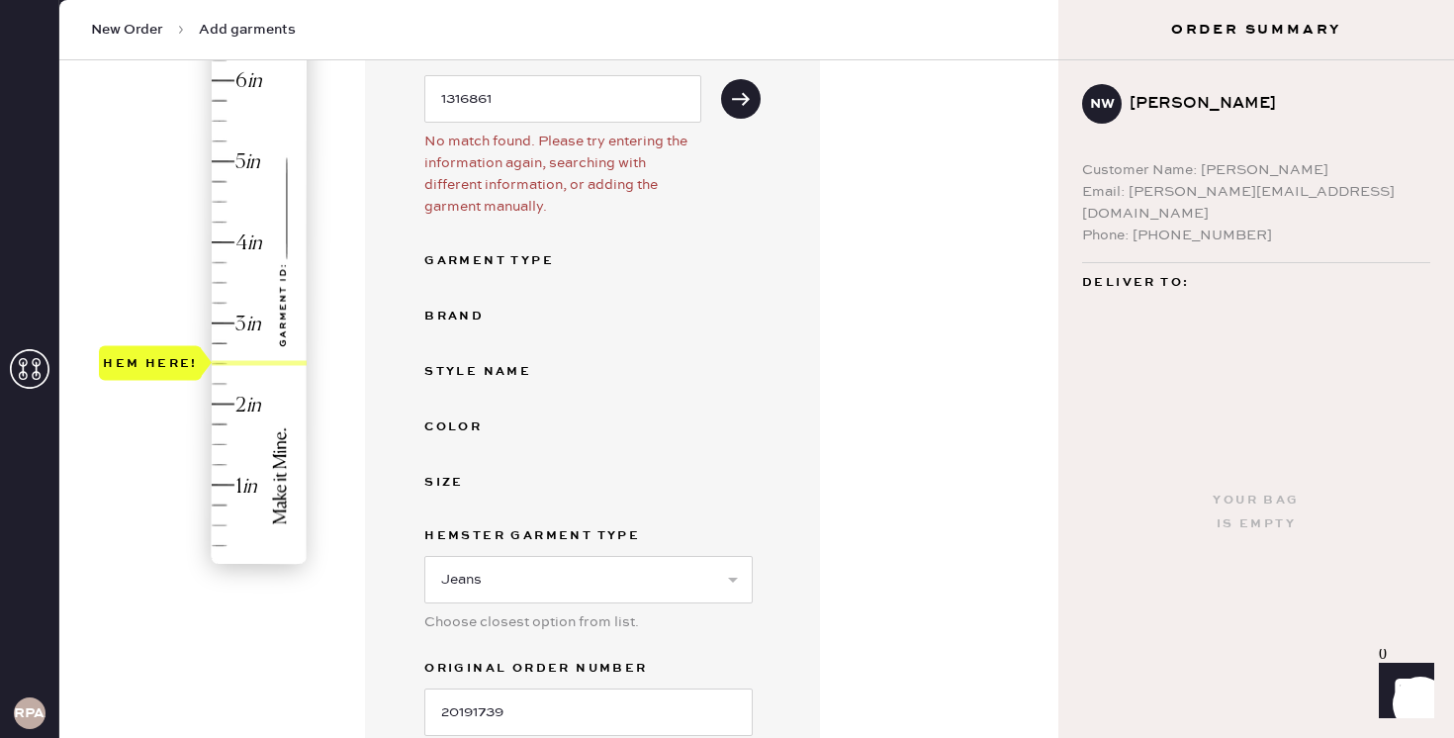
scroll to position [526, 0]
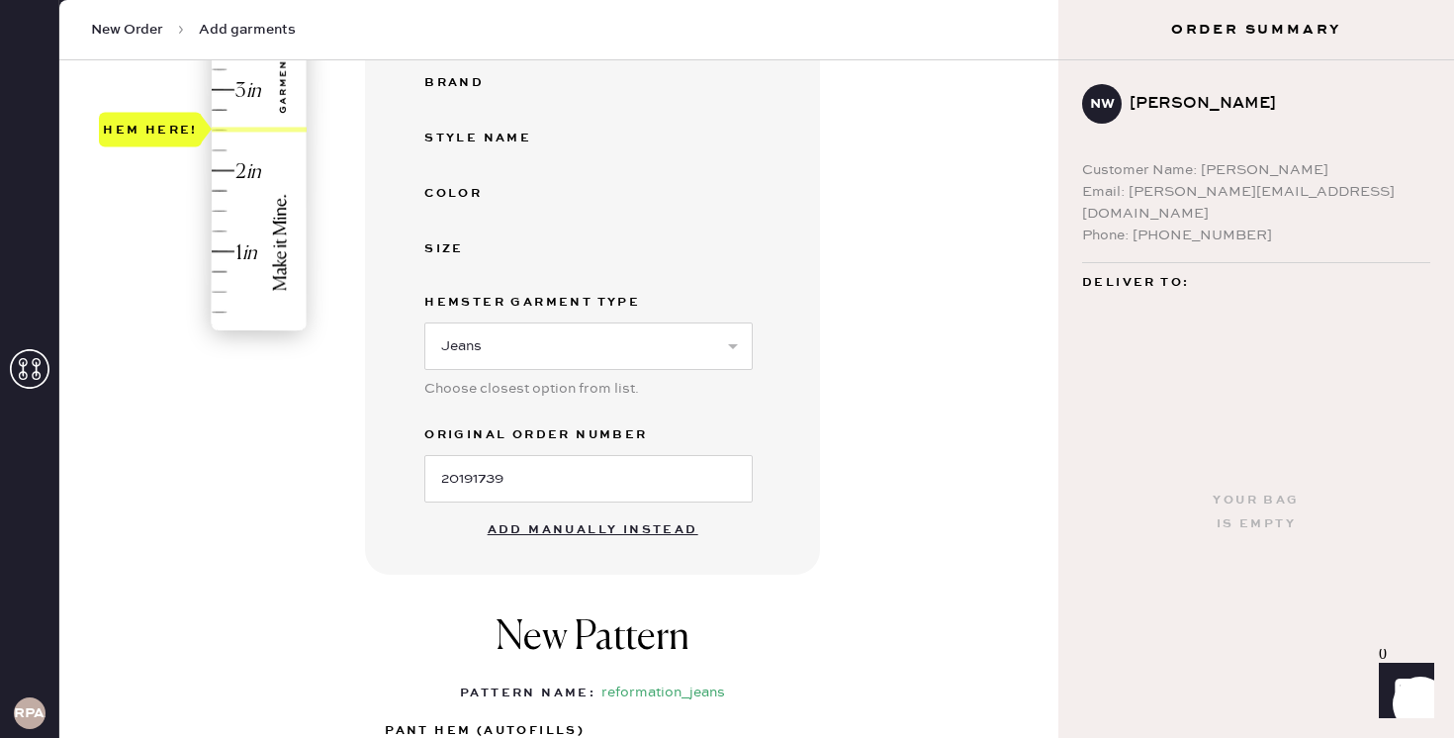
click at [576, 528] on button "Add manually instead" at bounding box center [593, 530] width 234 height 40
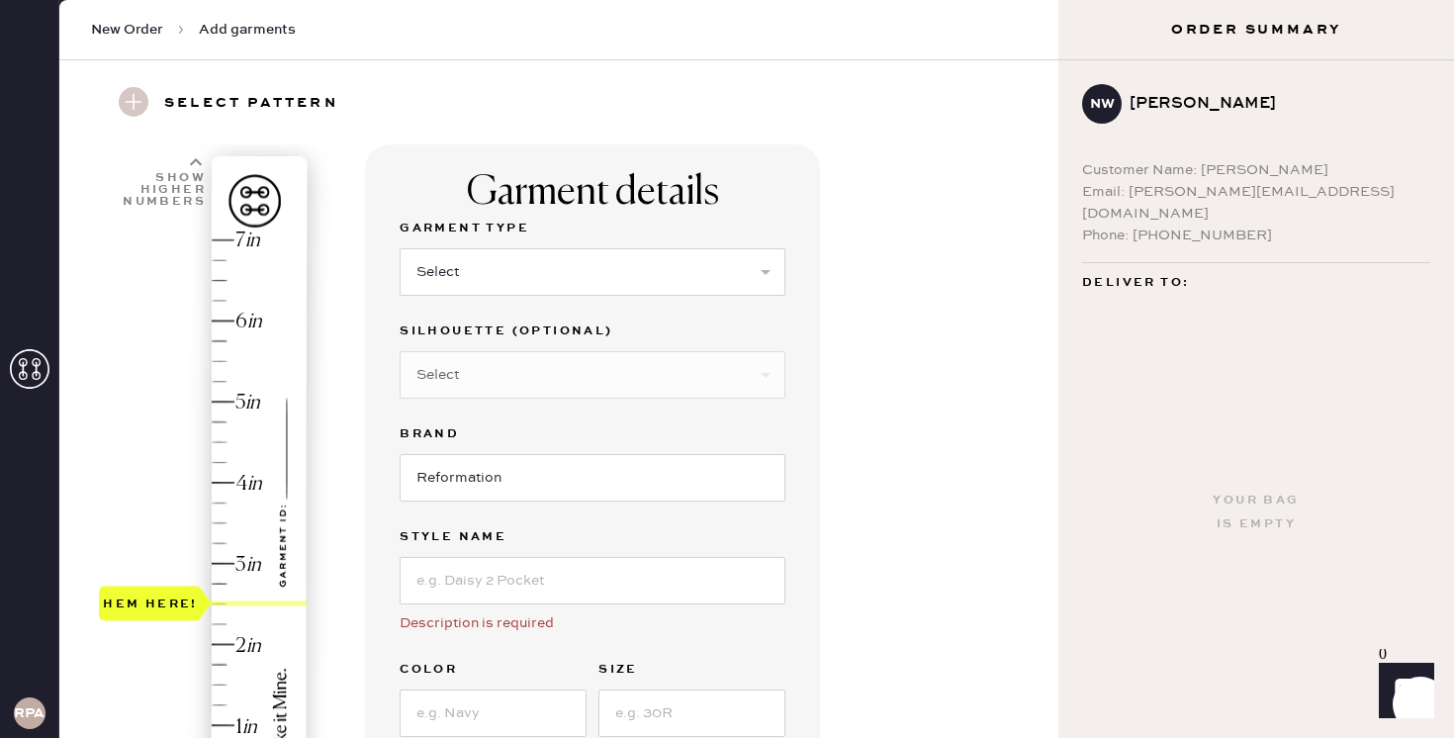
scroll to position [44, 0]
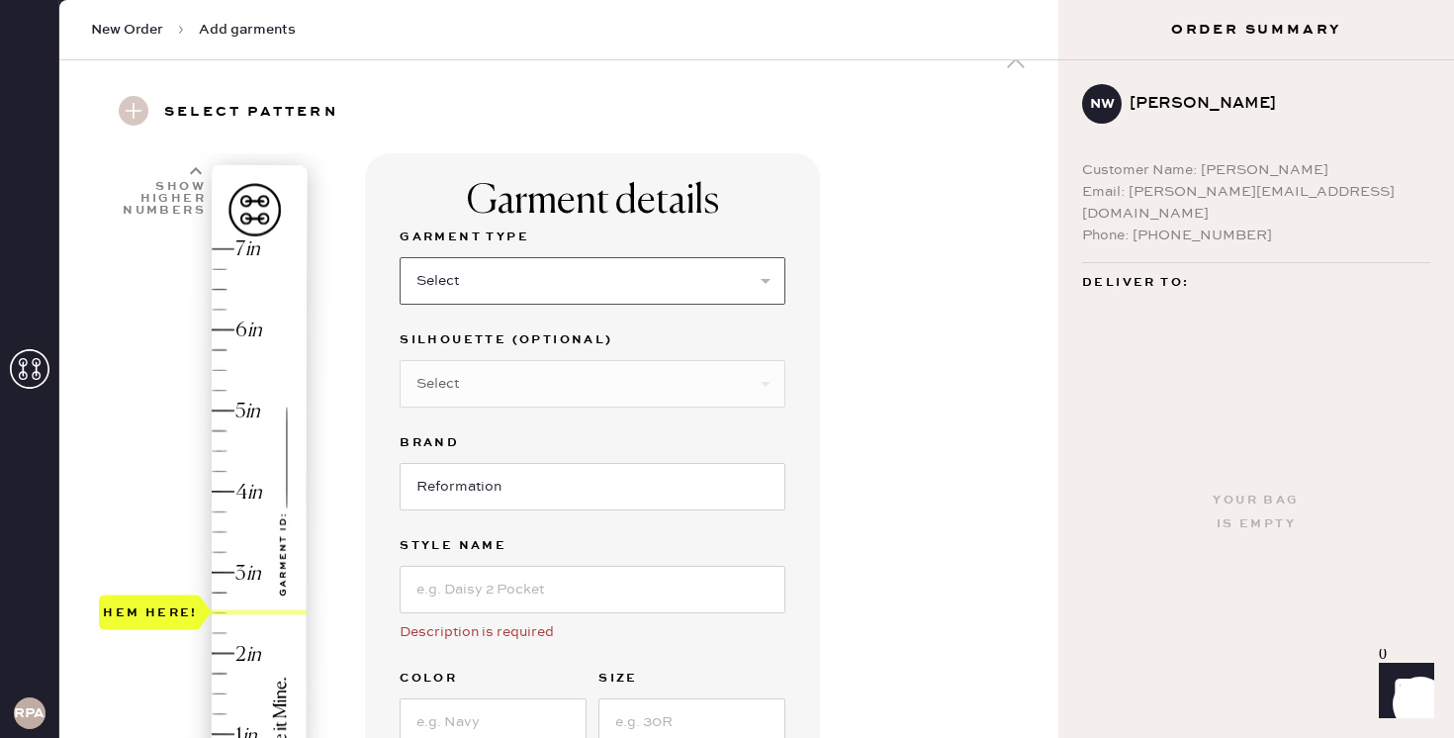
click at [474, 269] on select "Select Basic Skirt Jeans Leggings Pants Shorts Basic Sleeved Dress Basic Sleeve…" at bounding box center [593, 280] width 386 height 47
click at [613, 300] on select "Select Basic Skirt Jeans Leggings Pants Shorts Basic Sleeved Dress Basic Sleeve…" at bounding box center [593, 280] width 386 height 47
select select "2"
click at [620, 389] on select "Select Other" at bounding box center [593, 383] width 386 height 47
select select "5"
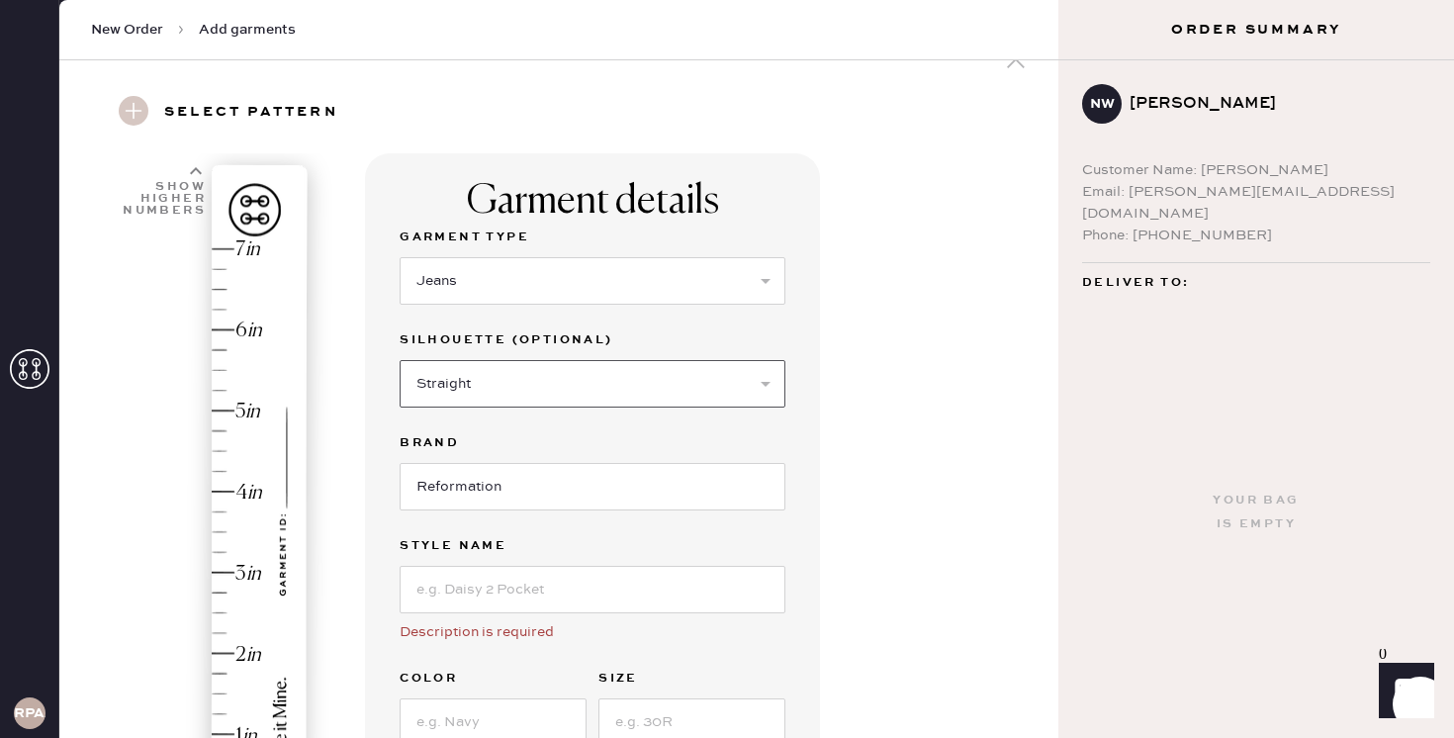
scroll to position [155, 0]
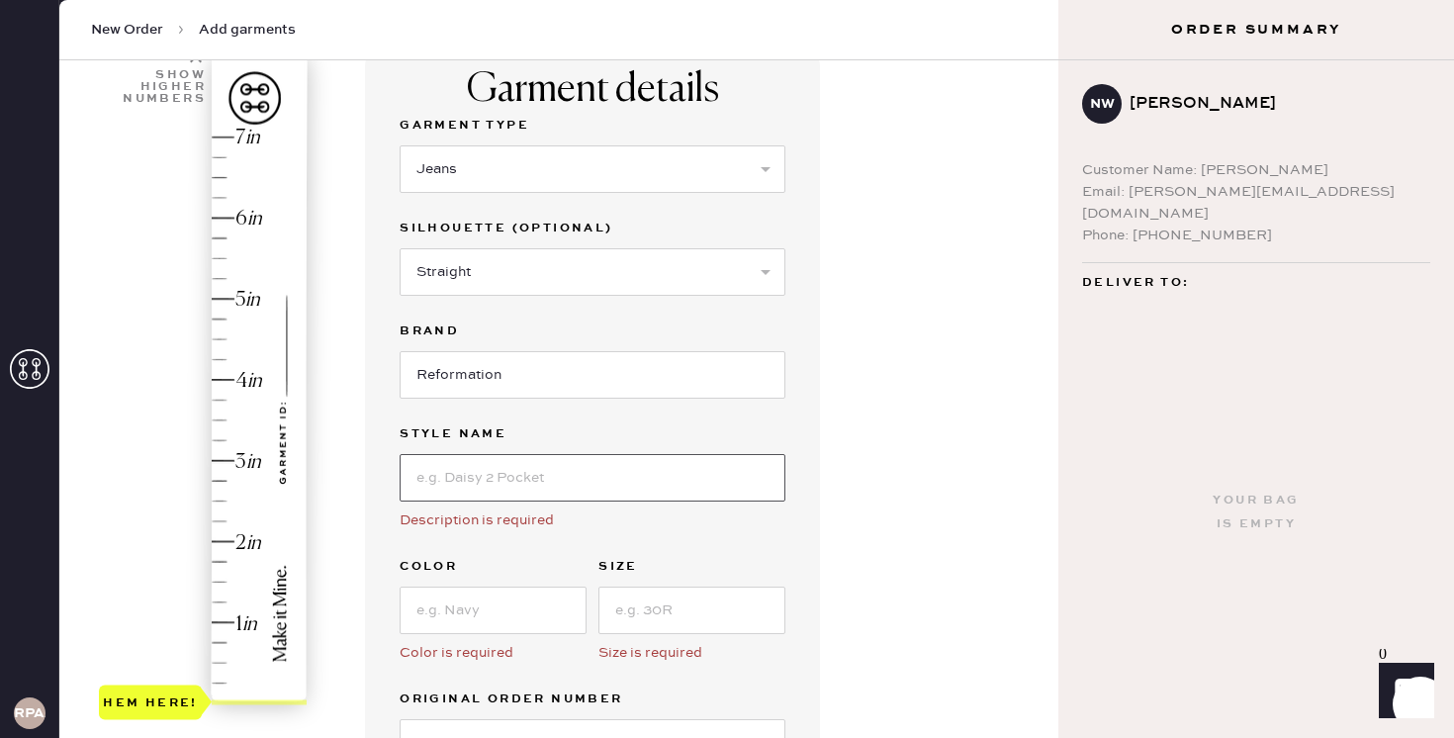
click at [588, 486] on input at bounding box center [593, 477] width 386 height 47
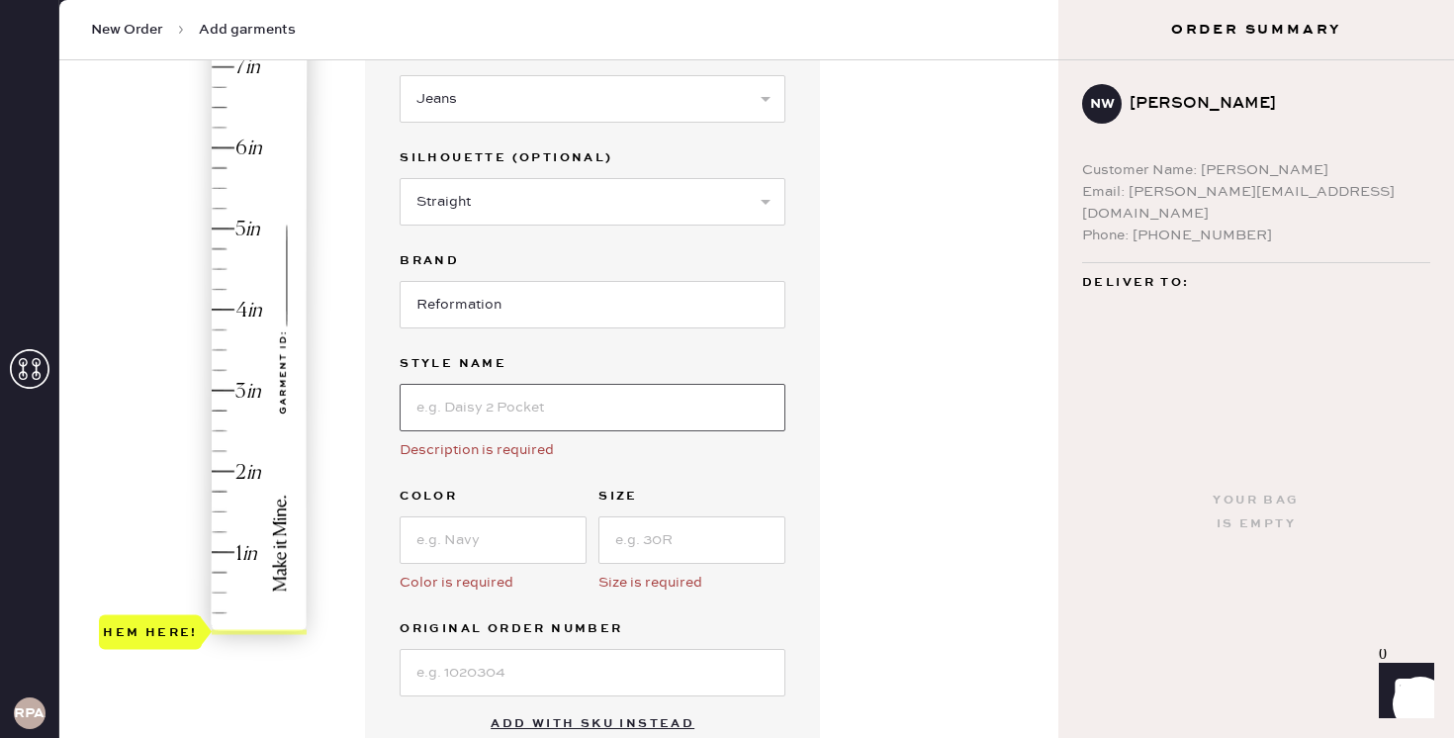
scroll to position [267, 0]
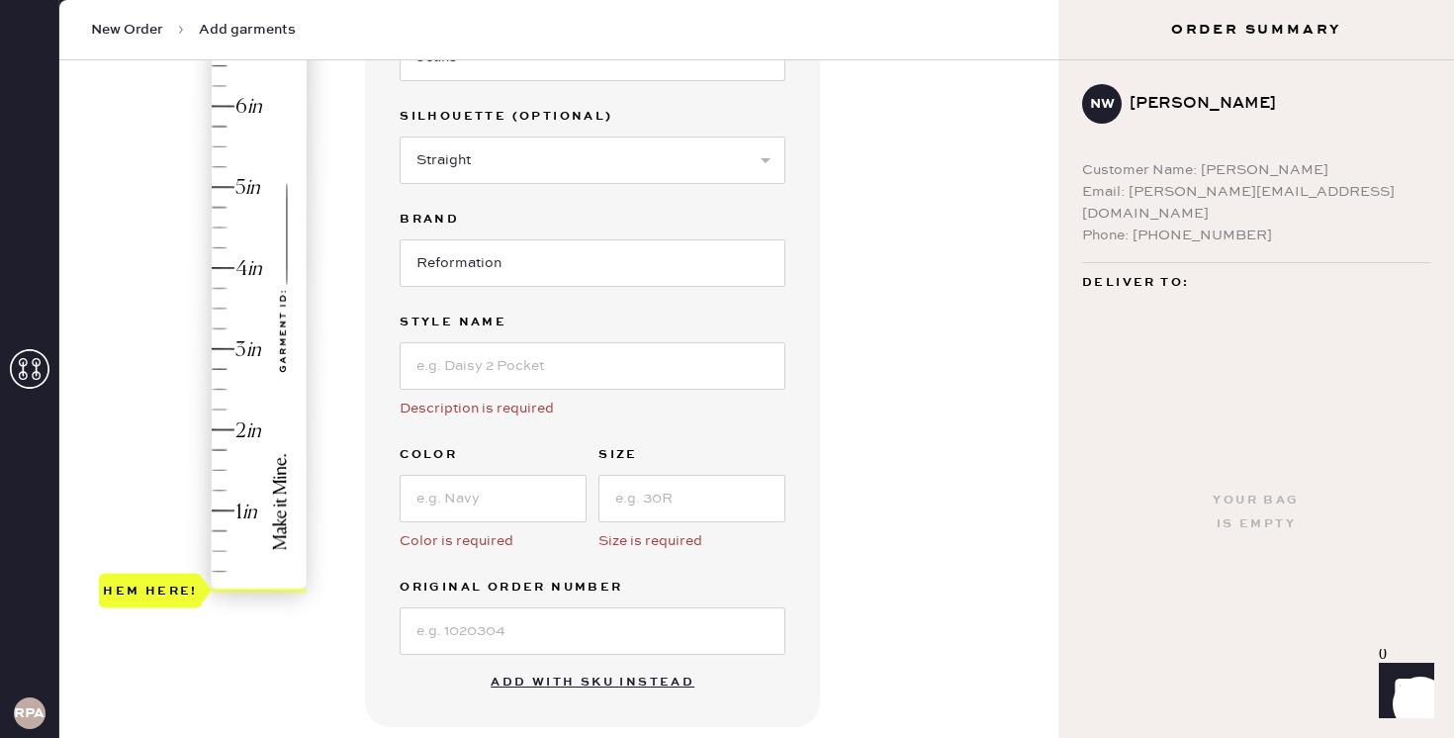
type input "2.5"
click at [223, 388] on div "Hem here!" at bounding box center [204, 309] width 211 height 584
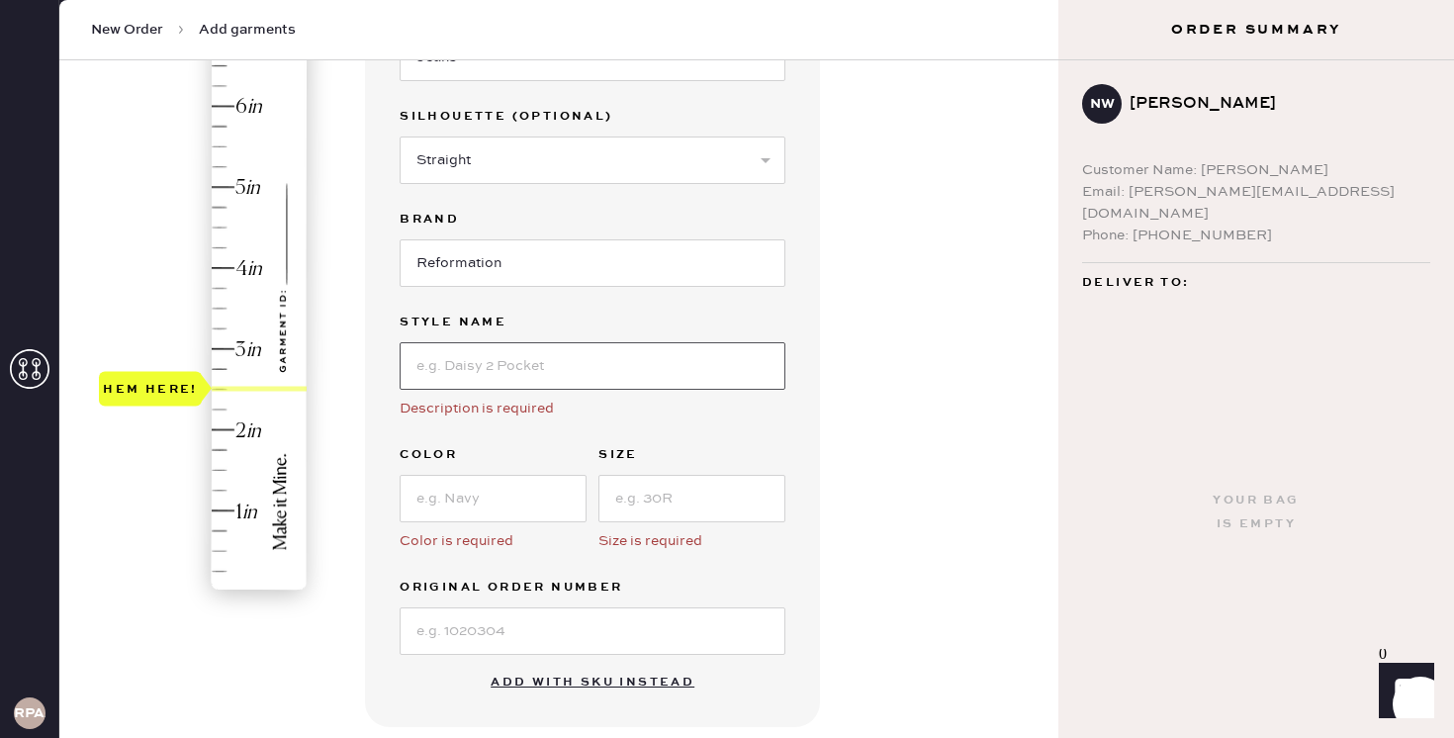
click at [540, 379] on input at bounding box center [593, 365] width 386 height 47
paste input "[PERSON_NAME] Super Stretch Low Rise Wide Leg Jeans"
type input "[PERSON_NAME] Super Stretch Low Rise Wide Leg Jeans"
click at [475, 502] on input at bounding box center [493, 498] width 187 height 47
type input "Medium Wash"
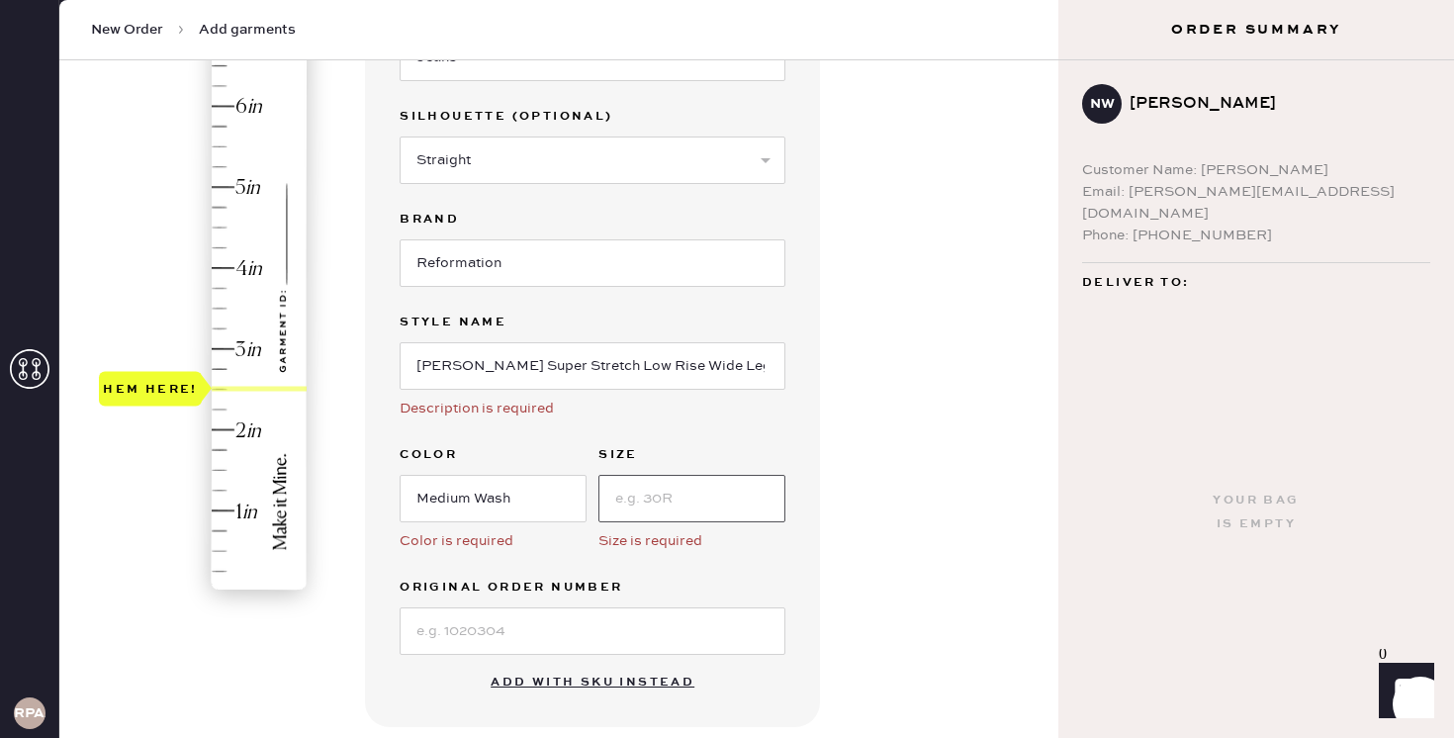
click at [639, 484] on input at bounding box center [691, 498] width 187 height 47
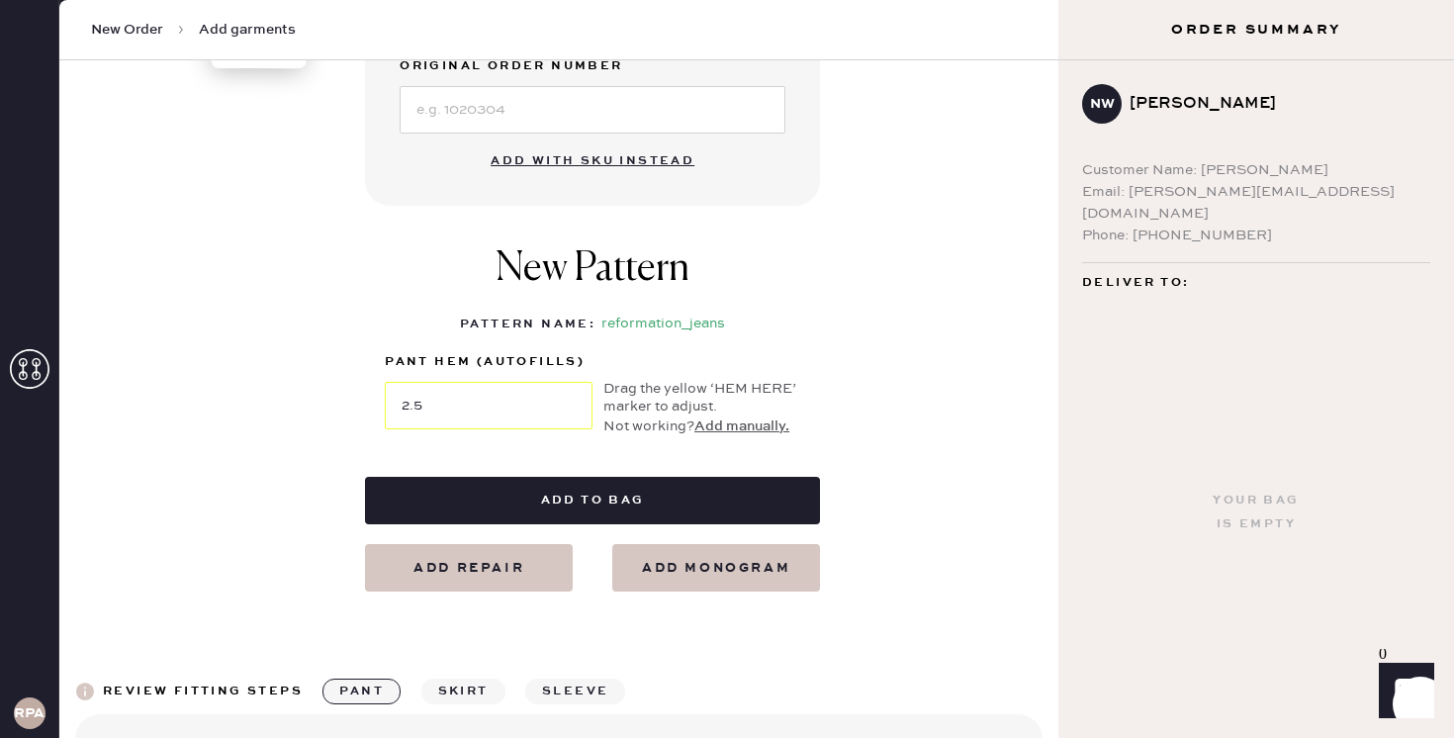
scroll to position [809, 0]
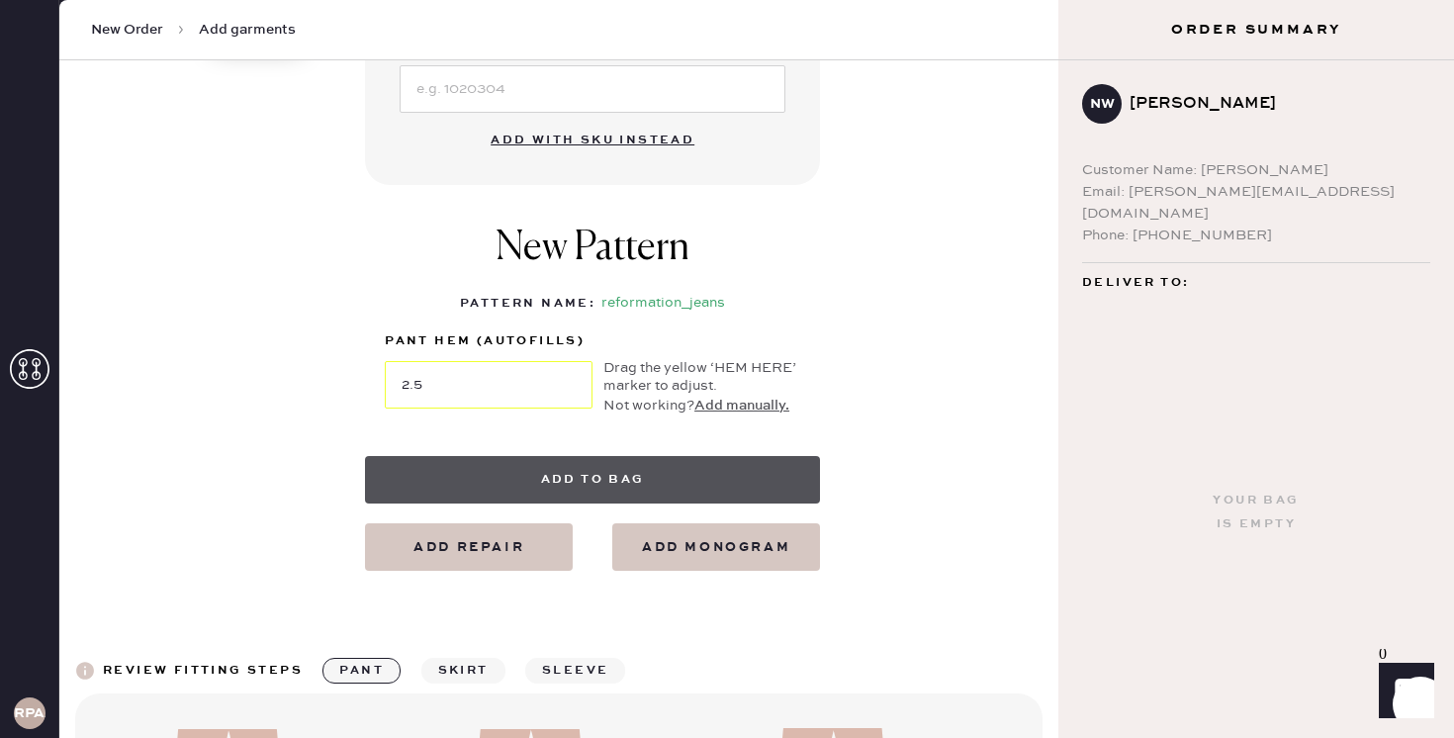
type input "25"
click at [602, 463] on button "Add to bag" at bounding box center [592, 479] width 455 height 47
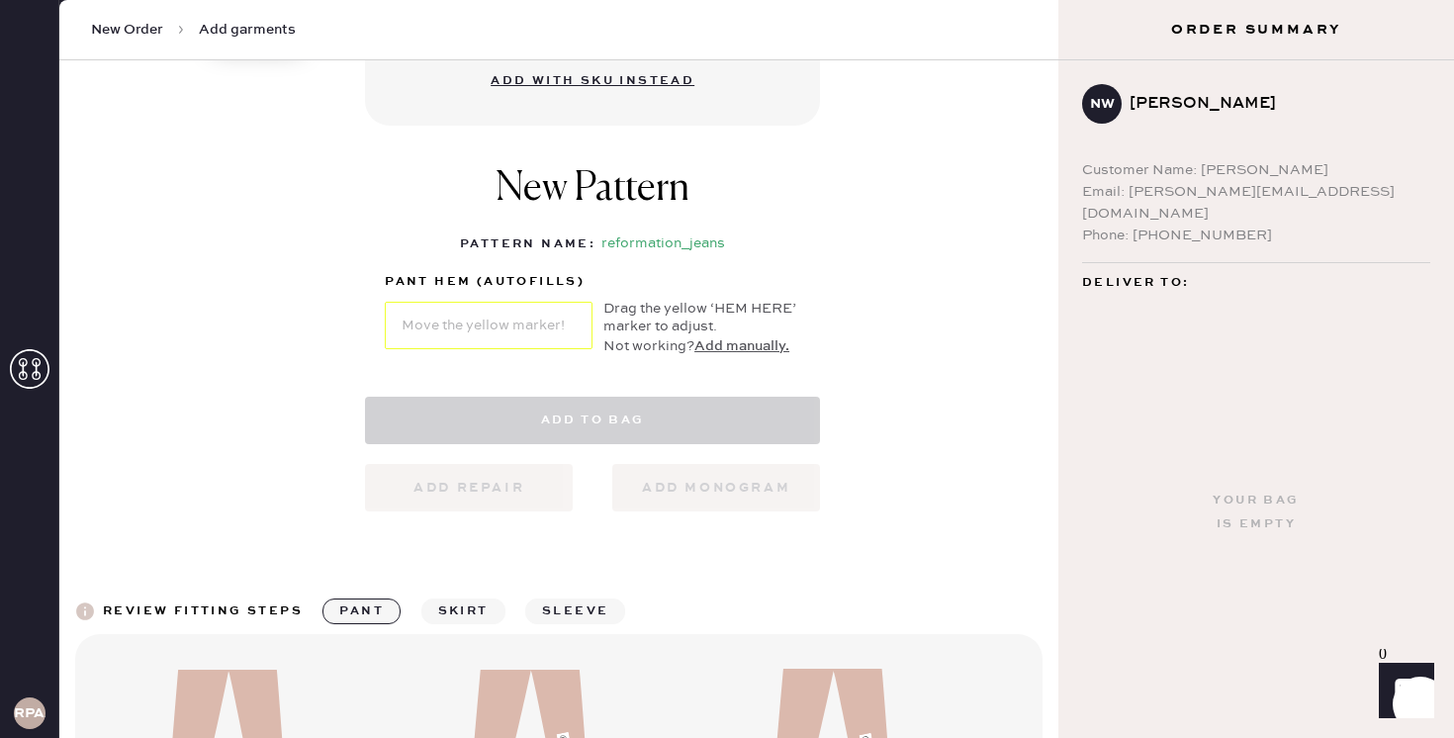
select select "2"
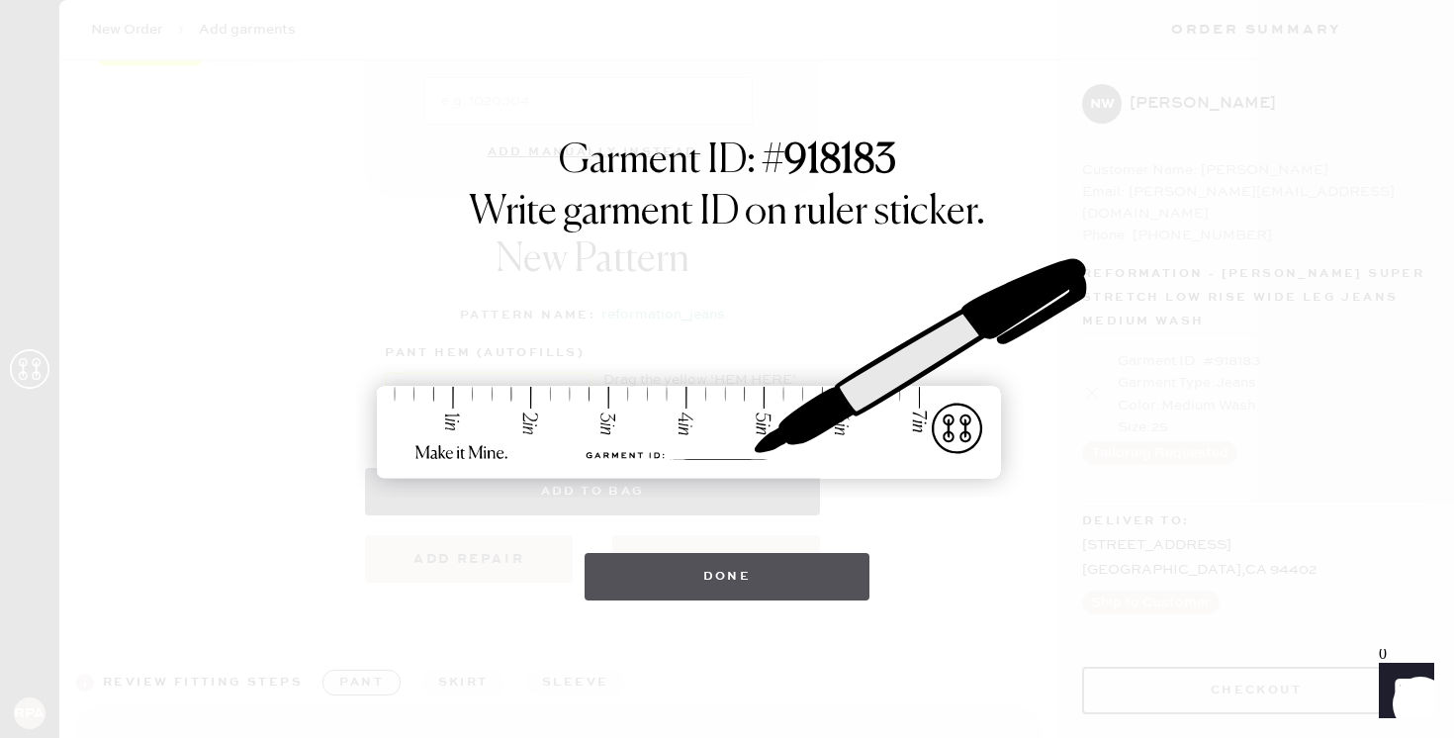
click at [690, 577] on button "Done" at bounding box center [728, 576] width 286 height 47
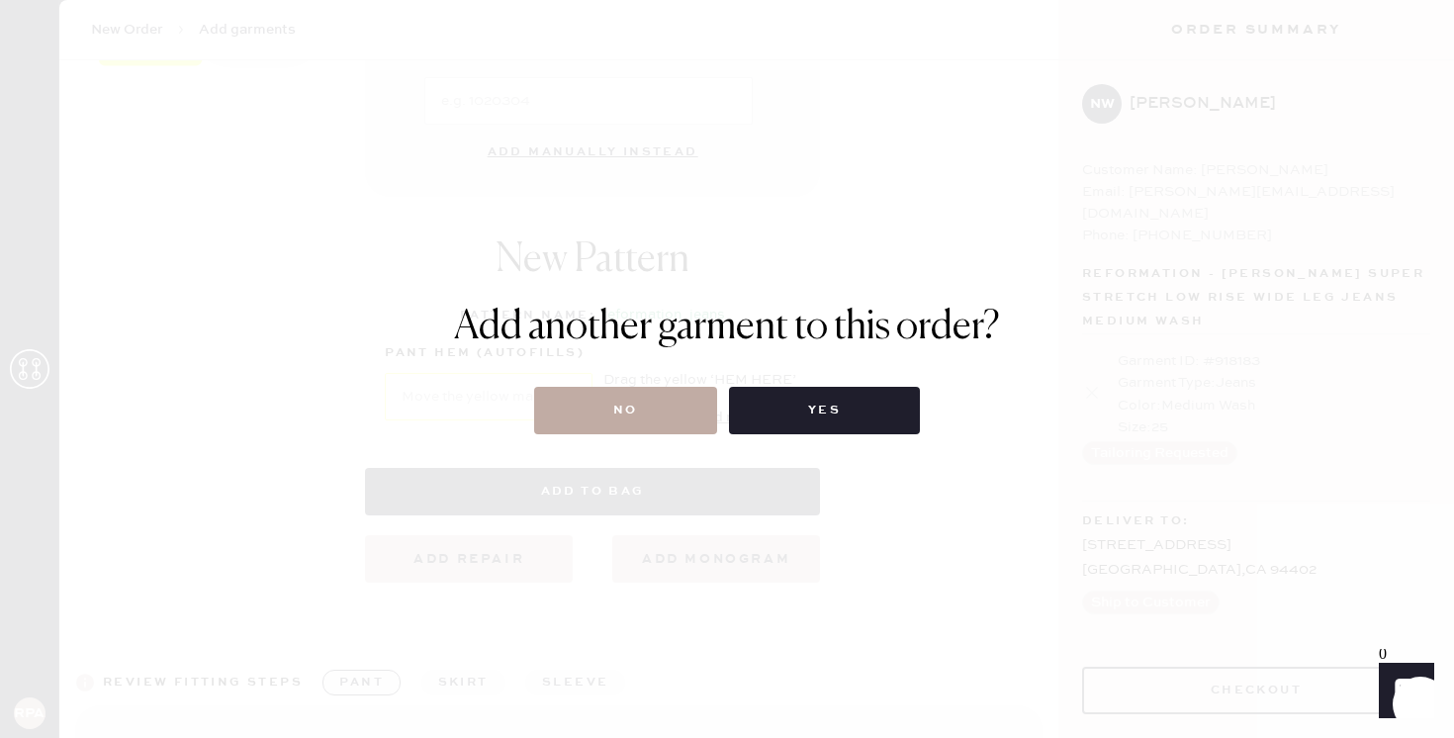
click at [646, 411] on button "No" at bounding box center [625, 410] width 183 height 47
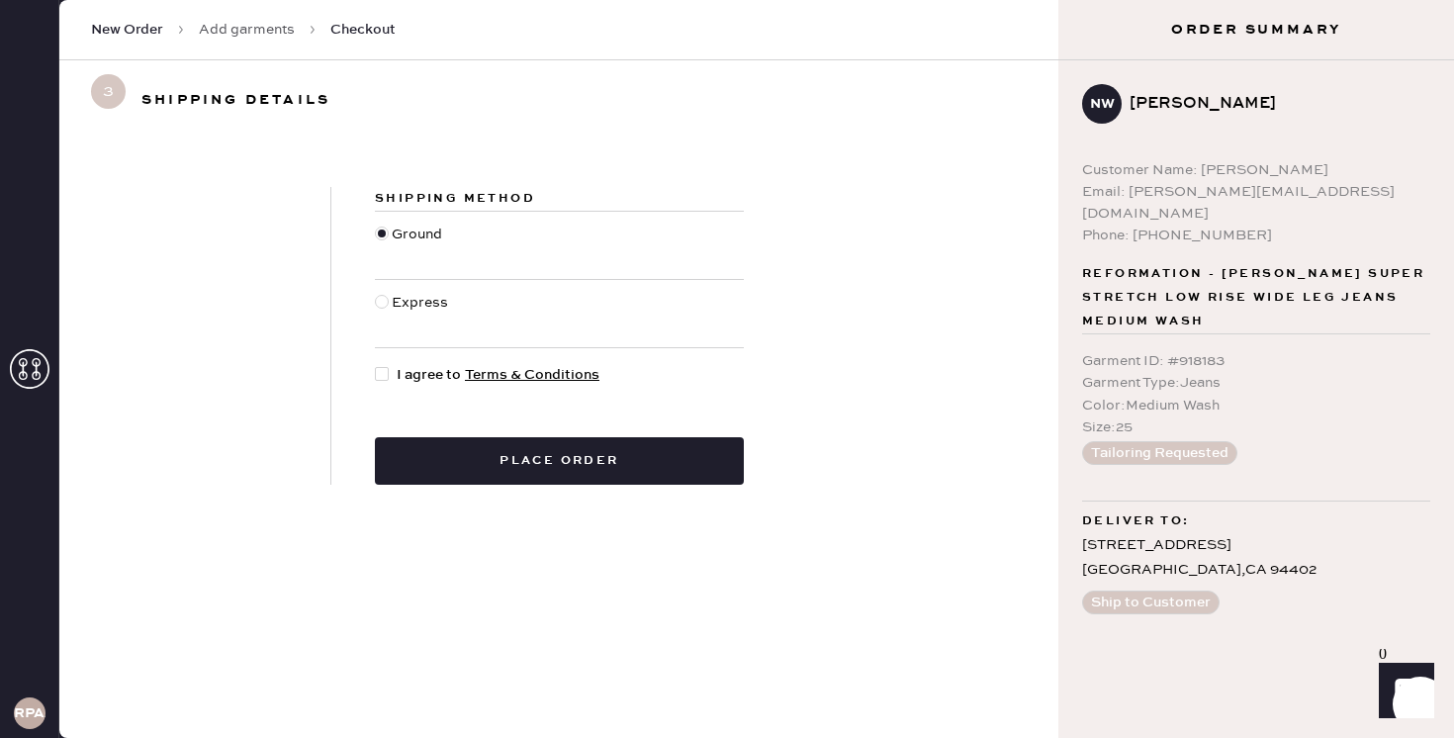
click at [387, 375] on div at bounding box center [382, 374] width 14 height 14
click at [376, 365] on input "I agree to Terms & Conditions" at bounding box center [375, 364] width 1 height 1
checkbox input "true"
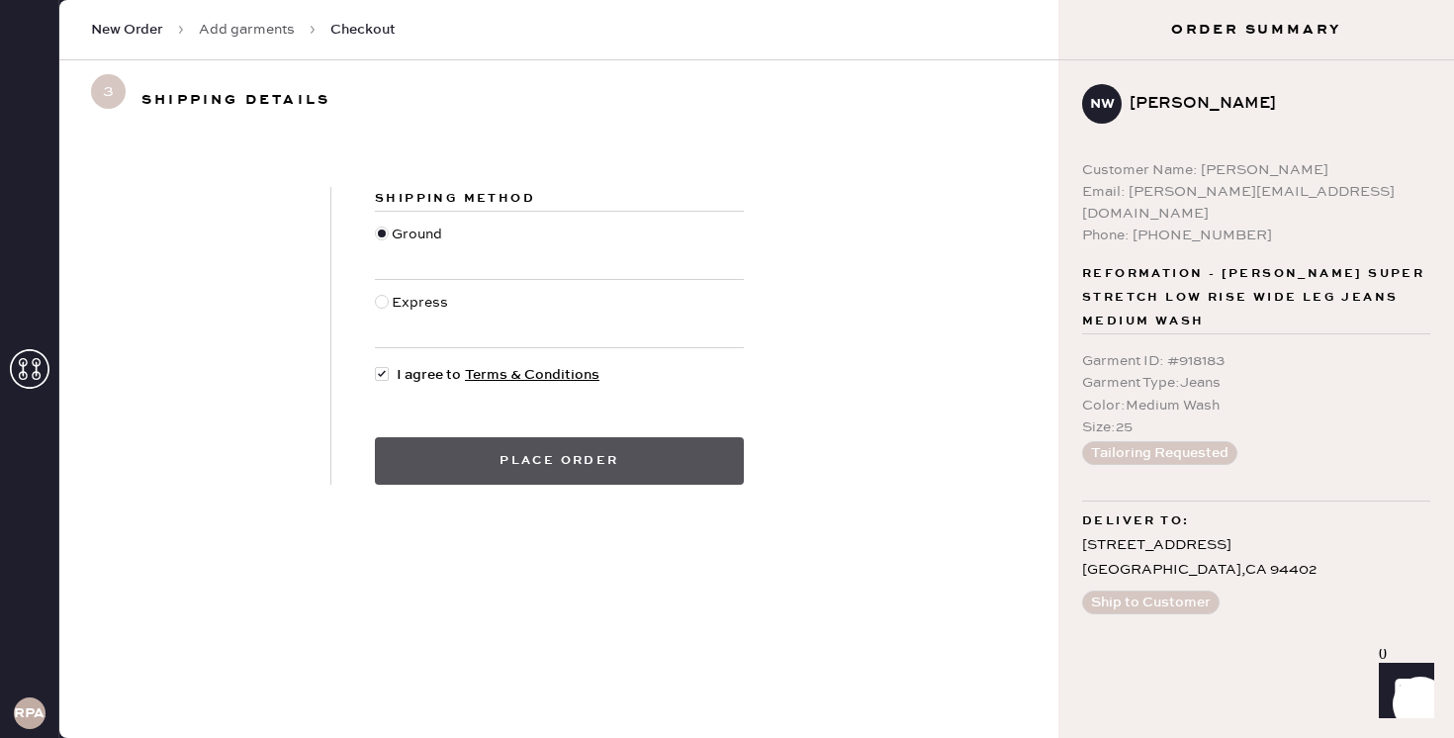
click at [587, 470] on button "Place order" at bounding box center [559, 460] width 369 height 47
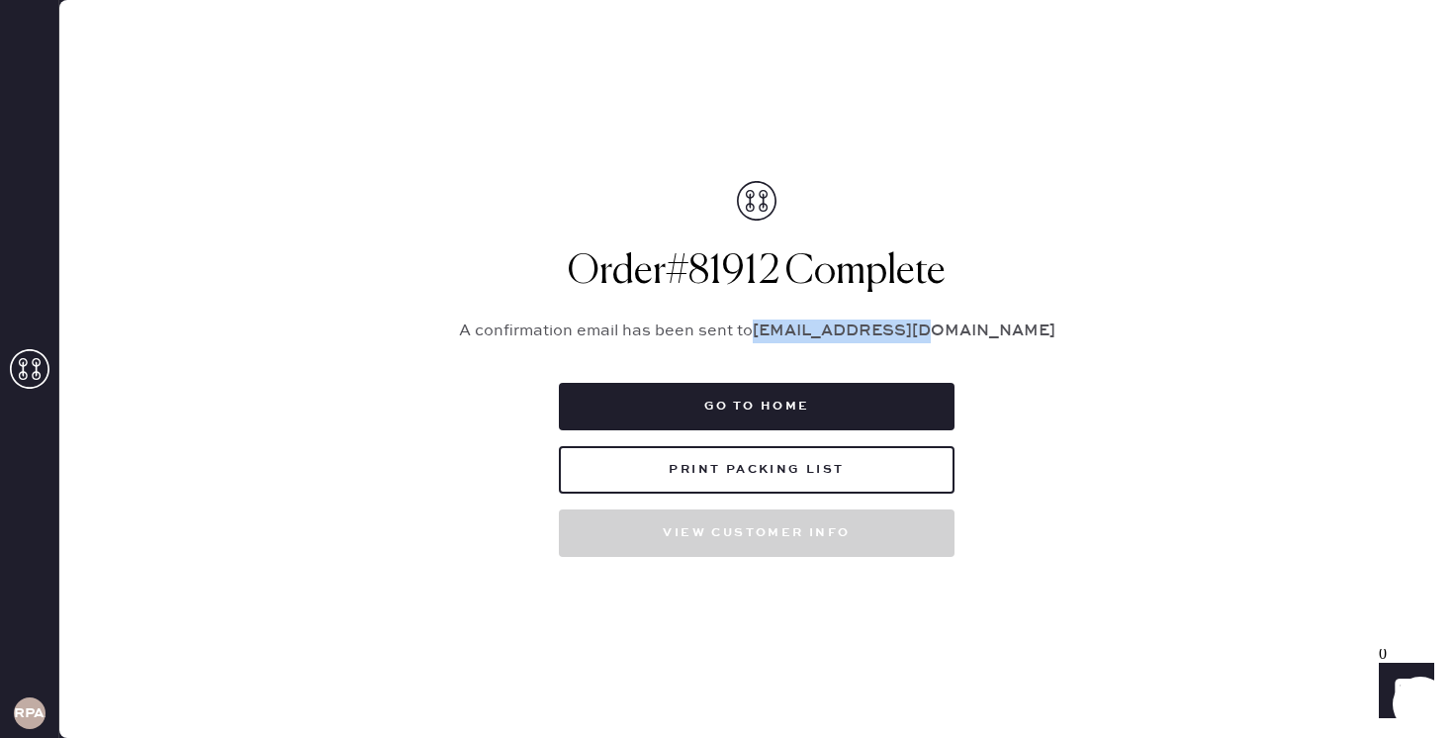
drag, startPoint x: 987, startPoint y: 335, endPoint x: 826, endPoint y: 338, distance: 161.3
click at [826, 338] on p "A confirmation email has been sent to [EMAIL_ADDRESS][DOMAIN_NAME]" at bounding box center [756, 332] width 643 height 24
click at [1249, 74] on div "Packing list Order # 81912 Customer information # 88729 [PERSON_NAME] [EMAIL_AD…" at bounding box center [756, 369] width 1395 height 738
